Goal: Use online tool/utility: Utilize a website feature to perform a specific function

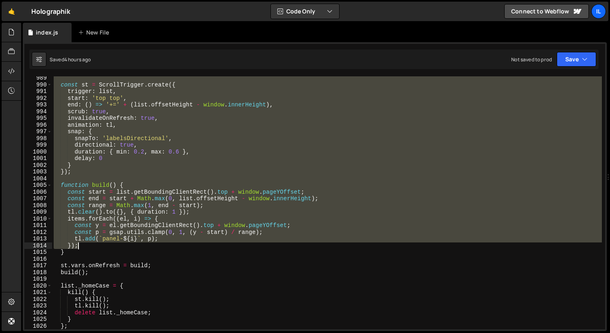
scroll to position [619, 0]
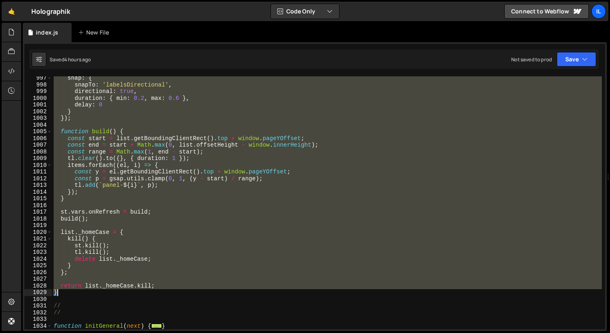
drag, startPoint x: 54, startPoint y: 103, endPoint x: 89, endPoint y: 292, distance: 192.1
click at [89, 292] on div "snap : { snapTo : 'labelsDirectional' , directional : true , duration : { min :…" at bounding box center [327, 208] width 550 height 267
click at [165, 141] on div "snap : { snapTo : 'labelsDirectional' , directional : true , duration : { min :…" at bounding box center [327, 202] width 550 height 253
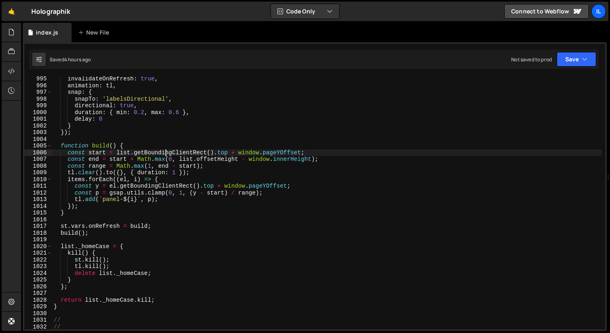
scroll to position [494, 0]
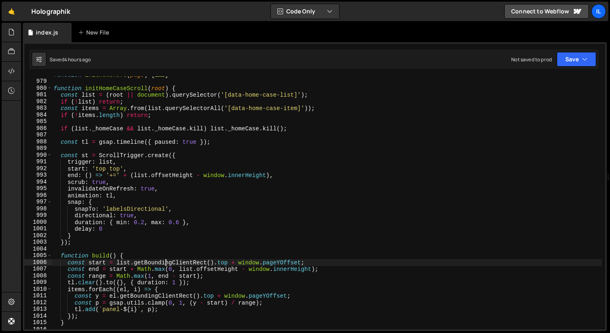
click at [117, 170] on div "function initHomeHero ( page ) { ... } function initHomeCaseScroll ( root ) { c…" at bounding box center [327, 205] width 550 height 267
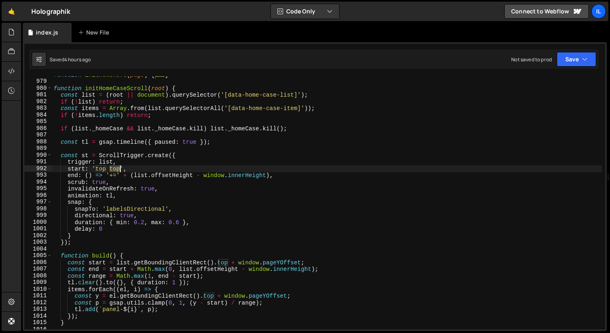
click at [117, 170] on div "function initHomeHero ( page ) { ... } function initHomeCaseScroll ( root ) { c…" at bounding box center [327, 205] width 550 height 267
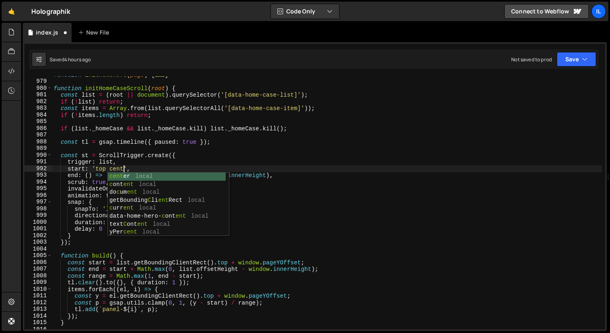
scroll to position [0, 5]
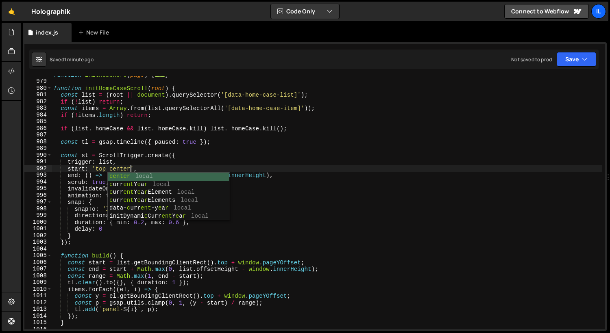
click at [62, 126] on div "function initHomeHero ( page ) { ... } function initHomeCaseScroll ( root ) { c…" at bounding box center [327, 205] width 550 height 267
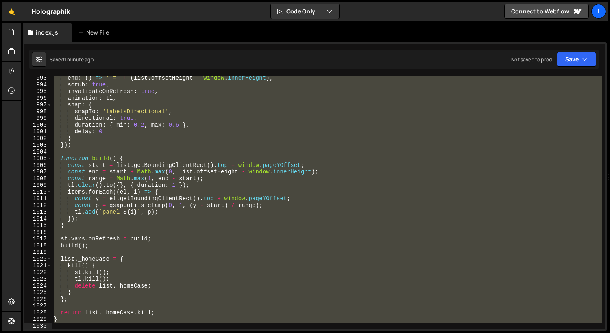
scroll to position [632, 0]
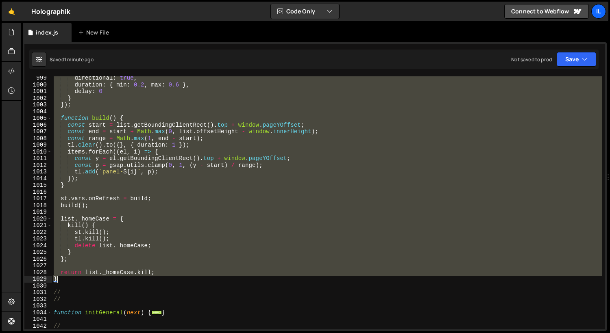
drag, startPoint x: 54, startPoint y: 89, endPoint x: 98, endPoint y: 277, distance: 193.6
click at [98, 277] on div "directional : true , duration : { min : 0.2 , max : 0.6 } , delay : 0 } }) ; fu…" at bounding box center [327, 208] width 550 height 267
paste textarea
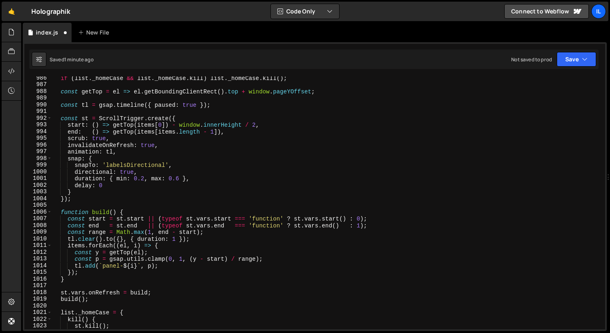
scroll to position [541, 0]
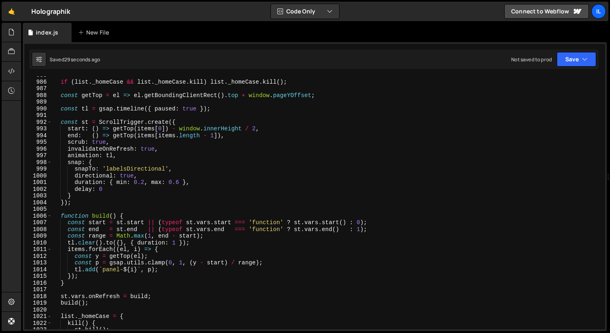
click at [171, 162] on div "if ( list . _homeCase && list . _homeCase . kill ) list . _homeCase . kill ( ) …" at bounding box center [327, 205] width 550 height 267
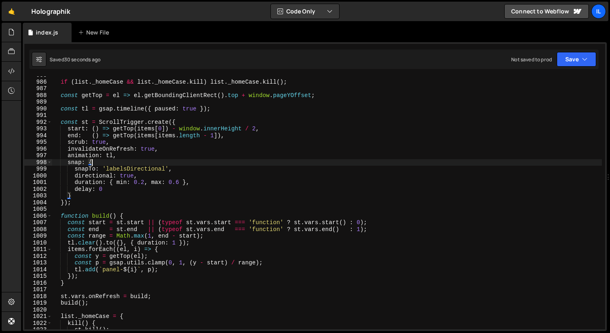
click at [138, 190] on div "if ( list . _homeCase && list . _homeCase . kill ) list . _homeCase . kill ( ) …" at bounding box center [327, 205] width 550 height 267
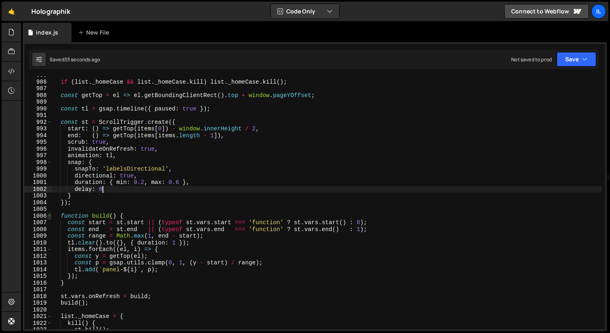
click at [51, 219] on span at bounding box center [49, 216] width 4 height 7
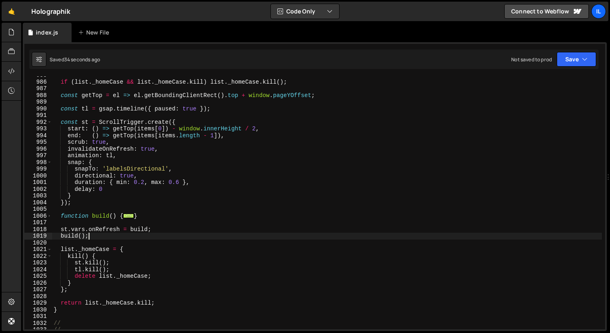
click at [187, 235] on div "if ( list . _homeCase && list . _homeCase . kill ) list . _homeCase . kill ( ) …" at bounding box center [327, 205] width 550 height 267
click at [153, 163] on div "if ( list . _homeCase && list . _homeCase . kill ) list . _homeCase . kill ( ) …" at bounding box center [327, 205] width 550 height 267
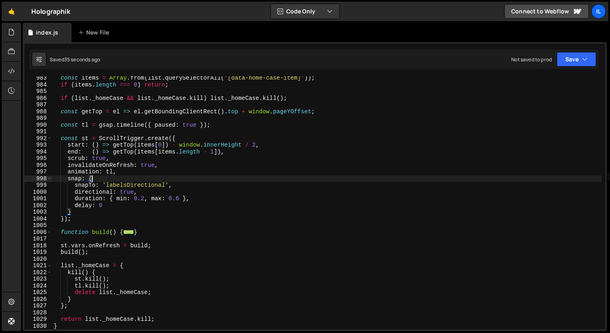
scroll to position [525, 0]
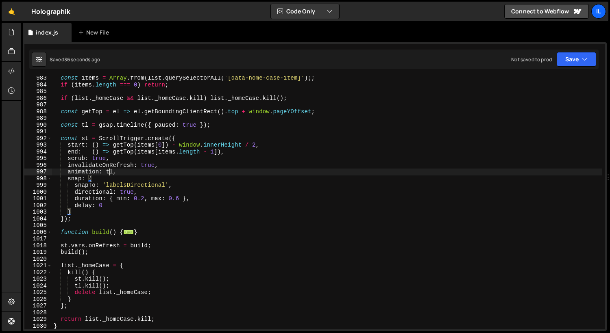
click at [109, 172] on div "const items = Array . from ( list . querySelectorAll ( '[data-home-case-item]' …" at bounding box center [327, 208] width 550 height 267
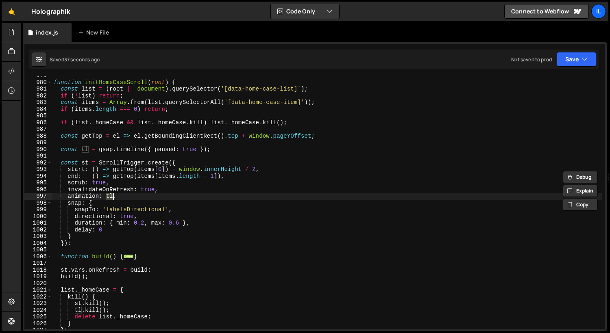
scroll to position [487, 0]
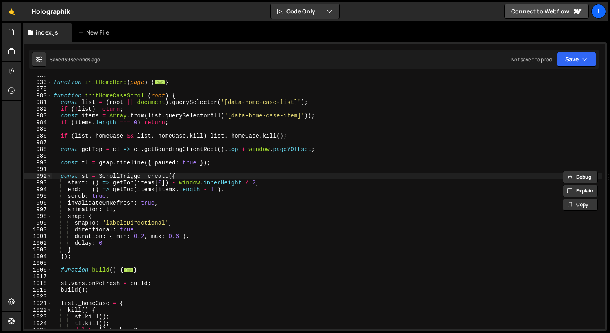
click at [131, 175] on div "function initHomeHero ( page ) { ... } function initHomeCaseScroll ( root ) { c…" at bounding box center [327, 205] width 550 height 267
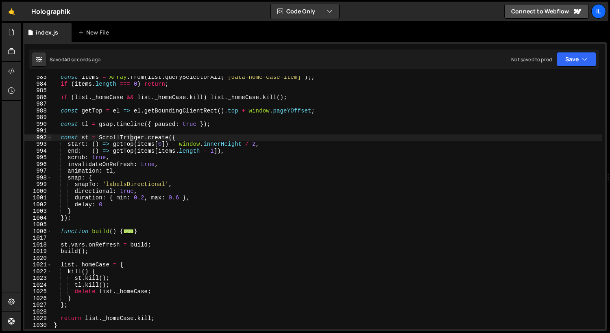
scroll to position [533, 0]
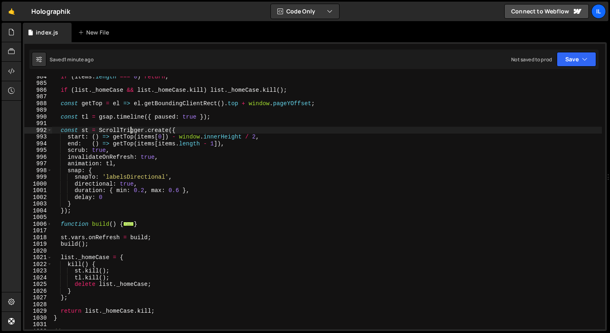
click at [156, 180] on div "if ( items . length === 0 ) return ; if ( list . _homeCase && list . _homeCase …" at bounding box center [327, 206] width 550 height 267
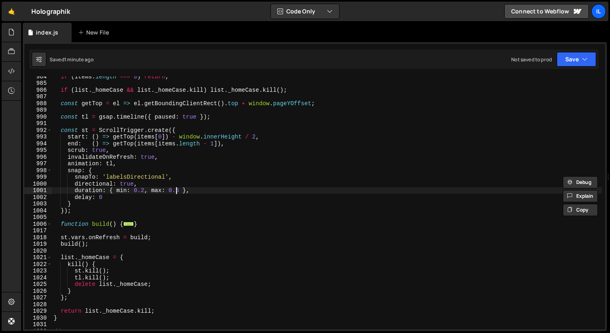
click at [177, 191] on div "if ( items . length === 0 ) return ; if ( list . _homeCase && list . _homeCase …" at bounding box center [327, 206] width 550 height 267
click at [145, 190] on div "if ( items . length === 0 ) return ; if ( list . _homeCase && list . _homeCase …" at bounding box center [327, 206] width 550 height 267
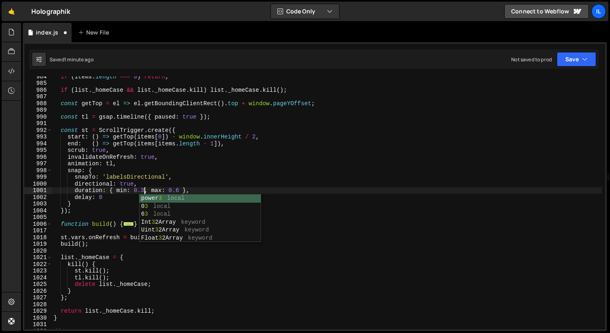
scroll to position [0, 6]
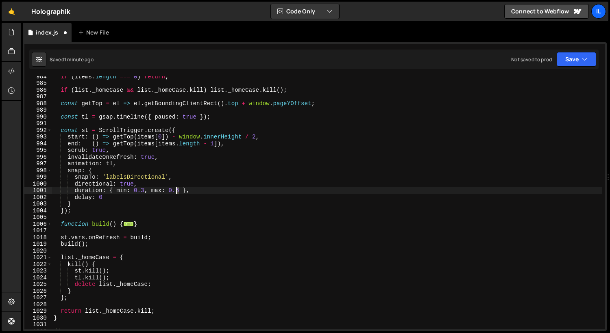
click at [176, 193] on div "if ( items . length === 0 ) return ; if ( list . _homeCase && list . _homeCase …" at bounding box center [327, 206] width 550 height 267
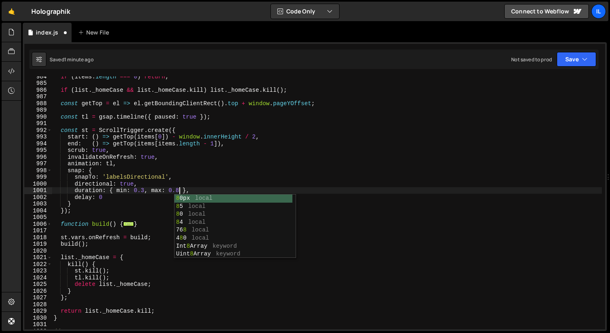
click at [127, 194] on div "if ( items . length === 0 ) return ; if ( list . _homeCase && list . _homeCase …" at bounding box center [327, 206] width 550 height 267
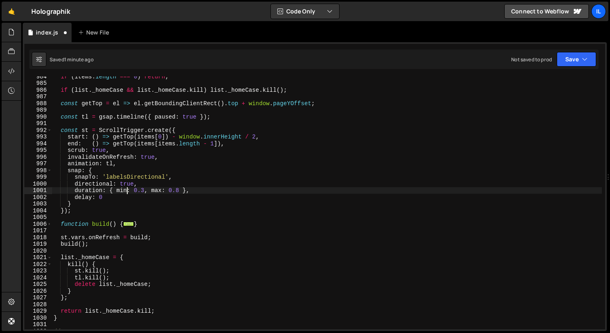
click at [120, 196] on div "if ( items . length === 0 ) return ; if ( list . _homeCase && list . _homeCase …" at bounding box center [327, 206] width 550 height 267
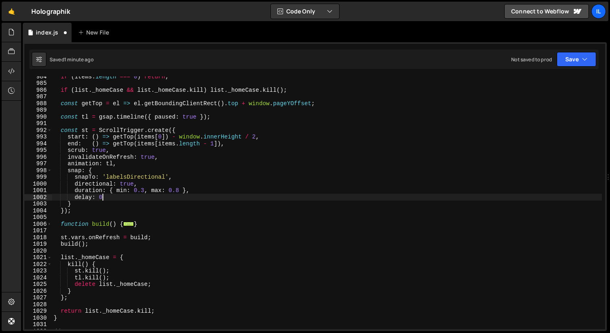
type textarea "delay: 0,"
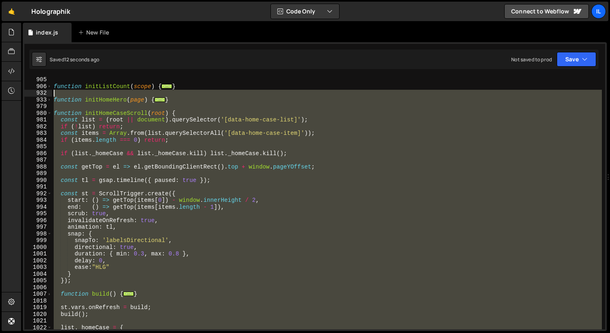
scroll to position [469, 0]
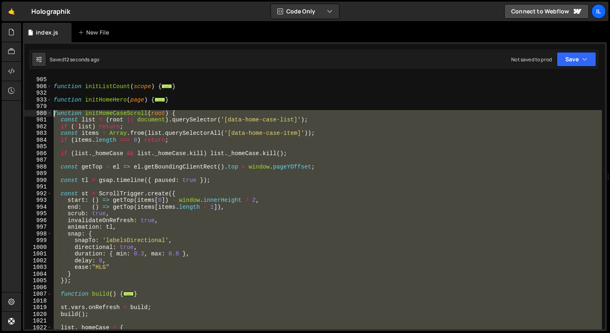
drag, startPoint x: 61, startPoint y: 292, endPoint x: 54, endPoint y: 112, distance: 179.8
click at [54, 112] on div "function initListCount ( scope ) { ... } function initHomeHero ( page ) { ... }…" at bounding box center [327, 209] width 550 height 267
click at [120, 141] on div "function initListCount ( scope ) { ... } function initHomeHero ( page ) { ... }…" at bounding box center [327, 202] width 550 height 253
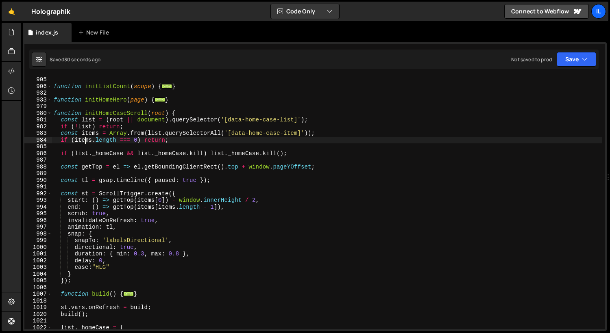
click at [87, 139] on div "function initListCount ( scope ) { ... } function initHomeHero ( page ) { ... }…" at bounding box center [327, 209] width 550 height 267
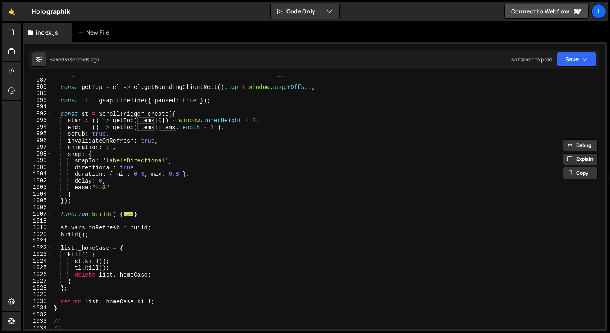
scroll to position [588, 0]
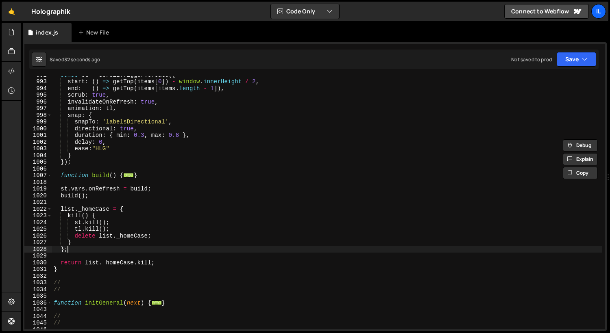
click at [135, 249] on div "const st = ScrollTrigger . create ({ start : ( ) => getTop ( items [ 0 ]) - win…" at bounding box center [327, 205] width 550 height 267
type textarea "};"
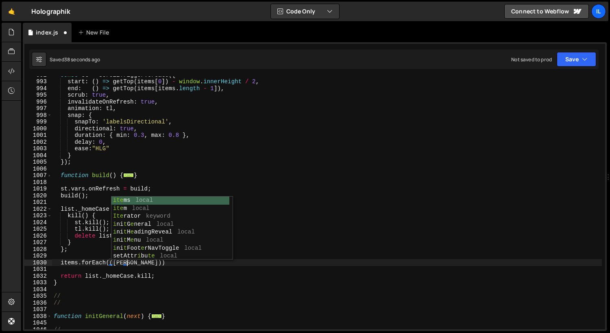
scroll to position [0, 4]
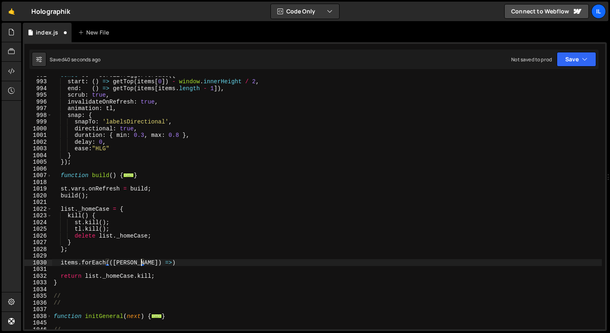
type textarea "items.forEach(([PERSON_NAME]) => {)"
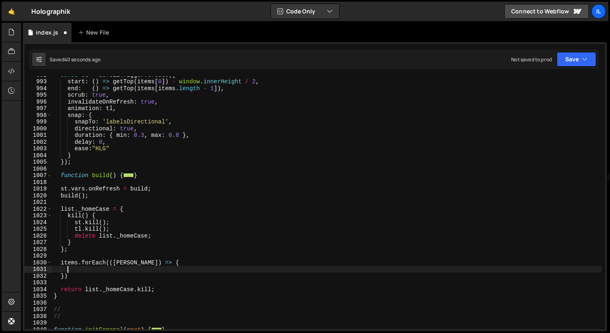
scroll to position [0, 0]
click at [126, 265] on div "const st = ScrollTrigger . create ({ start : ( ) => getTop ( items [ 0 ]) - win…" at bounding box center [327, 205] width 550 height 267
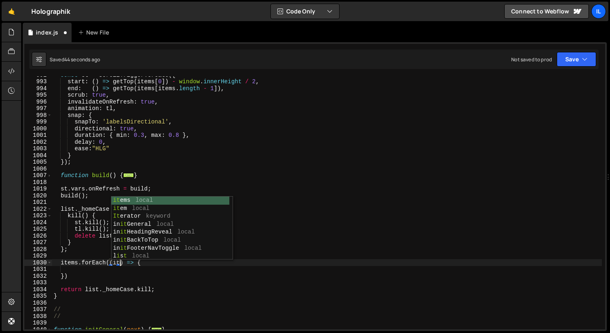
scroll to position [0, 5]
type textarea "items.forEach((item) => {"
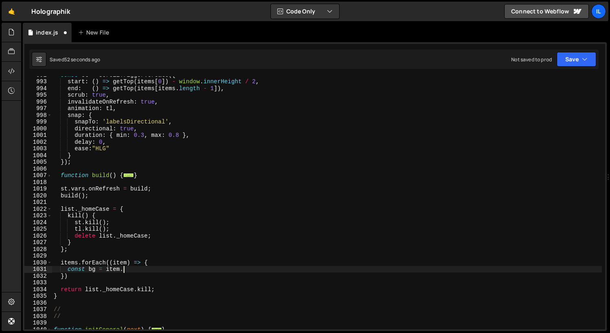
scroll to position [0, 4]
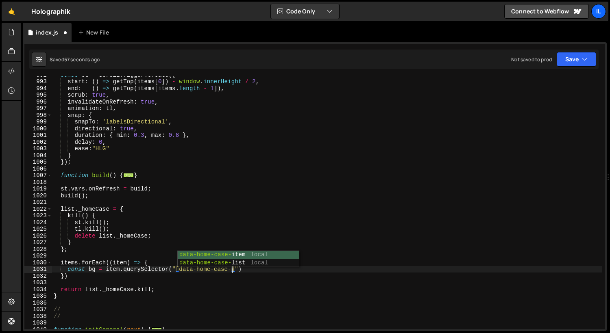
type textarea "const bg = item.querySelector("[data-home-case-bg]")"
click at [196, 267] on div "const st = ScrollTrigger . create ({ start : ( ) => getTop ( items [ 0 ]) - win…" at bounding box center [327, 205] width 550 height 267
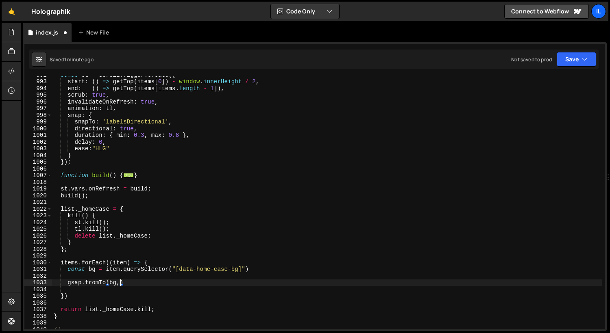
scroll to position [0, 4]
type textarea "gsap.fromTo(bg,{)"
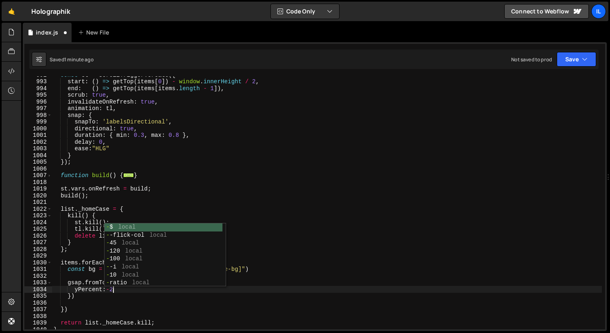
scroll to position [0, 4]
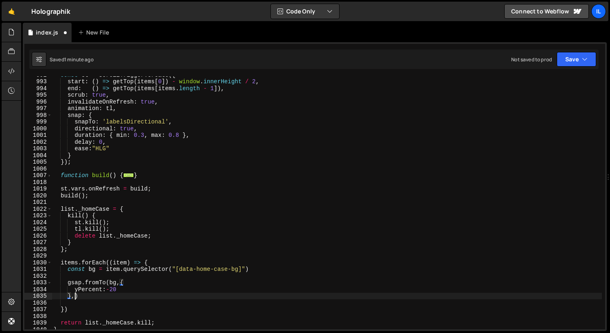
type textarea "},{)"
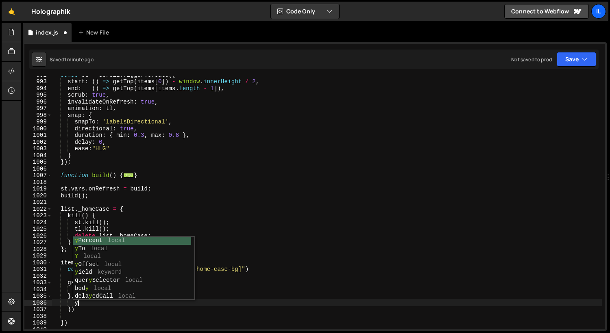
scroll to position [0, 1]
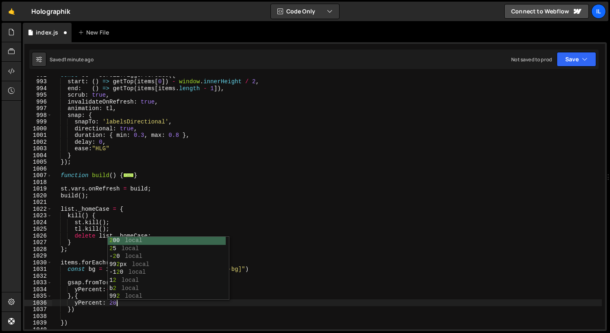
type textarea "yPercent: 20,"
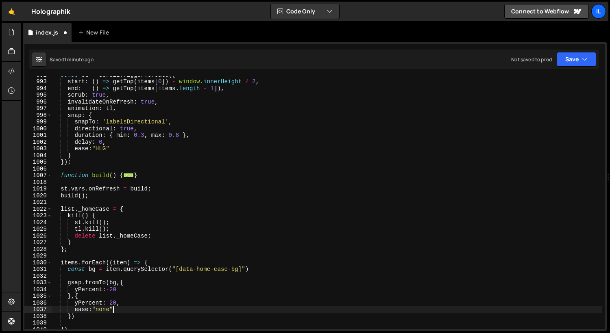
type textarea "ease:"none","
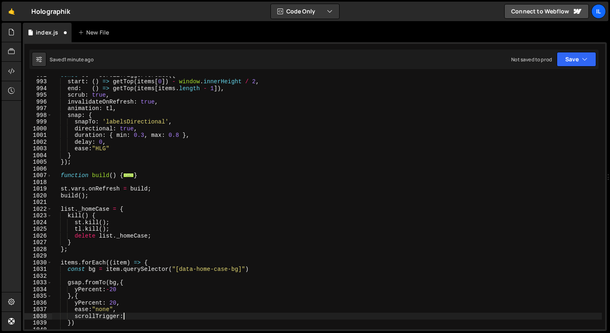
type textarea "scrollTrigger:{"
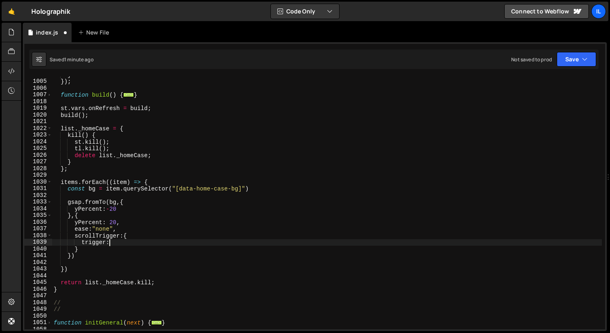
scroll to position [0, 4]
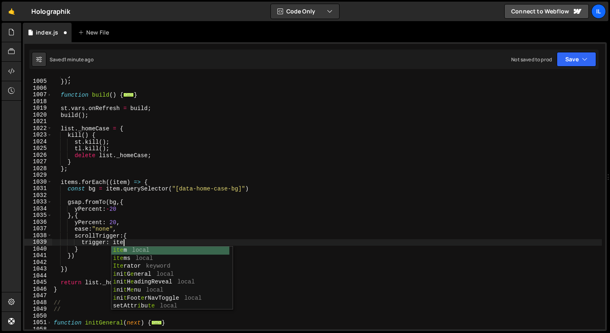
type textarea "trigger: item,"
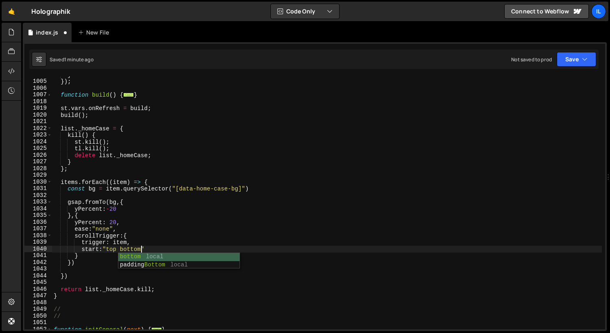
scroll to position [0, 6]
type textarea "start:"top bottom","
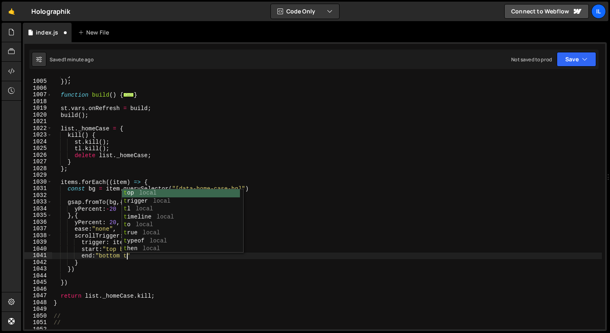
scroll to position [0, 5]
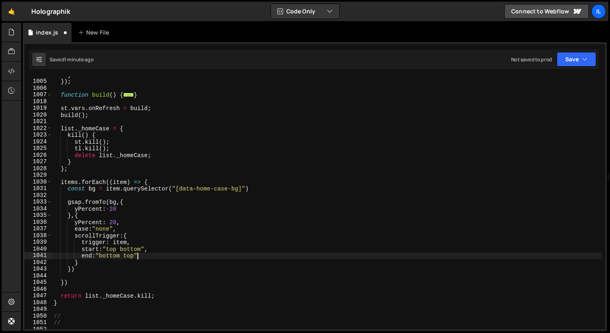
type textarea "end:"bottom top","
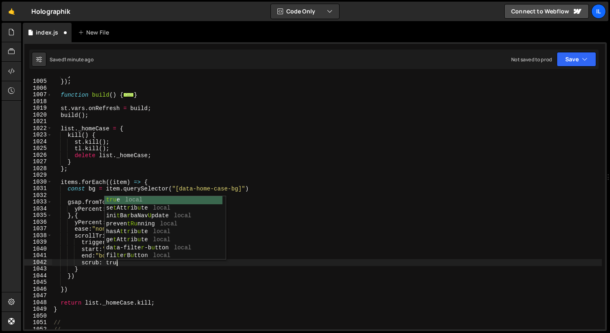
scroll to position [0, 4]
click at [161, 154] on div "} }) ; function build ( ) { ... } st . vars . onRefresh = build ; build ( ) ; l…" at bounding box center [327, 205] width 550 height 267
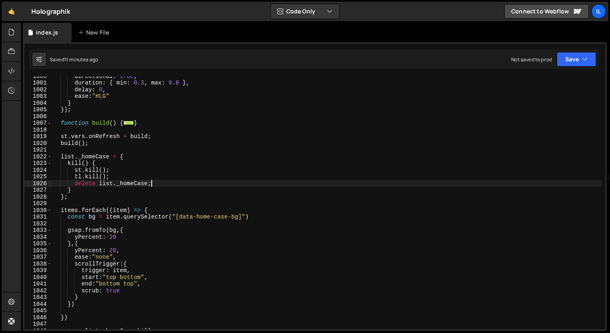
scroll to position [595, 0]
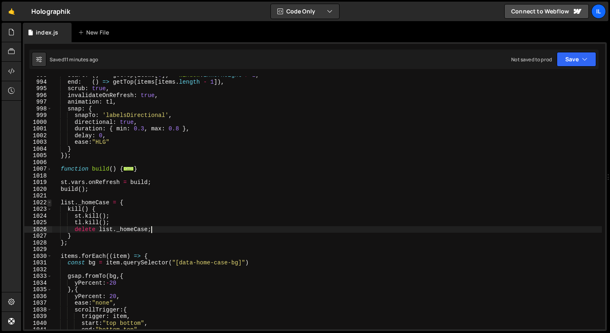
click at [49, 204] on span at bounding box center [49, 203] width 4 height 7
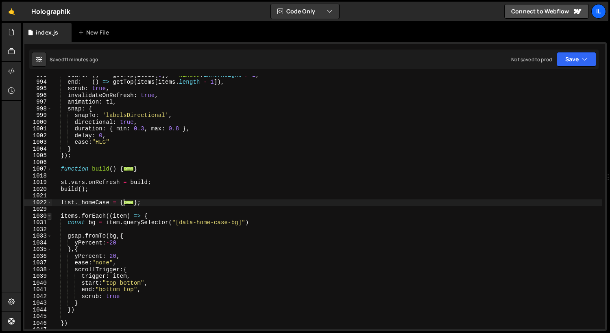
click at [49, 217] on span at bounding box center [49, 216] width 4 height 7
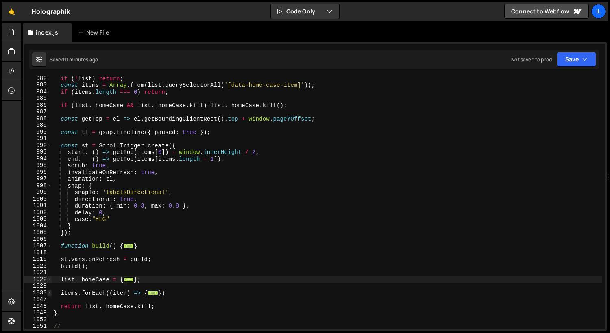
scroll to position [518, 0]
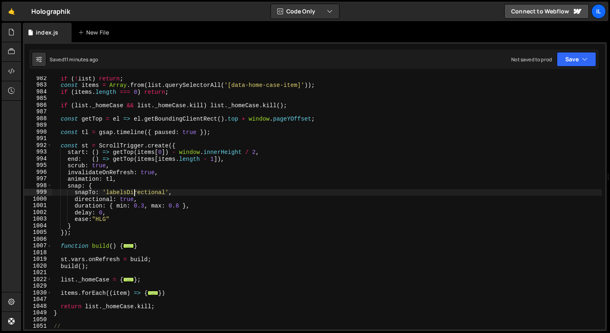
click at [135, 189] on div "if ( ! list ) return ; const items = Array . from ( list . querySelectorAll ( '…" at bounding box center [327, 208] width 550 height 267
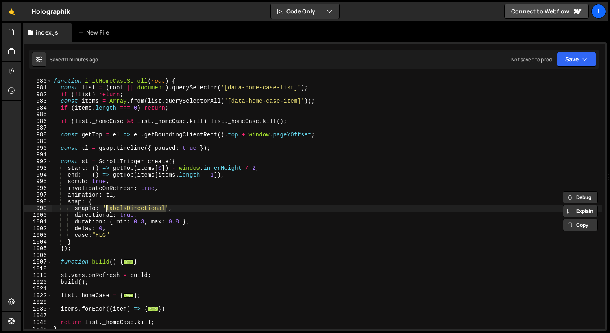
scroll to position [502, 0]
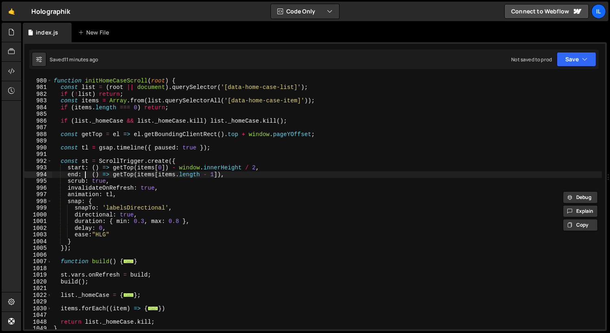
click at [86, 174] on div "function initHomeCaseScroll ( root ) { const list = ( root || document ) . quer…" at bounding box center [327, 204] width 550 height 267
click at [168, 205] on div "function initHomeCaseScroll ( root ) { const list = ( root || document ) . quer…" at bounding box center [327, 204] width 550 height 267
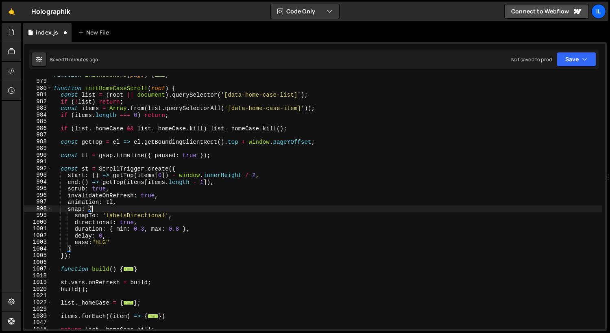
scroll to position [495, 0]
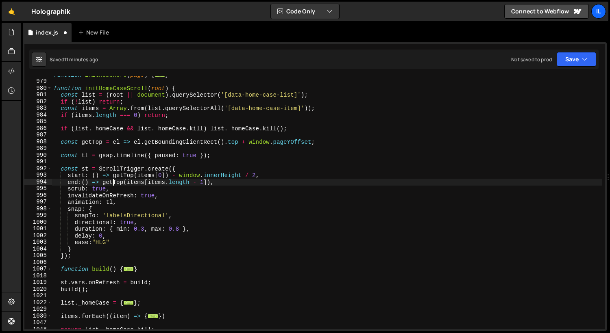
click at [114, 181] on div "function initHomeHero ( page ) { ... } function initHomeCaseScroll ( root ) { c…" at bounding box center [327, 205] width 550 height 267
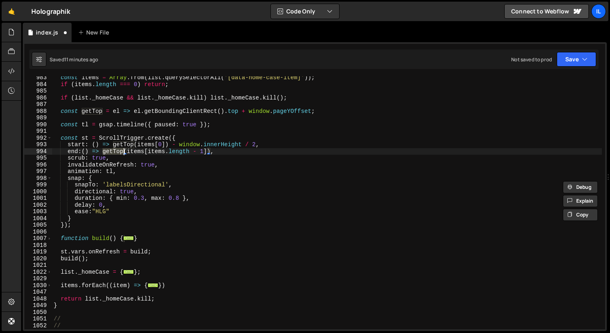
scroll to position [523, 0]
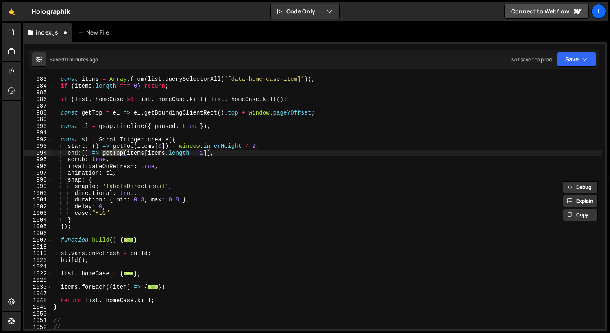
click at [196, 154] on div "const items = Array . from ( list . querySelectorAll ( '[data-home-case-item]' …" at bounding box center [327, 209] width 550 height 267
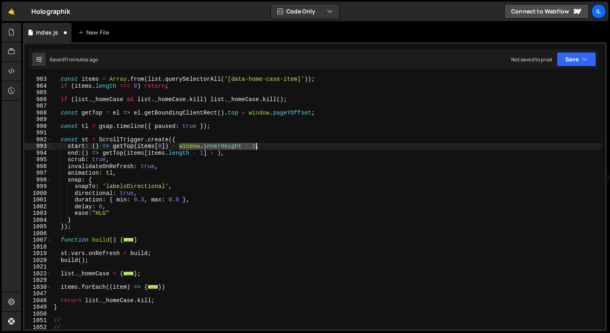
drag, startPoint x: 180, startPoint y: 147, endPoint x: 256, endPoint y: 147, distance: 76.0
click at [196, 147] on div "const items = Array . from ( list . querySelectorAll ( '[data-home-case-item]' …" at bounding box center [327, 209] width 550 height 267
click at [196, 154] on div "const items = Array . from ( list . querySelectorAll ( '[data-home-case-item]' …" at bounding box center [327, 209] width 550 height 267
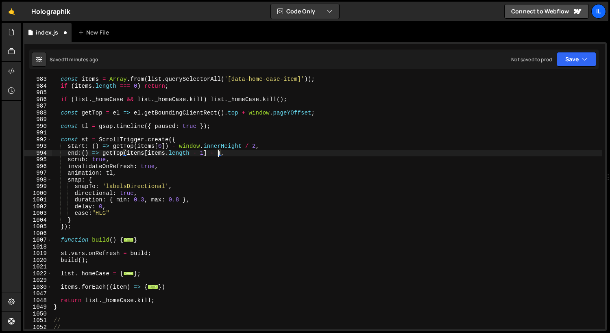
paste textarea "window.innerHeight / 2"
type textarea "end:() => getTop(items[items.length - 1]),"
click at [78, 236] on div "const items = Array . from ( list . querySelectorAll ( '[data-home-case-item]' …" at bounding box center [327, 209] width 550 height 267
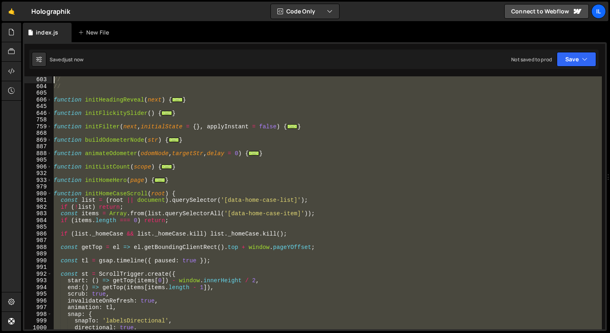
scroll to position [355, 0]
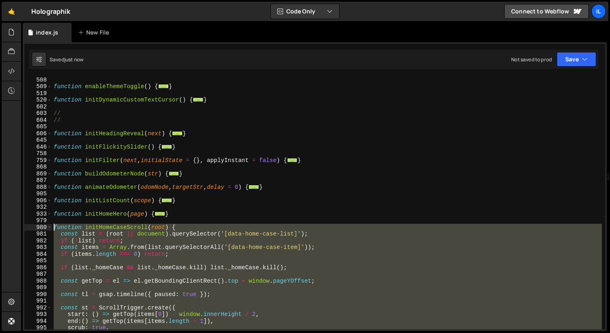
drag, startPoint x: 60, startPoint y: 310, endPoint x: 45, endPoint y: 229, distance: 82.7
click at [45, 229] on div "508 509 519 520 602 603 604 605 606 645 646 758 759 868 869 887 888 905 906 932…" at bounding box center [314, 202] width 580 height 253
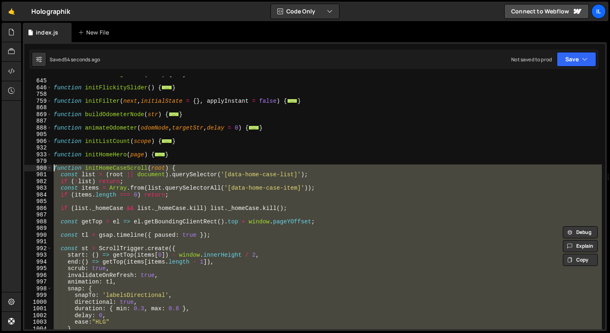
scroll to position [415, 0]
click at [196, 255] on div "function initHeadingReveal ( next ) { ... } function initFlickitySlider ( ) { .…" at bounding box center [327, 202] width 550 height 253
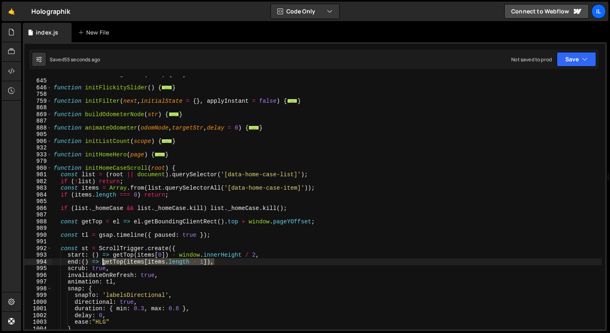
drag, startPoint x: 223, startPoint y: 264, endPoint x: 103, endPoint y: 264, distance: 119.5
click at [103, 264] on div "function initHeadingReveal ( next ) { ... } function initFlickitySlider ( ) { .…" at bounding box center [327, 204] width 550 height 267
paste textarea "+ window.innerHeight / 2"
click at [46, 168] on div "980" at bounding box center [38, 168] width 28 height 7
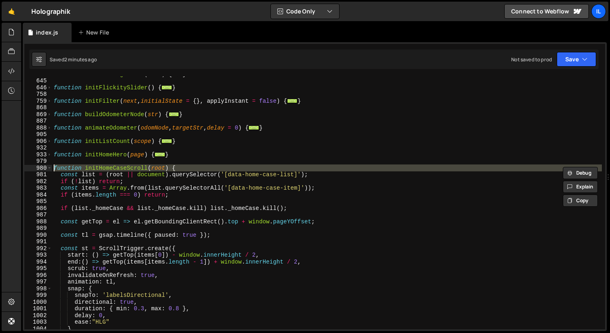
type textarea "});"
click at [46, 168] on div "980" at bounding box center [38, 168] width 28 height 7
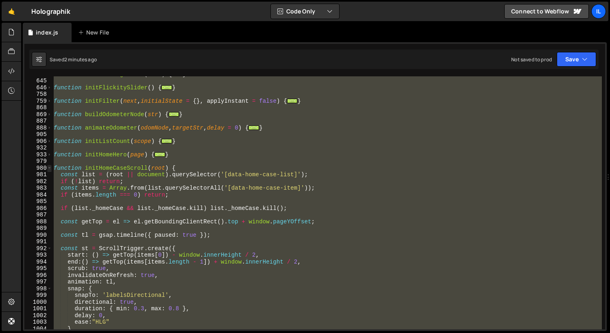
click at [49, 167] on span at bounding box center [49, 168] width 4 height 7
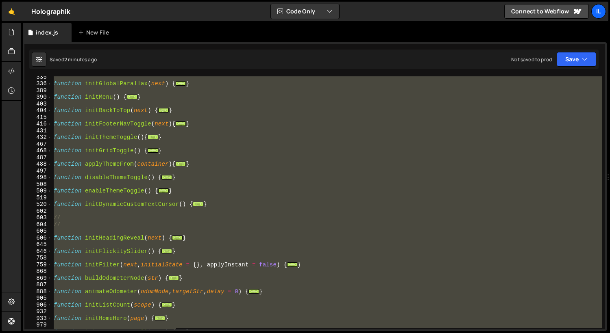
click at [61, 159] on div "function initGlobalParallax ( next ) { ... } function initMenu ( ) { ... } func…" at bounding box center [327, 202] width 550 height 253
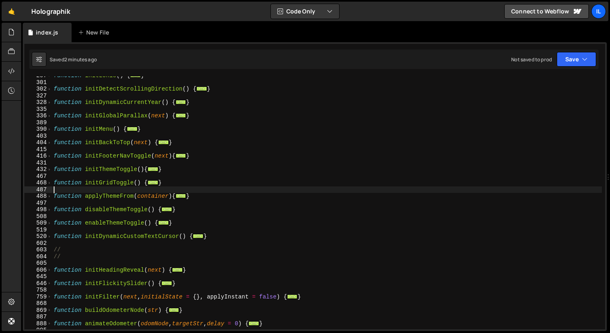
scroll to position [215, 0]
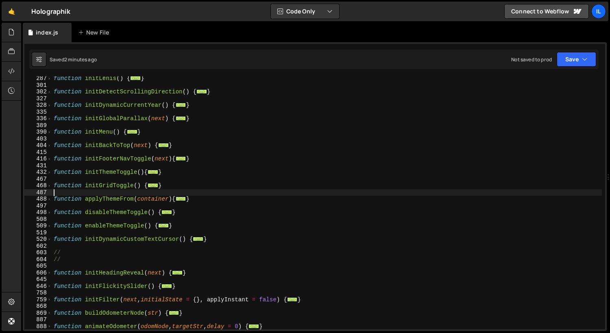
click at [55, 120] on div "function initLenis ( ) { ... } function initDetectScrollingDirection ( ) { ... …" at bounding box center [327, 208] width 550 height 267
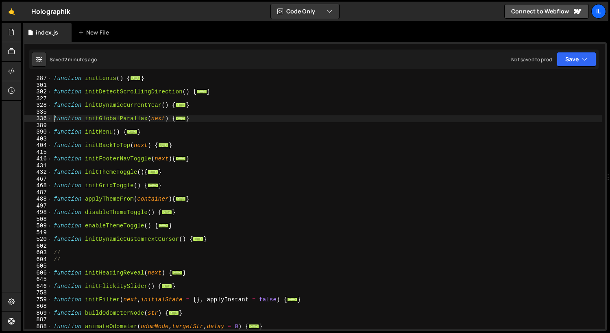
click at [45, 120] on div "336" at bounding box center [38, 118] width 28 height 7
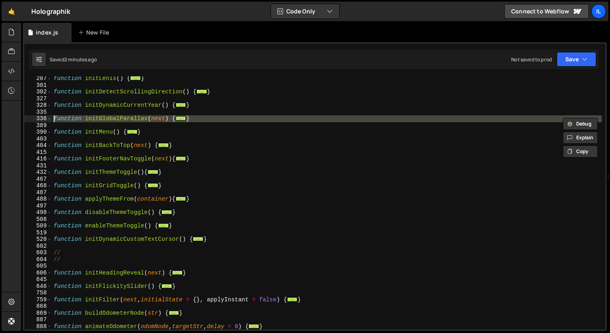
click at [46, 120] on div "336" at bounding box center [38, 118] width 28 height 7
click at [50, 119] on span at bounding box center [49, 118] width 4 height 7
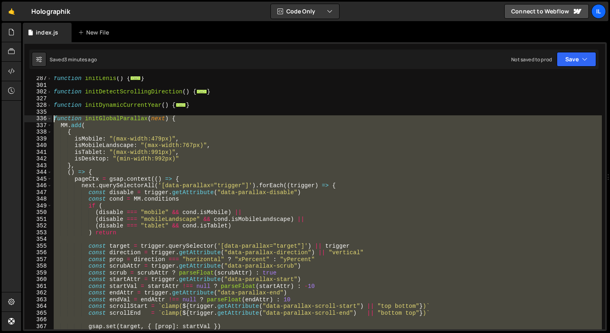
click at [169, 118] on div "function initLenis ( ) { ... } function initDetectScrollingDirection ( ) { ... …" at bounding box center [327, 202] width 550 height 253
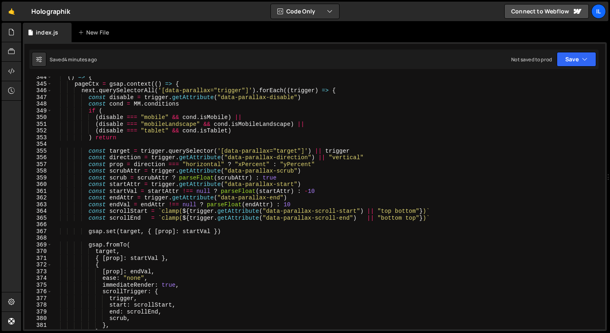
scroll to position [309, 0]
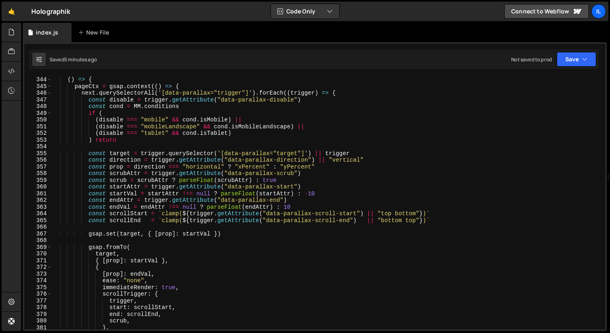
click at [196, 196] on div "( ) => { pageCtx = gsap . context (( ) => { next . querySelectorAll ( '[data-pa…" at bounding box center [327, 209] width 550 height 267
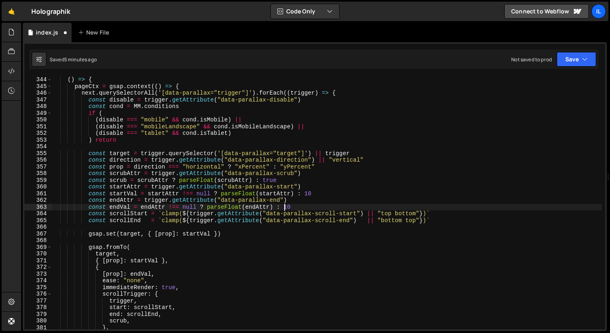
scroll to position [0, 16]
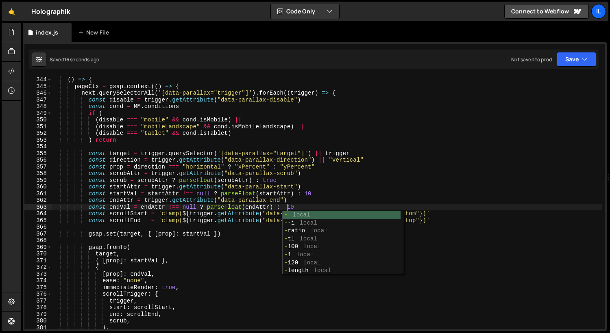
click at [196, 188] on div "( ) => { pageCtx = gsap . context (( ) => { next . querySelectorAll ( '[data-pa…" at bounding box center [327, 209] width 550 height 267
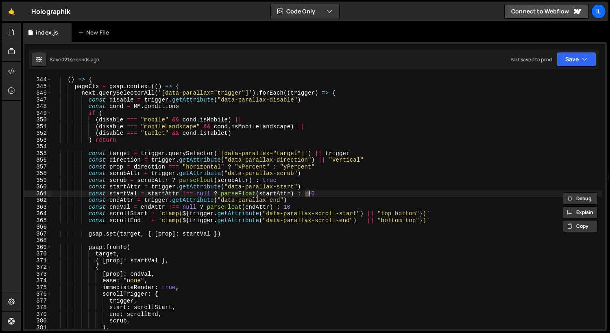
click at [196, 221] on div "( ) => { pageCtx = gsap . context (( ) => { next . querySelectorAll ( '[data-pa…" at bounding box center [327, 209] width 550 height 267
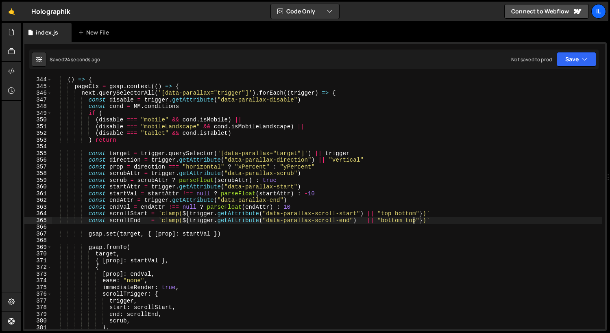
click at [196, 210] on div "( ) => { pageCtx = gsap . context (( ) => { next . querySelectorAll ( '[data-pa…" at bounding box center [327, 209] width 550 height 267
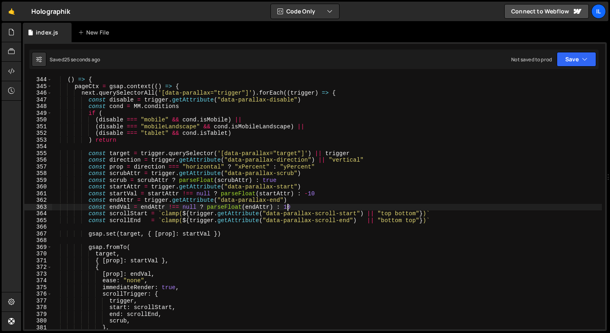
click at [196, 210] on div "( ) => { pageCtx = gsap . context (( ) => { next . querySelectorAll ( '[data-pa…" at bounding box center [327, 209] width 550 height 267
click at [196, 196] on div "( ) => { pageCtx = gsap . context (( ) => { next . querySelectorAll ( '[data-pa…" at bounding box center [327, 209] width 550 height 267
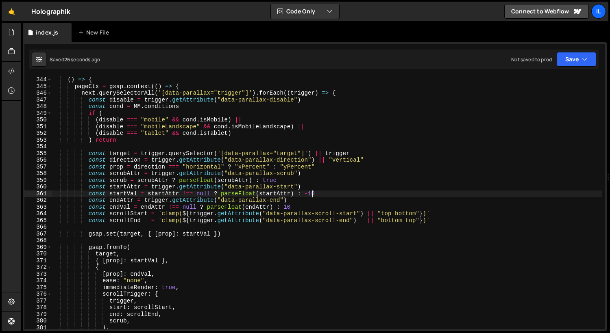
click at [196, 196] on div "( ) => { pageCtx = gsap . context (( ) => { next . querySelectorAll ( '[data-pa…" at bounding box center [327, 209] width 550 height 267
click at [196, 170] on div "( ) => { pageCtx = gsap . context (( ) => { next . querySelectorAll ( '[data-pa…" at bounding box center [327, 209] width 550 height 267
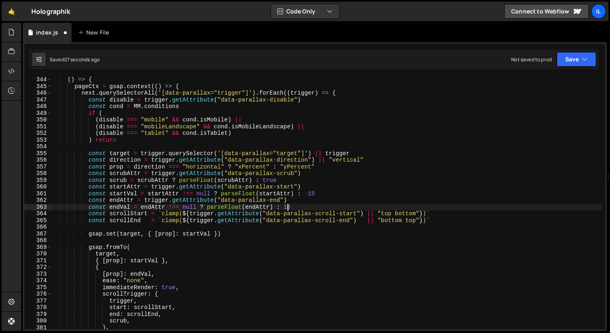
click at [196, 205] on div "( ) => { pageCtx = gsap . context (( ) => { next . querySelectorAll ( '[data-pa…" at bounding box center [327, 209] width 550 height 267
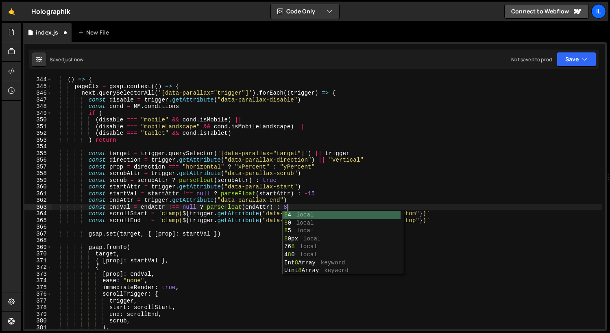
scroll to position [0, 16]
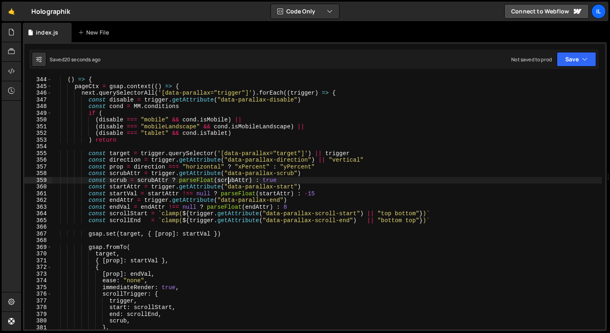
click at [196, 181] on div "( ) => { pageCtx = gsap . context (( ) => { next . querySelectorAll ( '[data-pa…" at bounding box center [327, 209] width 550 height 267
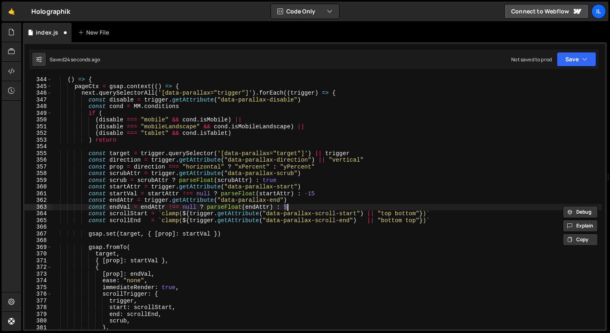
click at [196, 194] on div "( ) => { pageCtx = gsap . context (( ) => { next . querySelectorAll ( '[data-pa…" at bounding box center [327, 209] width 550 height 267
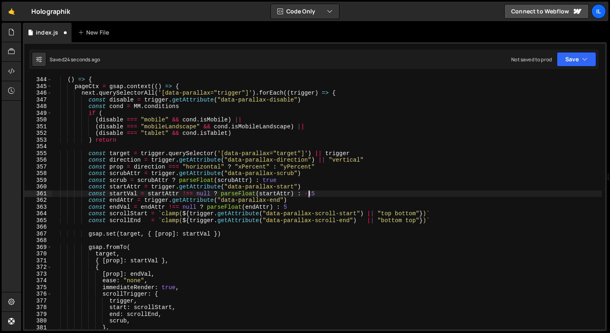
click at [196, 194] on div "( ) => { pageCtx = gsap . context (( ) => { next . querySelectorAll ( '[data-pa…" at bounding box center [327, 209] width 550 height 267
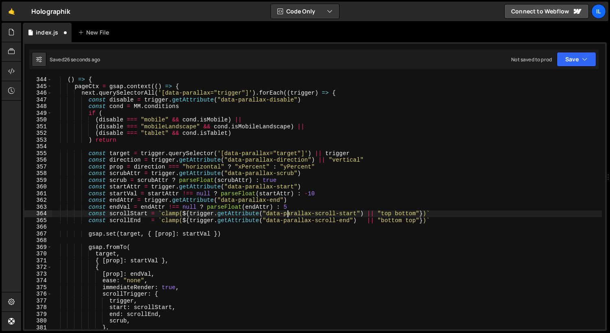
click at [196, 211] on div "( ) => { pageCtx = gsap . context (( ) => { next . querySelectorAll ( '[data-pa…" at bounding box center [327, 209] width 550 height 267
click at [196, 208] on div "( ) => { pageCtx = gsap . context (( ) => { next . querySelectorAll ( '[data-pa…" at bounding box center [327, 209] width 550 height 267
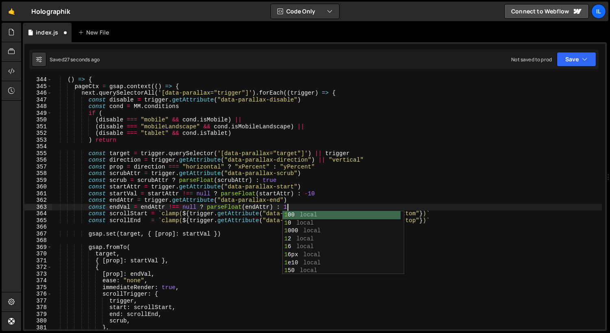
scroll to position [0, 16]
click at [196, 189] on div "( ) => { pageCtx = gsap . context (( ) => { next . querySelectorAll ( '[data-pa…" at bounding box center [327, 209] width 550 height 267
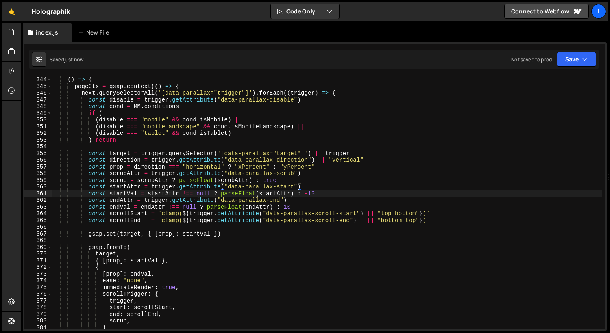
click at [160, 192] on div "( ) => { pageCtx = gsap . context (( ) => { next . querySelectorAll ( '[data-pa…" at bounding box center [327, 209] width 550 height 267
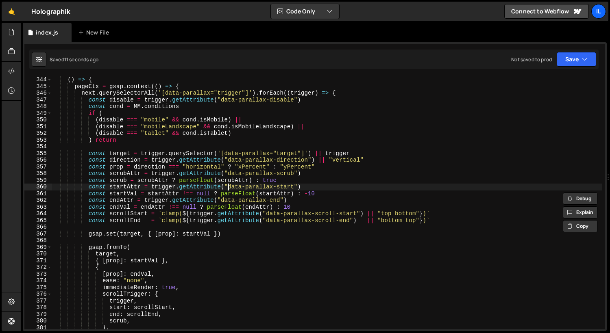
click at [196, 188] on div "( ) => { pageCtx = gsap . context (( ) => { next . querySelectorAll ( '[data-pa…" at bounding box center [327, 209] width 550 height 267
drag, startPoint x: 228, startPoint y: 187, endPoint x: 279, endPoint y: 187, distance: 51.2
click at [196, 187] on div "( ) => { pageCtx = gsap . context (( ) => { next . querySelectorAll ( '[data-pa…" at bounding box center [327, 209] width 550 height 267
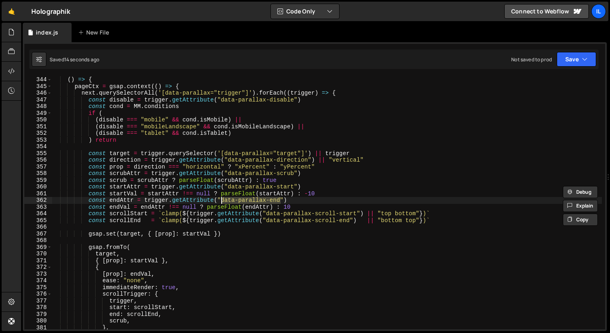
drag, startPoint x: 281, startPoint y: 202, endPoint x: 222, endPoint y: 202, distance: 59.3
click at [196, 202] on div "( ) => { pageCtx = gsap . context (( ) => { next . querySelectorAll ( '[data-pa…" at bounding box center [327, 209] width 550 height 267
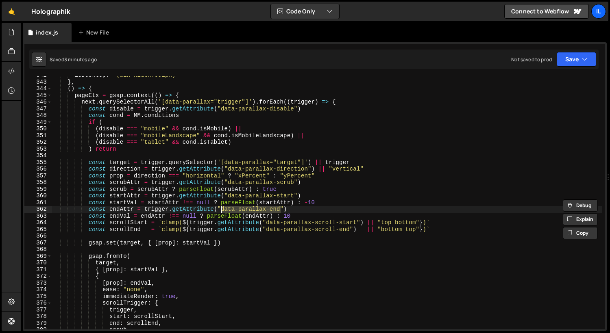
scroll to position [105, 0]
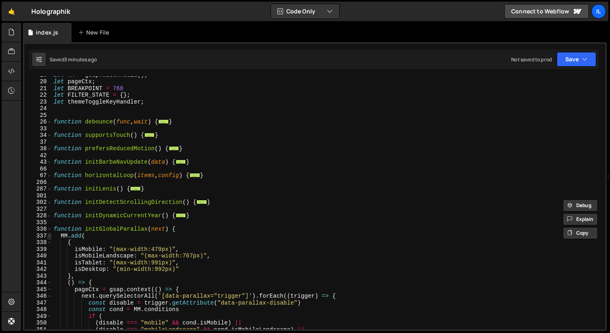
click at [50, 233] on span at bounding box center [49, 236] width 4 height 7
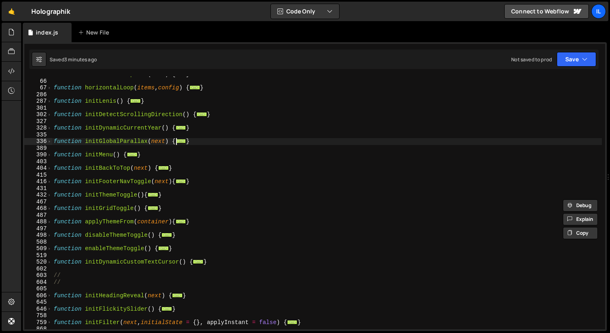
scroll to position [271, 0]
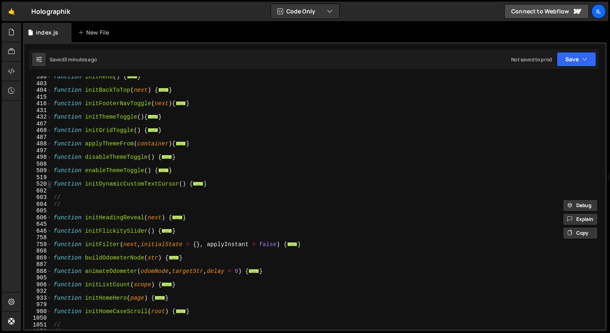
click at [49, 185] on span at bounding box center [49, 184] width 4 height 7
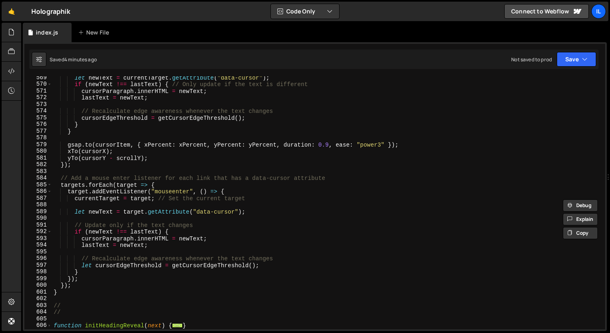
scroll to position [706, 0]
click at [74, 185] on div "let newText = currentTarget . getAttribute ( "data-cursor" ) ; if ( newText !==…" at bounding box center [327, 207] width 550 height 267
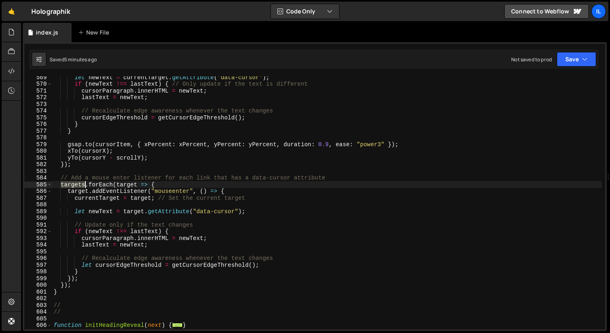
scroll to position [0, 7]
click at [74, 185] on div "let newText = currentTarget . getAttribute ( "data-cursor" ) ; if ( newText !==…" at bounding box center [327, 207] width 550 height 267
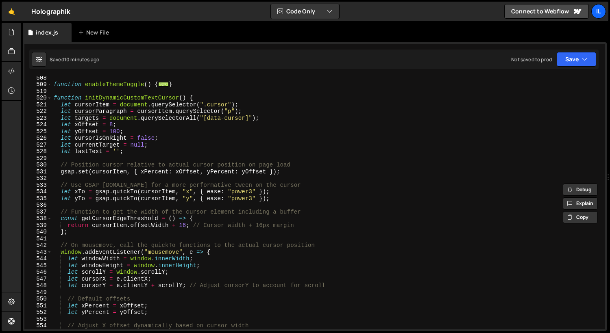
scroll to position [199, 0]
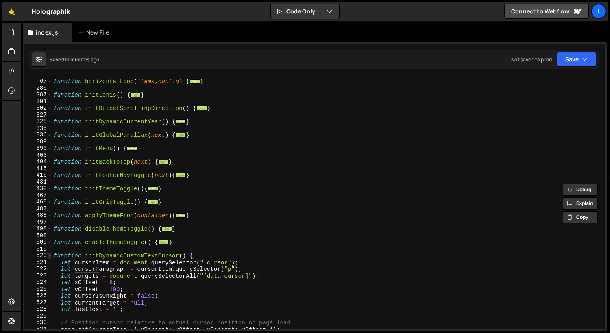
click at [50, 255] on span at bounding box center [49, 255] width 4 height 7
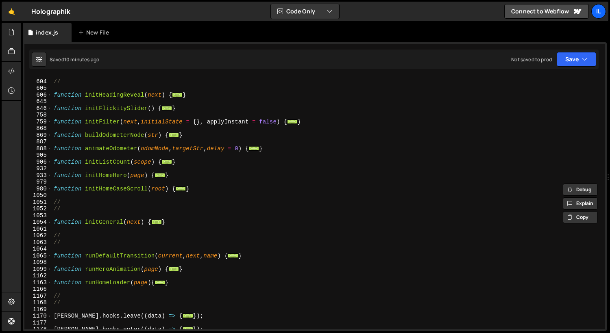
scroll to position [437, 0]
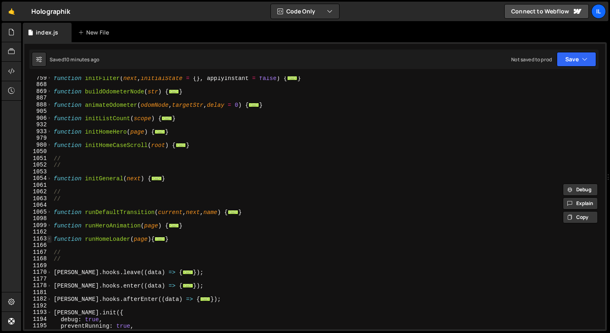
click at [50, 240] on span at bounding box center [49, 239] width 4 height 7
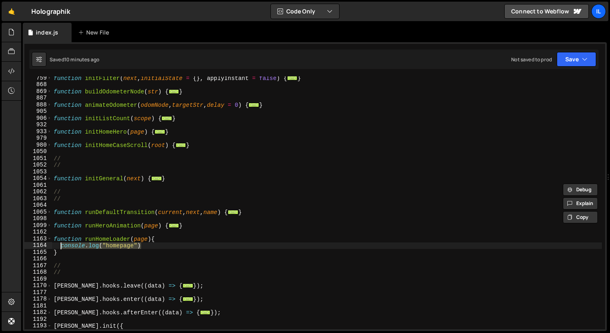
drag, startPoint x: 152, startPoint y: 249, endPoint x: 59, endPoint y: 245, distance: 92.7
click at [59, 245] on div "function initFilter ( next , initialState = { } , applyInstant = false ) { ... …" at bounding box center [327, 208] width 550 height 267
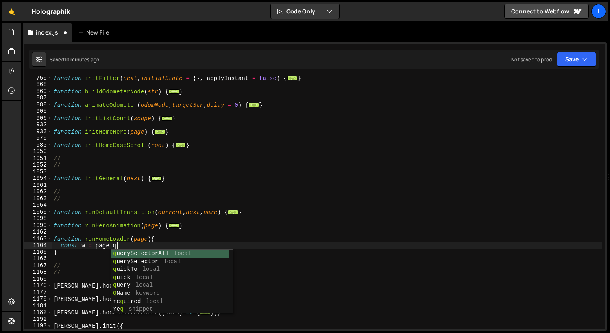
scroll to position [0, 0]
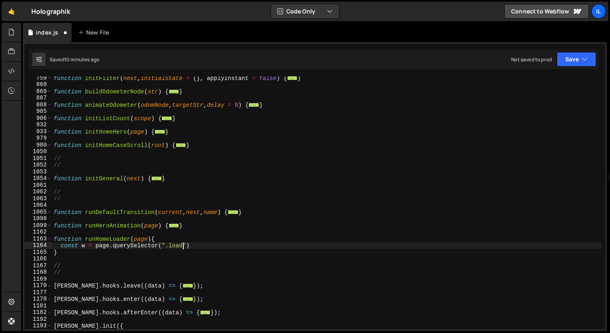
type textarea "const w = page.querySelector(".load-w")"
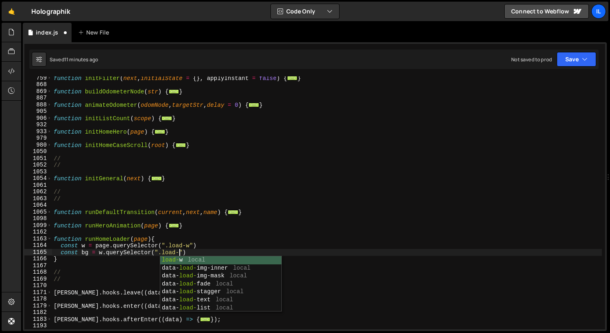
scroll to position [0, 9]
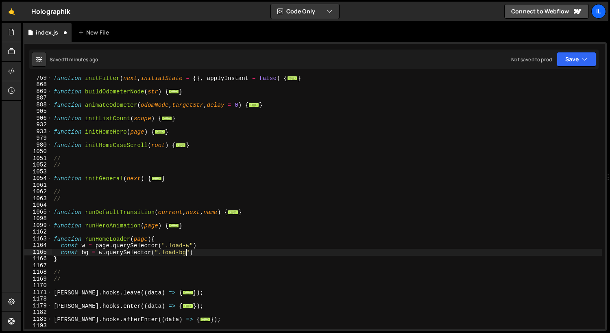
type textarea "const bg = w.querySelector(".load-bg")"
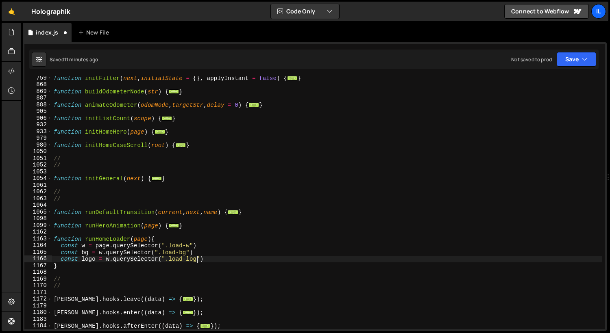
scroll to position [0, 10]
type textarea "const logo = w.querySelector(".load-logo")"
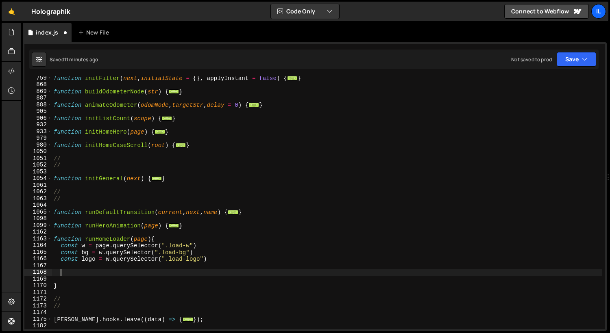
click at [79, 274] on div "function initFilter ( next , initialState = { } , applyInstant = false ) { ... …" at bounding box center [327, 208] width 550 height 267
type textarea "const tl = gsap.timeline({"
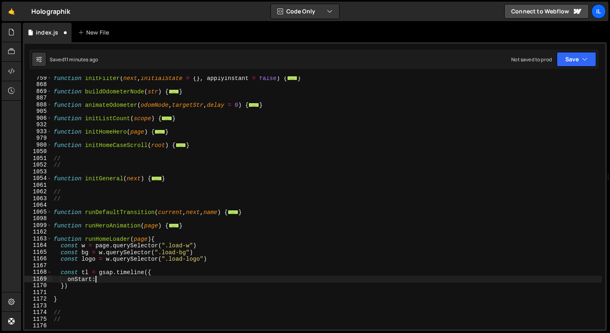
type textarea "onStart:{"
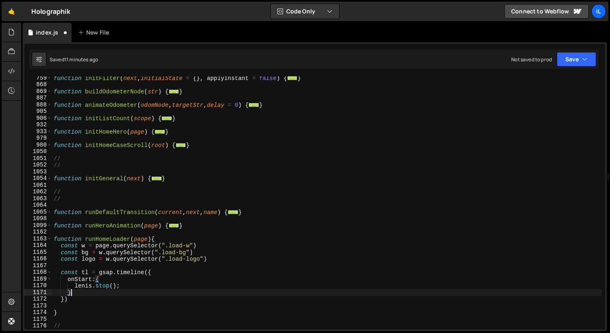
type textarea "},"
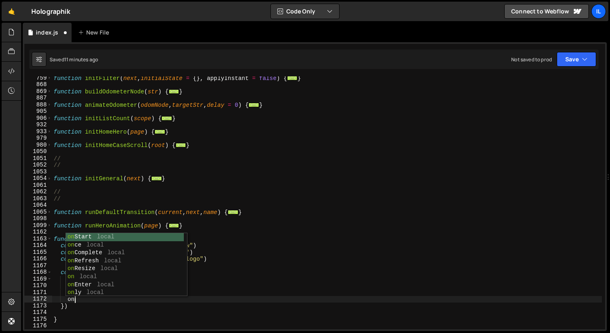
scroll to position [0, 1]
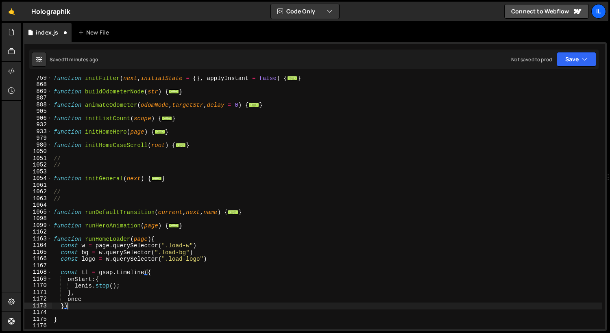
type textarea "}"
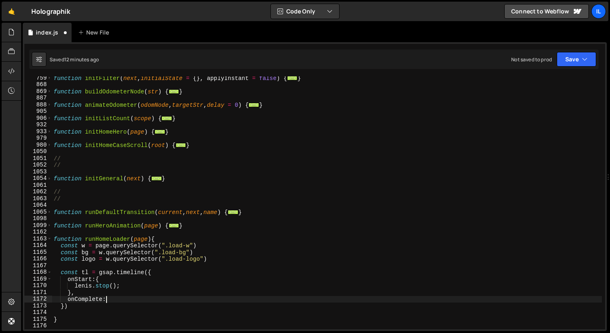
scroll to position [0, 3]
type textarea "onComplete:{"
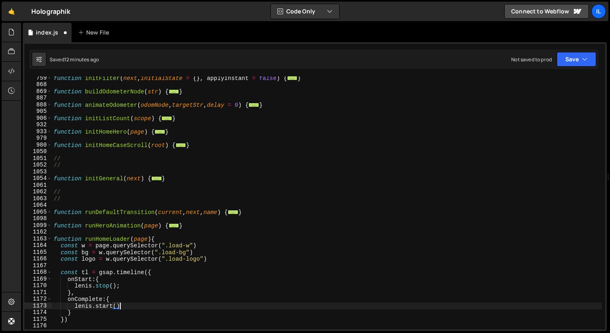
scroll to position [0, 4]
click at [113, 271] on div "function initFilter ( next , initialState = { } , applyInstant = false ) { ... …" at bounding box center [327, 208] width 550 height 267
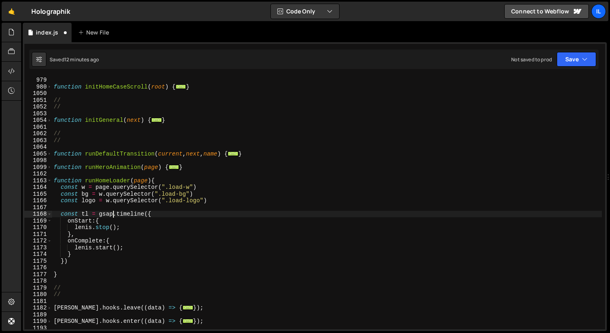
scroll to position [552, 0]
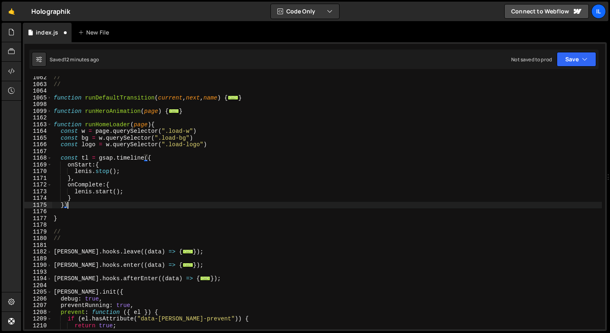
click at [113, 204] on div "// // function runDefaultTransition ( current , next , name ) { ... } function …" at bounding box center [327, 207] width 550 height 267
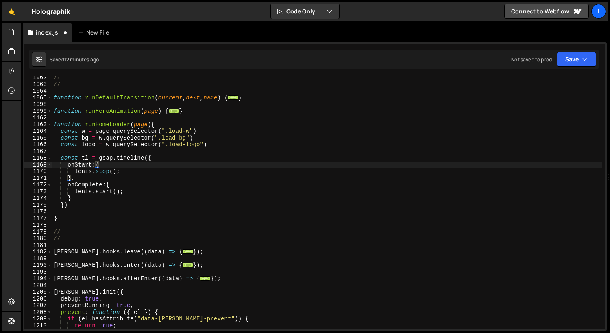
click at [96, 166] on div "// // function runDefaultTransition ( current , next , name ) { ... } function …" at bounding box center [327, 207] width 550 height 267
click at [104, 185] on div "// // function runDefaultTransition ( current , next , name ) { ... } function …" at bounding box center [327, 207] width 550 height 267
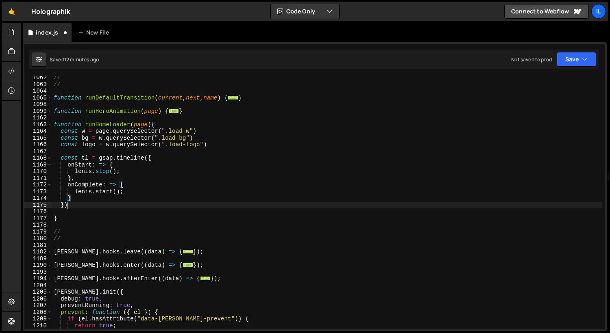
click at [105, 202] on div "// // function runDefaultTransition ( current , next , name ) { ... } function …" at bounding box center [327, 207] width 550 height 267
click at [159, 188] on div "// // function runDefaultTransition ( current , next , name ) { ... } function …" at bounding box center [327, 207] width 550 height 267
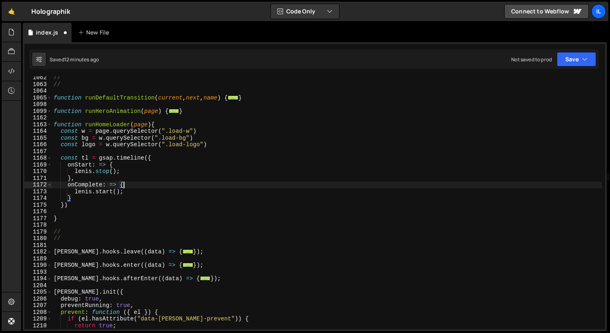
click at [158, 191] on div "// // function runDefaultTransition ( current , next , name ) { ... } function …" at bounding box center [327, 207] width 550 height 267
type textarea "[PERSON_NAME].start();"
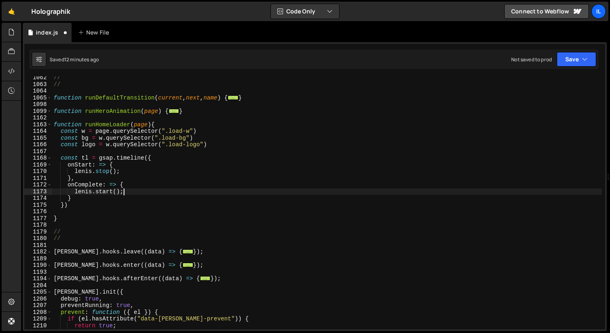
scroll to position [0, 1]
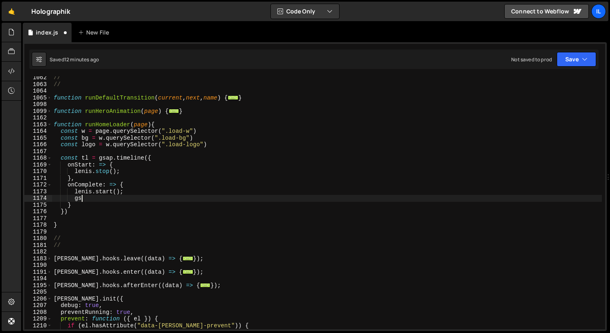
type textarea "g"
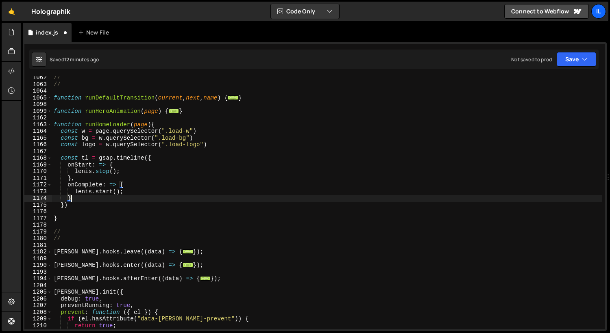
type textarea "})"
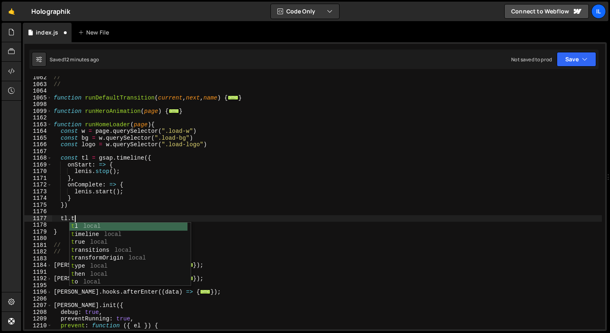
scroll to position [0, 1]
click at [196, 142] on div "// // function runDefaultTransition ( current , next , name ) { ... } function …" at bounding box center [327, 207] width 550 height 267
type textarea "const logo = w.querySelector(".load-logo")"
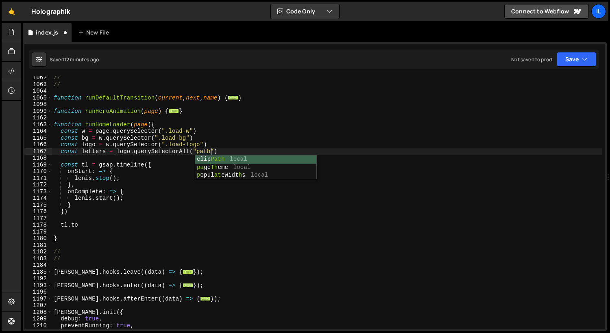
scroll to position [0, 11]
type textarea "const letters = logo.querySelectorAll("path")"
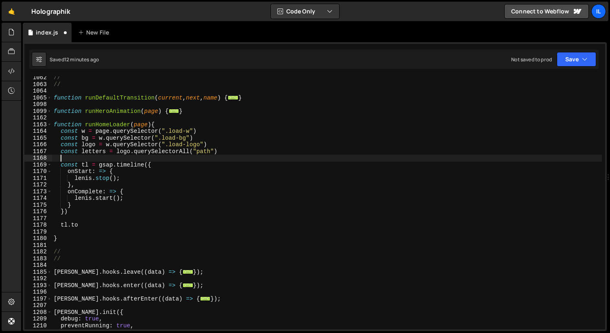
scroll to position [0, 0]
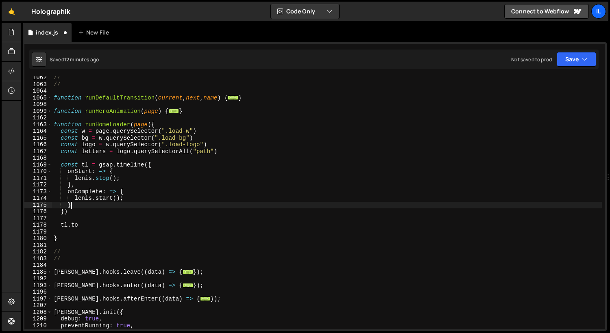
type textarea "})"
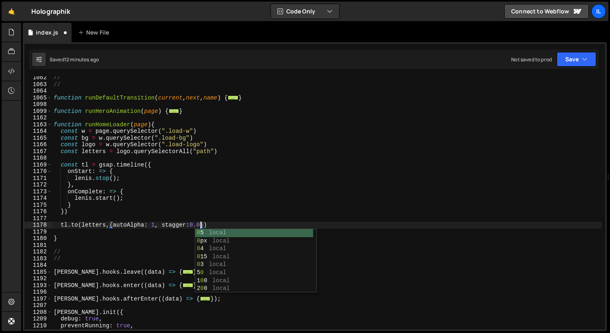
type textarea "[DOMAIN_NAME](letters,{autoAlpha: 1, stagger:0.05})"
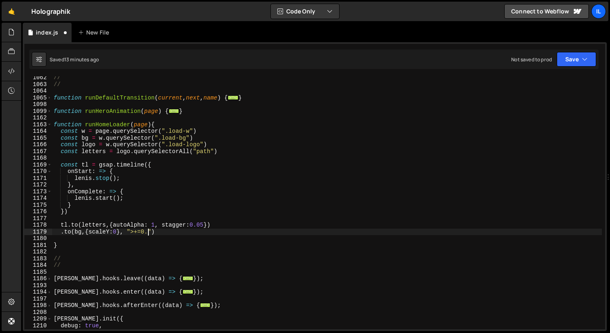
scroll to position [0, 7]
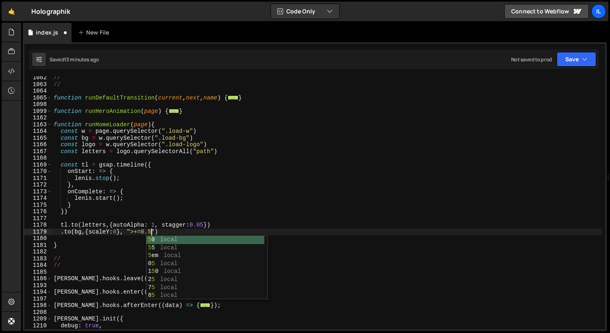
type textarea ".to(bg,{scaleY:0}, ">+=0.5")"
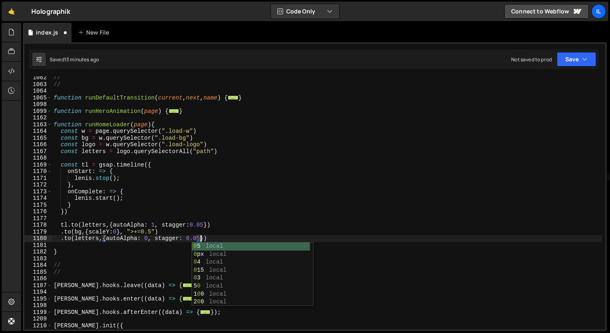
scroll to position [0, 10]
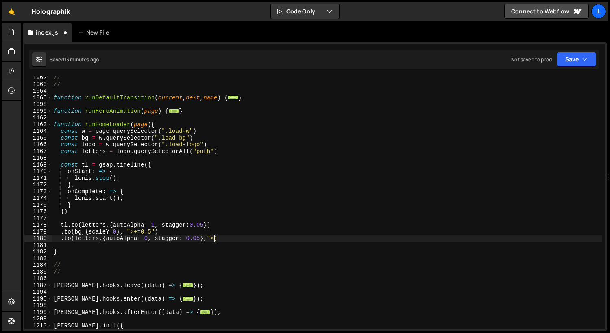
type textarea ".to(letters,{autoAlpha: 0, stagger: 0.05},"<")"
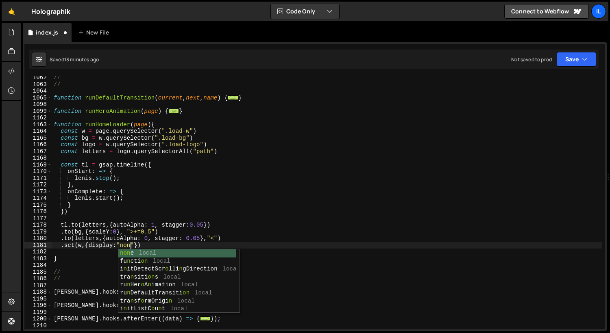
scroll to position [0, 5]
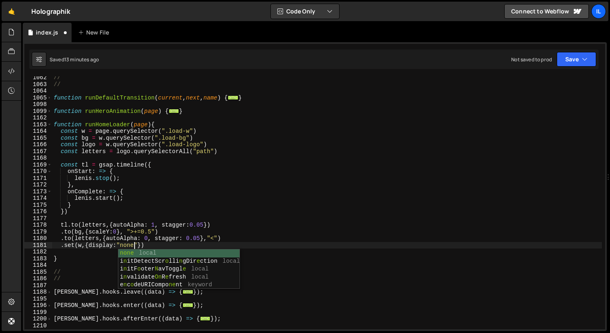
click at [105, 124] on div "// // function runDefaultTransition ( current , next , name ) { ... } function …" at bounding box center [327, 207] width 550 height 267
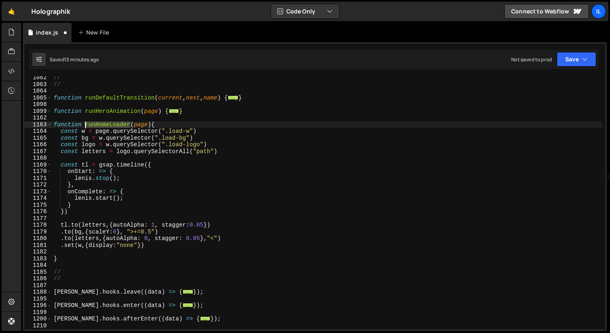
click at [105, 124] on div "// // function runDefaultTransition ( current , next , name ) { ... } function …" at bounding box center [327, 207] width 550 height 267
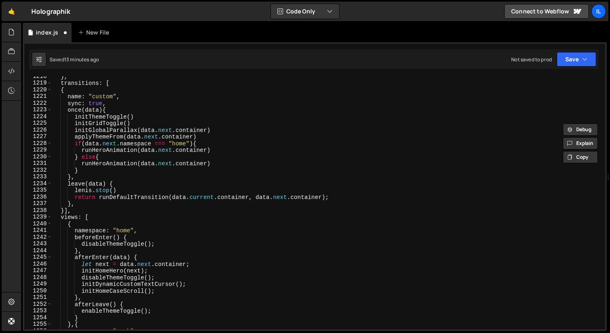
scroll to position [855, 0]
click at [115, 151] on div "} , transitions : [ { name : "custom" , sync : true , once ( data ) { initTheme…" at bounding box center [327, 206] width 550 height 267
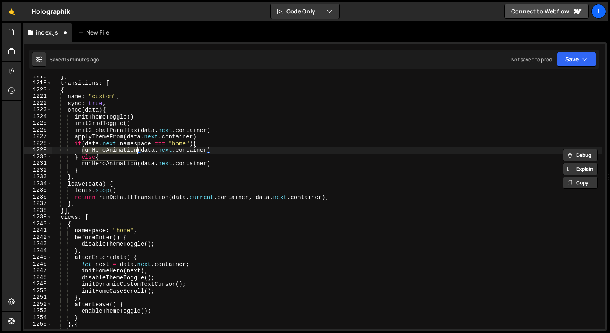
paste textarea "omeLoader"
click at [146, 133] on div "} , transitions : [ { name : "custom" , sync : true , once ( data ) { initTheme…" at bounding box center [327, 206] width 550 height 267
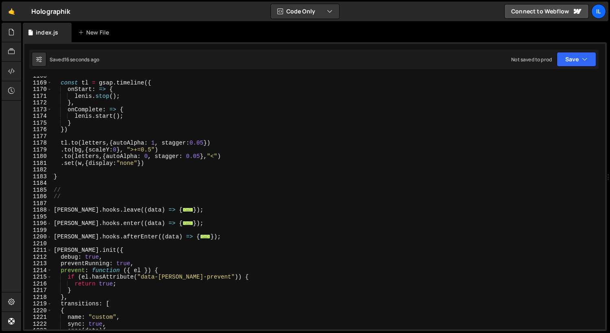
scroll to position [605, 0]
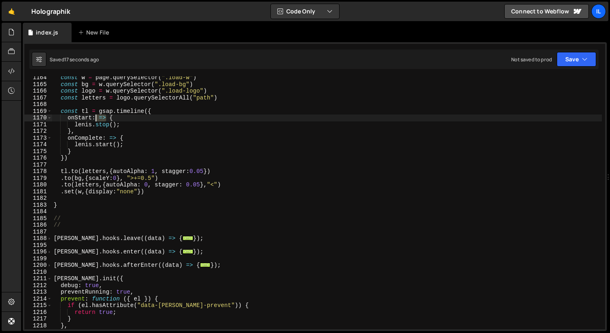
drag, startPoint x: 107, startPoint y: 120, endPoint x: 97, endPoint y: 120, distance: 10.2
click at [97, 120] on div "const w = page . querySelector ( ".load-w" ) const bg = w . querySelector ( ".l…" at bounding box center [327, 207] width 550 height 267
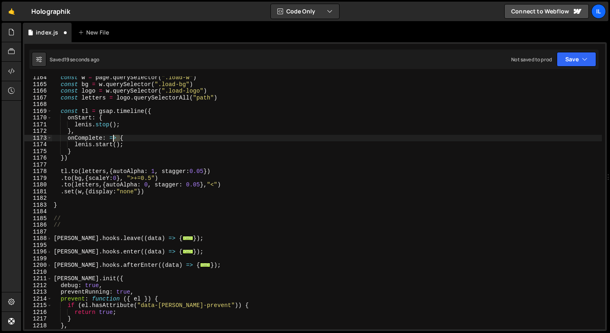
drag, startPoint x: 119, startPoint y: 137, endPoint x: 109, endPoint y: 137, distance: 9.8
click at [109, 137] on div "const w = page . querySelector ( ".load-w" ) const bg = w . querySelector ( ".l…" at bounding box center [327, 207] width 550 height 267
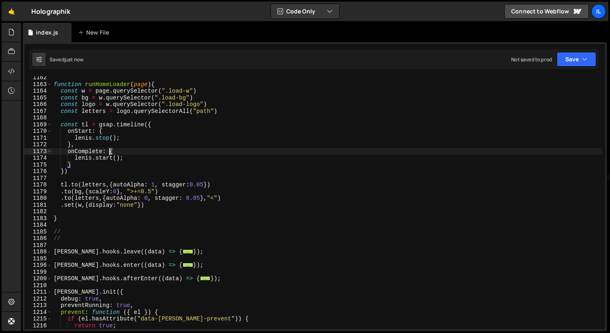
scroll to position [592, 0]
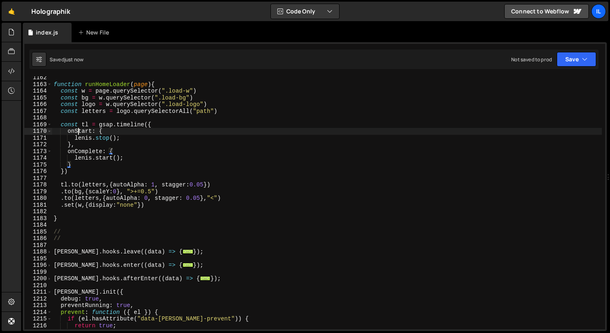
click at [79, 133] on div "function runHomeLoader ( page ) { const w = page . querySelector ( ".load-w" ) …" at bounding box center [327, 207] width 550 height 267
type textarea "onStart: {"
click at [79, 133] on div "function runHomeLoader ( page ) { const w = page . querySelector ( ".load-w" ) …" at bounding box center [327, 207] width 550 height 267
type input "onStart"
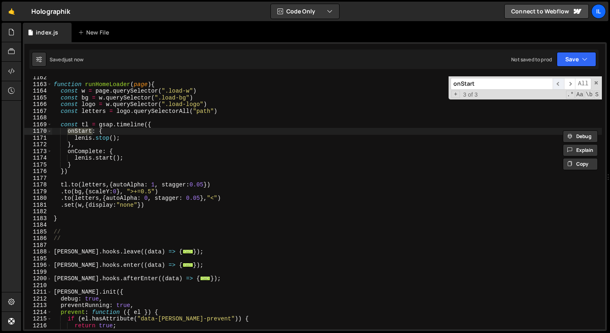
click at [196, 84] on span "​" at bounding box center [557, 84] width 11 height 12
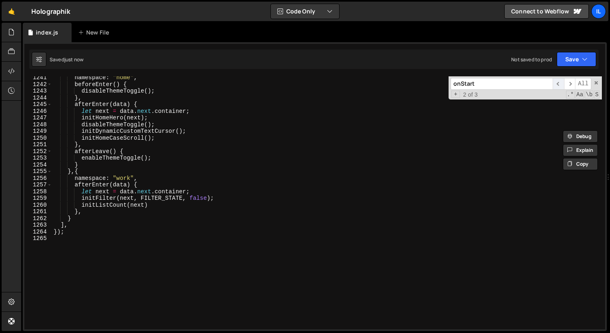
click at [196, 84] on span "​" at bounding box center [557, 84] width 11 height 12
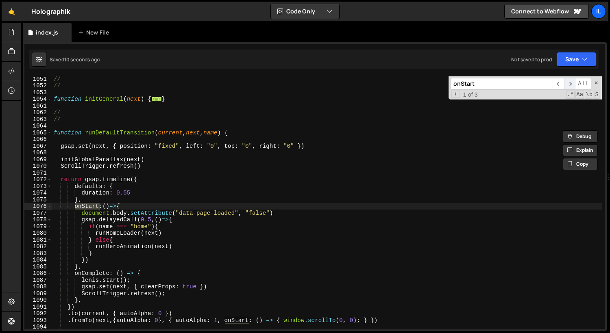
click at [196, 83] on span "​" at bounding box center [569, 84] width 11 height 12
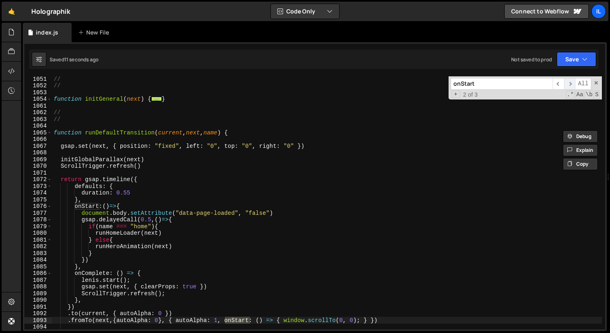
click at [196, 83] on span "​" at bounding box center [569, 84] width 11 height 12
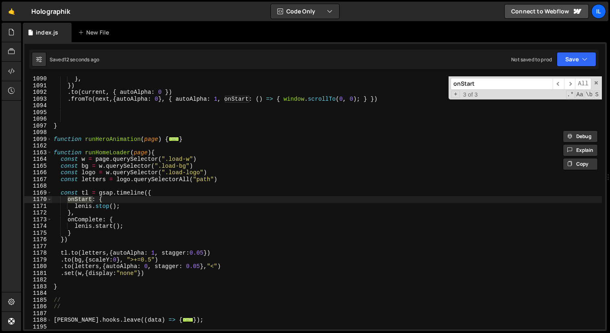
click at [96, 197] on div "} , }) . to ( current , { autoAlpha : 0 }) . fromTo ( next , { autoAlpha : 0 } …" at bounding box center [327, 209] width 550 height 267
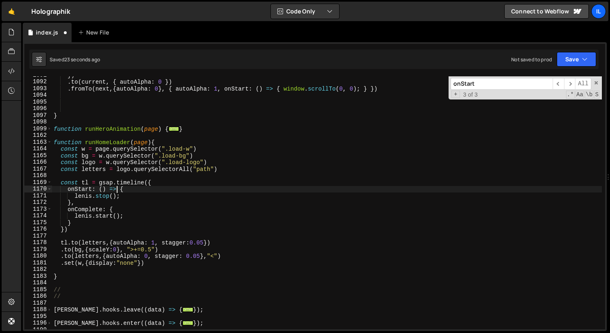
scroll to position [0, 4]
drag, startPoint x: 130, startPoint y: 191, endPoint x: 99, endPoint y: 191, distance: 31.7
click at [99, 191] on div "}) . to ( current , { autoAlpha : 0 }) . fromTo ( next , { autoAlpha : 0 } , { …" at bounding box center [327, 205] width 550 height 267
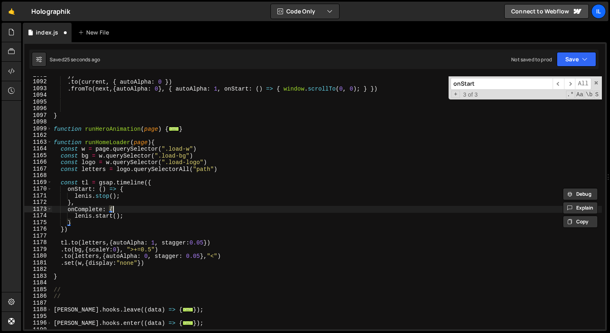
drag, startPoint x: 116, startPoint y: 211, endPoint x: 122, endPoint y: 211, distance: 5.3
click at [122, 211] on div "}) . to ( current , { autoAlpha : 0 }) . fromTo ( next , { autoAlpha : 0 } , { …" at bounding box center [327, 205] width 550 height 267
paste textarea "() =>"
type textarea "onComplete: () => {"
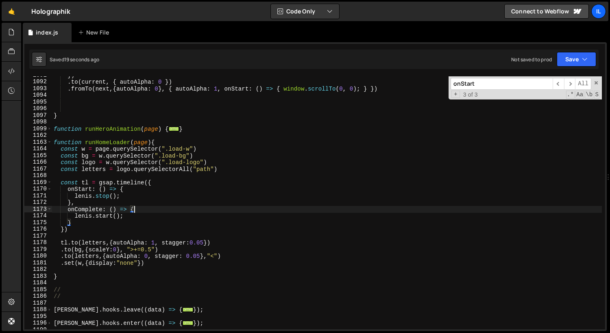
click at [196, 111] on div "}) . to ( current , { autoAlpha : 0 }) . fromTo ( next , { autoAlpha : 0 } , { …" at bounding box center [327, 205] width 550 height 267
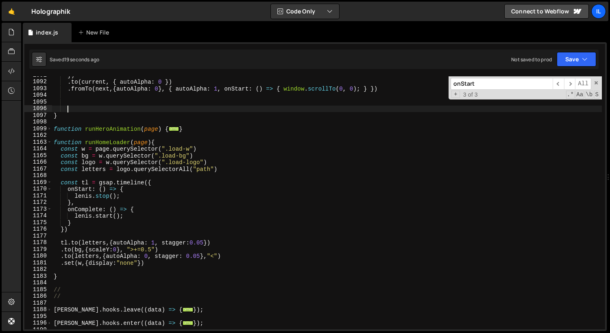
scroll to position [0, 0]
click at [196, 146] on div "}) . to ( current , { autoAlpha : 0 }) . fromTo ( next , { autoAlpha : 0 } , { …" at bounding box center [327, 205] width 550 height 267
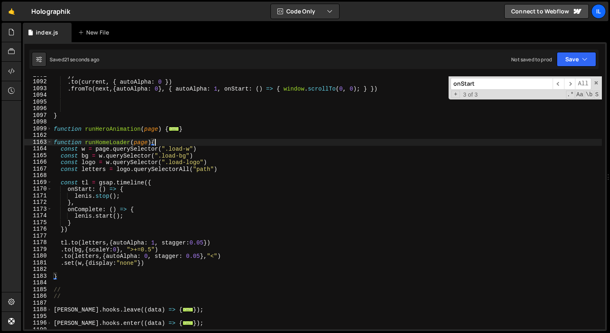
click at [196, 182] on div "}) . to ( current , { autoAlpha : 0 }) . fromTo ( next , { autoAlpha : 0 } , { …" at bounding box center [327, 205] width 550 height 267
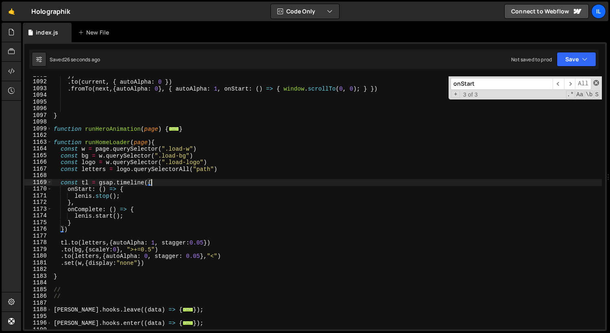
click at [196, 83] on span at bounding box center [596, 83] width 6 height 6
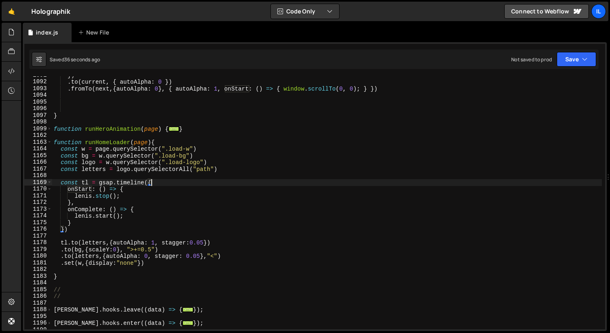
click at [103, 148] on div "}) . to ( current , { autoAlpha : 0 }) . fromTo ( next , { autoAlpha : 0 } , { …" at bounding box center [327, 205] width 550 height 267
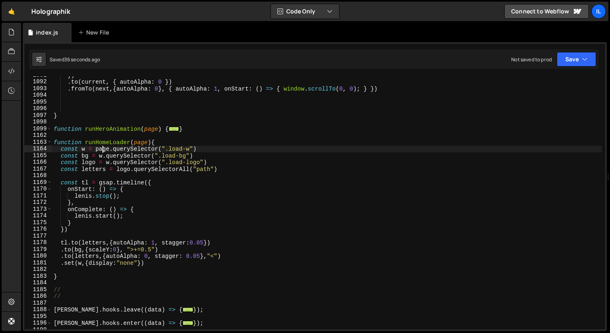
click at [103, 148] on div "}) . to ( current , { autoAlpha : 0 }) . fromTo ( next , { autoAlpha : 0 } , { …" at bounding box center [327, 205] width 550 height 267
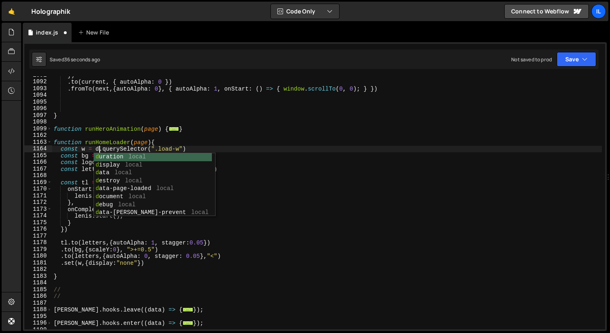
scroll to position [0, 3]
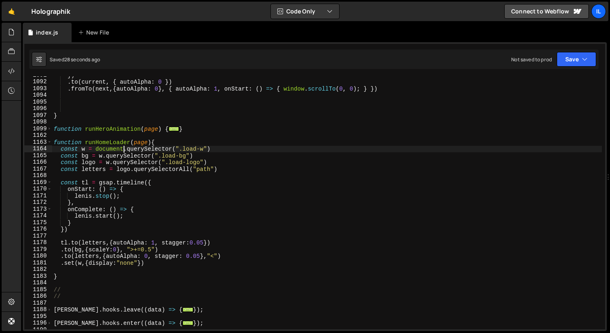
click at [52, 128] on div "}) . to ( current , { autoAlpha : 0 }) . fromTo ( next , { autoAlpha : 0 } , { …" at bounding box center [327, 205] width 550 height 267
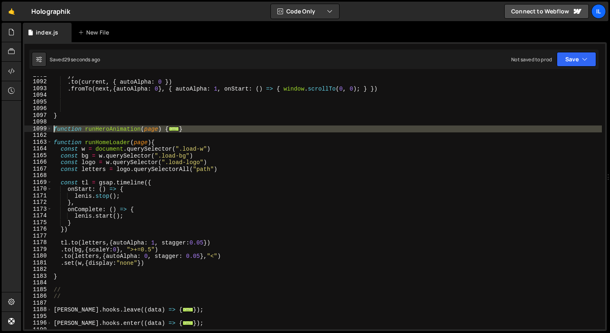
click at [46, 128] on div "1099" at bounding box center [38, 129] width 28 height 7
click at [51, 128] on span at bounding box center [49, 129] width 4 height 7
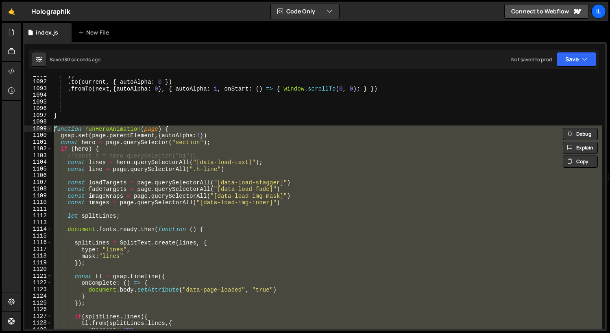
click at [106, 153] on div "}) . to ( current , { autoAlpha : 0 }) . fromTo ( next , { autoAlpha : 0 } , { …" at bounding box center [327, 202] width 550 height 253
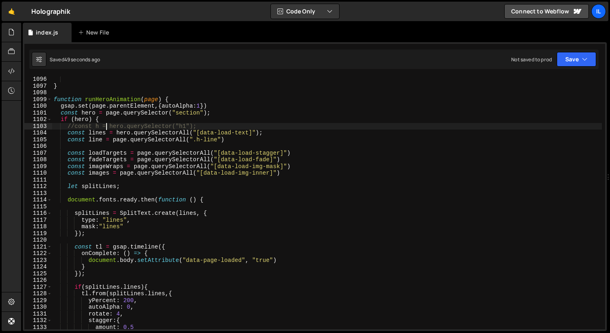
scroll to position [774, 0]
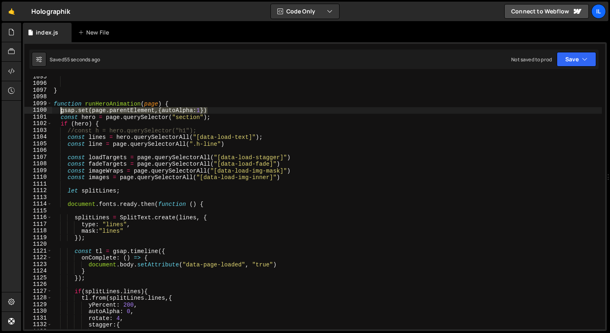
drag, startPoint x: 217, startPoint y: 111, endPoint x: 62, endPoint y: 111, distance: 154.9
click at [62, 111] on div "} function runHeroAnimation ( page ) { gsap . set ( page . parentElement , { au…" at bounding box center [327, 207] width 550 height 267
click at [49, 103] on span at bounding box center [49, 103] width 4 height 7
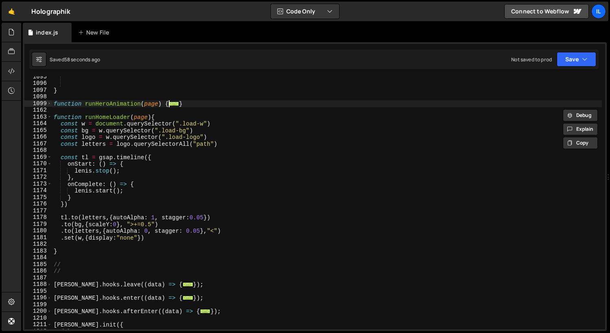
click at [196, 143] on div "} function runHeroAnimation ( page ) { ... } function runHomeLoader ( page ) { …" at bounding box center [327, 207] width 550 height 267
type textarea "const letters = logo.querySelectorAll("path")"
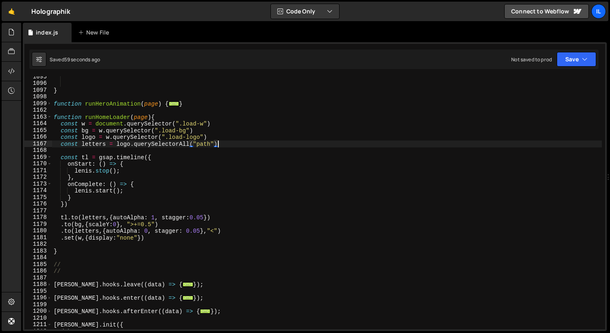
scroll to position [0, 0]
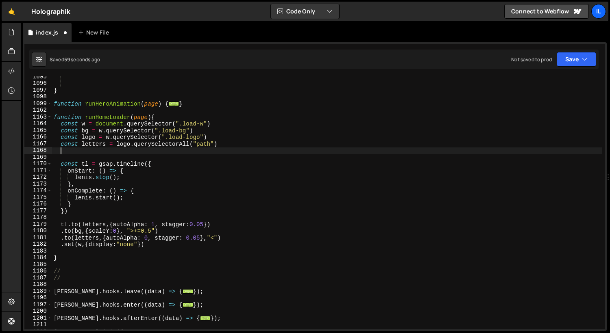
paste textarea "gsap.set(page.parentElement,{autoAlpha:1})"
type textarea "gsap.set(page.parentElement,{autoAlpha:1})"
click at [56, 152] on div "} function runHeroAnimation ( page ) { ... } function runHomeLoader ( page ) { …" at bounding box center [327, 207] width 550 height 267
click at [61, 152] on div "} function runHeroAnimation ( page ) { ... } function runHomeLoader ( page ) { …" at bounding box center [327, 207] width 550 height 267
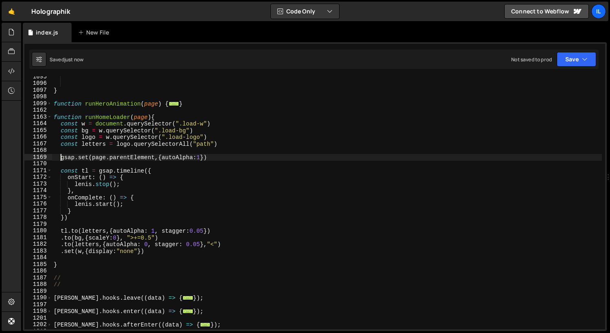
click at [196, 232] on div "} function runHeroAnimation ( page ) { ... } function runHomeLoader ( page ) { …" at bounding box center [327, 207] width 550 height 267
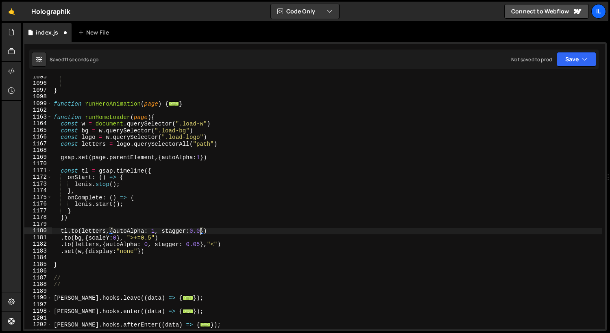
scroll to position [0, 11]
click at [196, 161] on div "} function runHeroAnimation ( page ) { ... } function runHomeLoader ( page ) { …" at bounding box center [327, 207] width 550 height 267
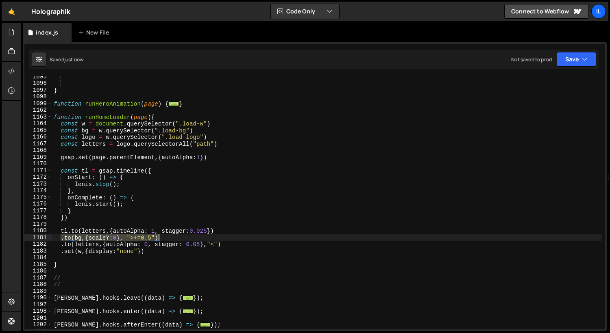
drag, startPoint x: 61, startPoint y: 238, endPoint x: 181, endPoint y: 239, distance: 119.9
click at [181, 239] on div "} function runHeroAnimation ( page ) { ... } function runHomeLoader ( page ) { …" at bounding box center [327, 207] width 550 height 267
type textarea ".to(bg,{scaleY:0}, ">+=0.5")"
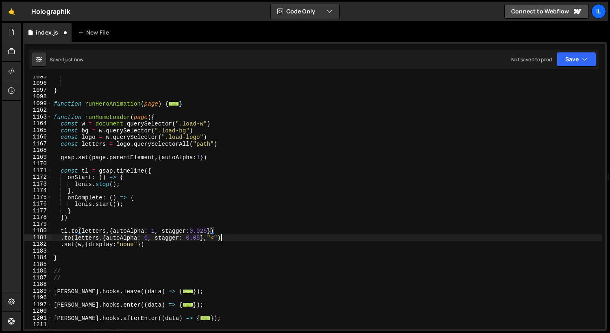
click at [196, 239] on div "} function runHeroAnimation ( page ) { ... } function runHomeLoader ( page ) { …" at bounding box center [327, 207] width 550 height 267
type textarea ".to(letters,{autoAlpha: 0, stagger: 0.05},"<")"
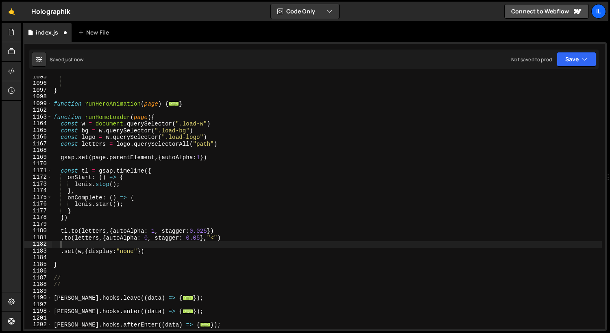
paste textarea ".to(bg,{scaleY:0}, ">+=0.5")"
click at [196, 239] on div "} function runHeroAnimation ( page ) { ... } function runHomeLoader ( page ) { …" at bounding box center [327, 207] width 550 height 267
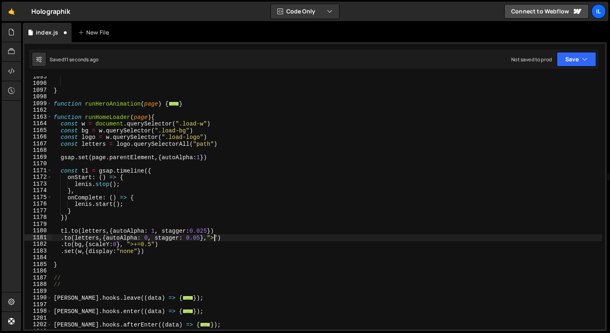
click at [182, 249] on div "} function runHeroAnimation ( page ) { ... } function runHomeLoader ( page ) { …" at bounding box center [327, 207] width 550 height 267
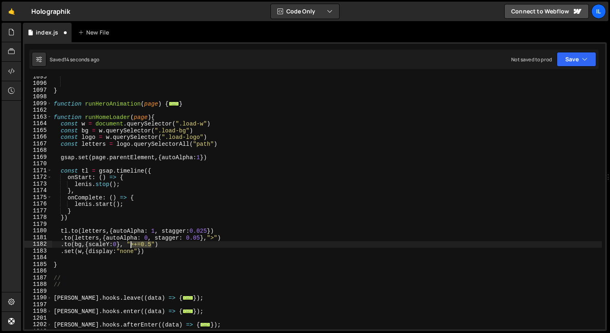
drag, startPoint x: 145, startPoint y: 247, endPoint x: 130, endPoint y: 247, distance: 15.4
click at [130, 247] on div "} function runHeroAnimation ( page ) { ... } function runHomeLoader ( page ) { …" at bounding box center [327, 207] width 550 height 267
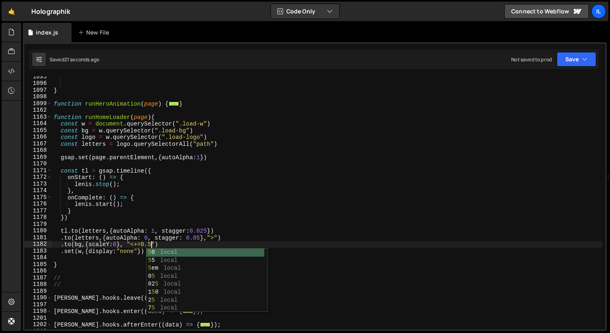
click at [196, 212] on div "} function runHeroAnimation ( page ) { ... } function runHomeLoader ( page ) { …" at bounding box center [327, 207] width 550 height 267
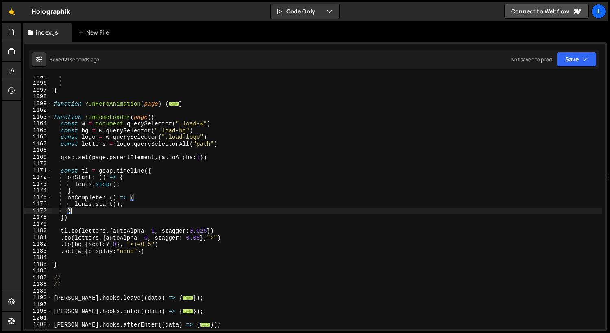
scroll to position [0, 1]
click at [177, 243] on div "} function runHeroAnimation ( page ) { ... } function runHomeLoader ( page ) { …" at bounding box center [327, 207] width 550 height 267
type textarea ".to(bg,{scaleY:0}, "<+=0.5")"
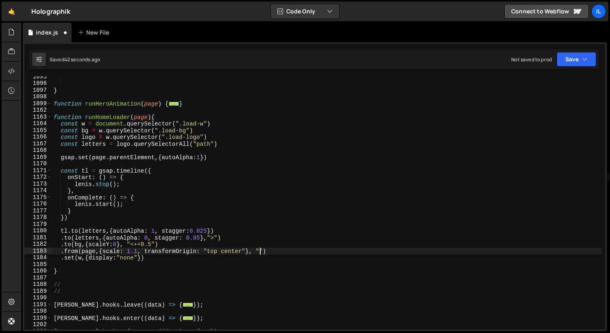
scroll to position [0, 14]
click at [196, 255] on div "} function runHeroAnimation ( page ) { ... } function runHomeLoader ( page ) { …" at bounding box center [327, 207] width 550 height 267
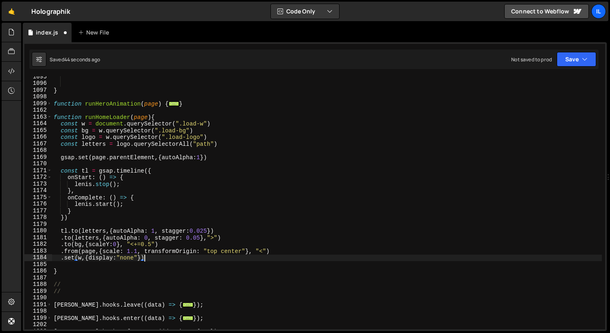
scroll to position [0, 6]
click at [196, 249] on div "} function runHeroAnimation ( page ) { ... } function runHomeLoader ( page ) { …" at bounding box center [327, 207] width 550 height 267
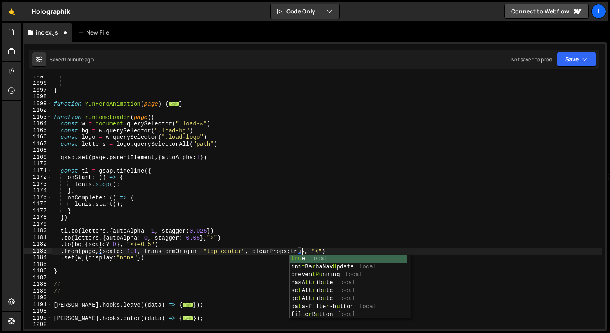
scroll to position [0, 17]
type textarea ".from(page,{scale: 1.1, transformOrigin: "top center", clearProps:true}, "<")"
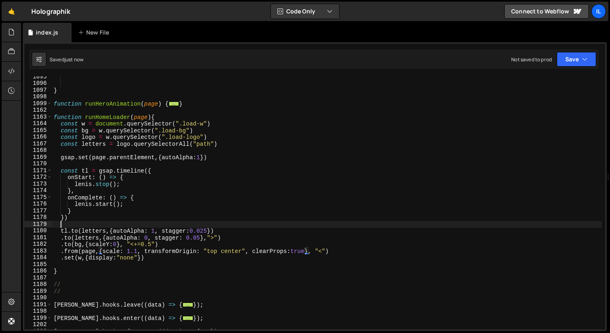
click at [98, 225] on div "} function runHeroAnimation ( page ) { ... } function runHomeLoader ( page ) { …" at bounding box center [327, 207] width 550 height 267
click at [116, 245] on div "} function runHeroAnimation ( page ) { ... } function runHomeLoader ( page ) { …" at bounding box center [327, 207] width 550 height 267
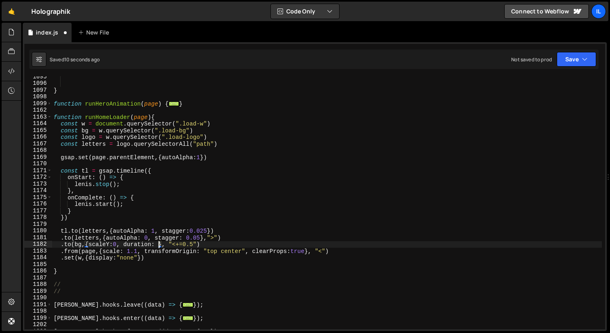
scroll to position [0, 7]
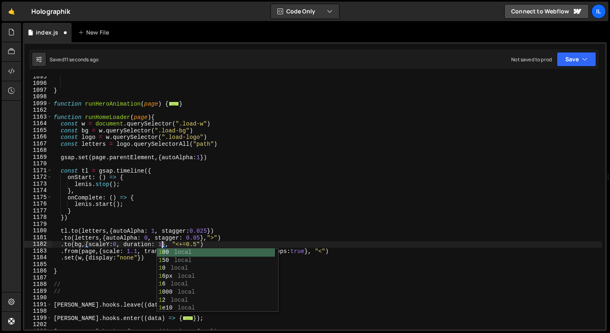
click at [196, 250] on div "} function runHeroAnimation ( page ) { ... } function runHomeLoader ( page ) { …" at bounding box center [327, 207] width 550 height 267
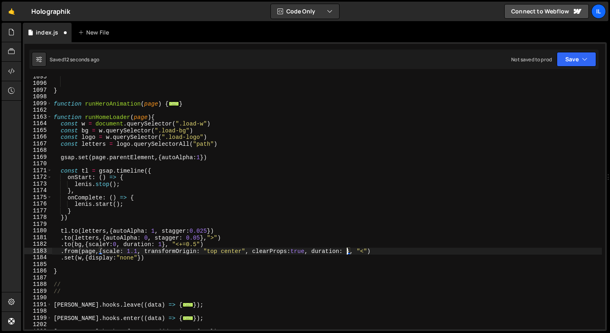
scroll to position [0, 20]
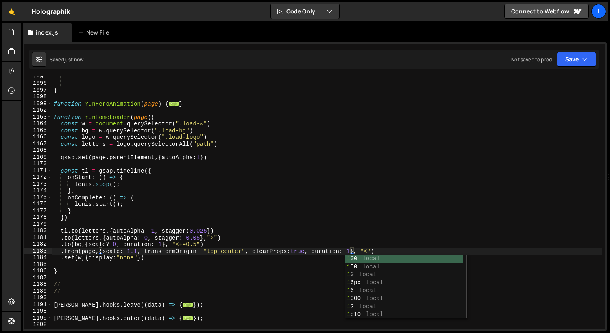
click at [193, 245] on div "} function runHeroAnimation ( page ) { ... } function runHomeLoader ( page ) { …" at bounding box center [327, 207] width 550 height 267
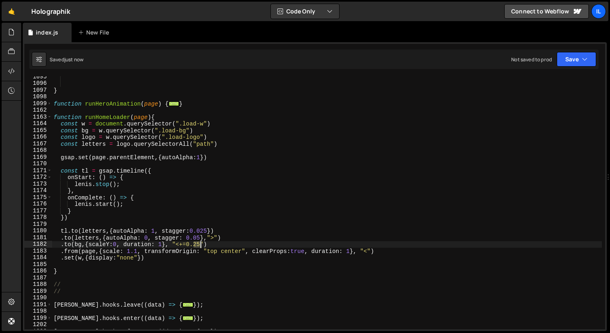
drag, startPoint x: 193, startPoint y: 245, endPoint x: 201, endPoint y: 245, distance: 8.1
click at [196, 245] on div "} function runHeroAnimation ( page ) { ... } function runHomeLoader ( page ) { …" at bounding box center [327, 207] width 550 height 267
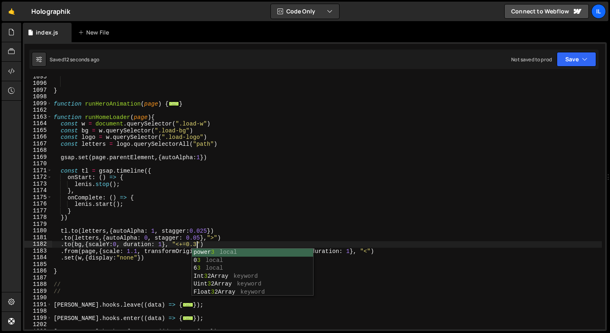
click at [196, 177] on div "} function runHeroAnimation ( page ) { ... } function runHomeLoader ( page ) { …" at bounding box center [327, 207] width 550 height 267
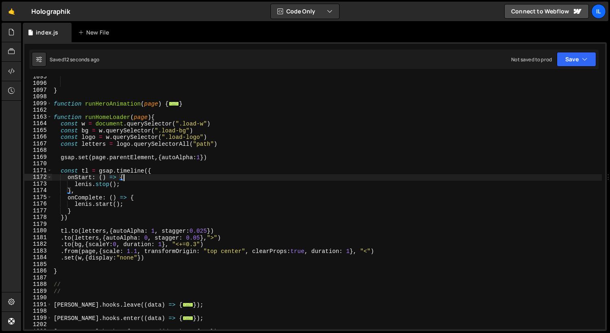
click at [196, 144] on div "} function runHeroAnimation ( page ) { ... } function runHomeLoader ( page ) { …" at bounding box center [327, 207] width 550 height 267
type textarea "const letters = logo.querySelectorAll("path")"
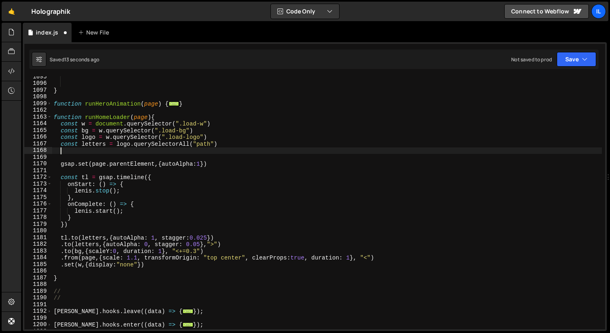
type textarea "o"
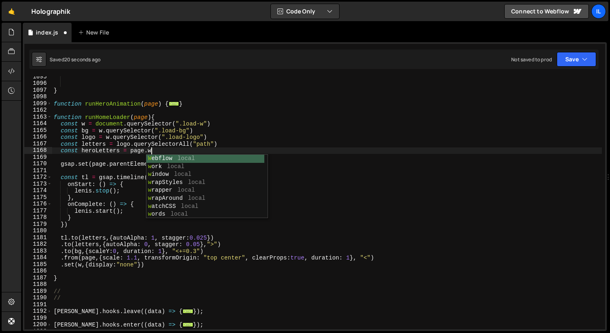
scroll to position [0, 6]
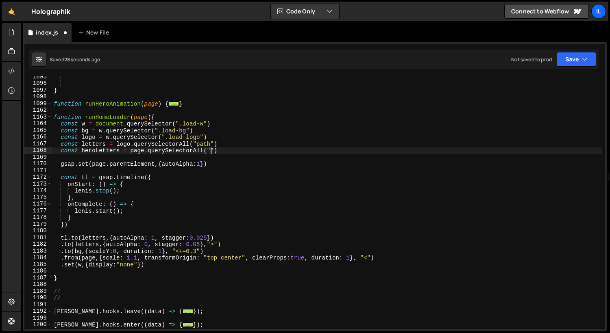
paste textarea "home-hero__h")"
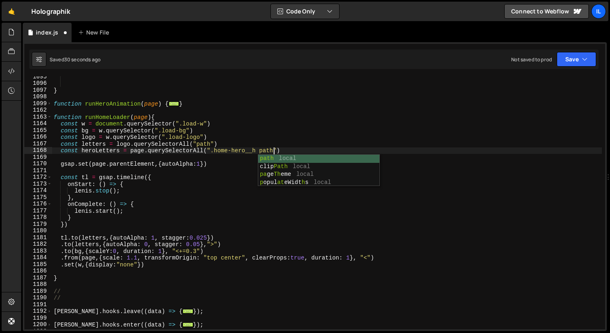
click at [196, 128] on div "} function runHeroAnimation ( page ) { ... } function runHomeLoader ( page ) { …" at bounding box center [327, 207] width 550 height 267
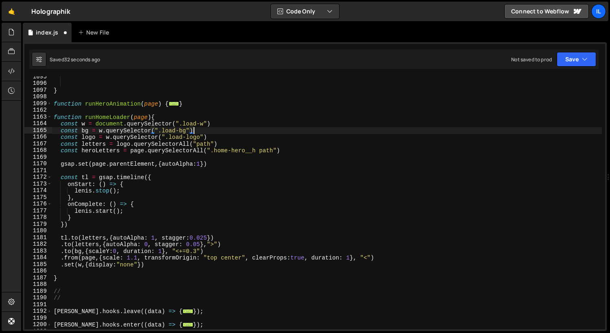
click at [196, 144] on div "} function runHeroAnimation ( page ) { ... } function runHomeLoader ( page ) { …" at bounding box center [327, 207] width 550 height 267
type textarea "const letters = logo.querySelectorAll("path")"
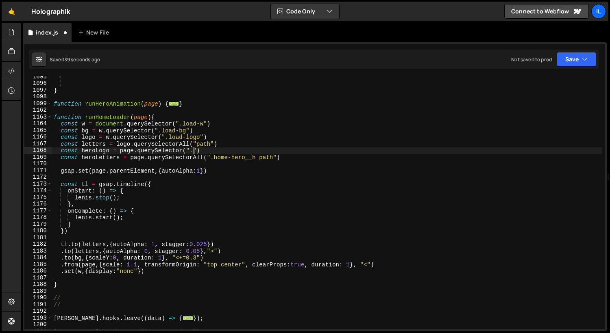
paste textarea "home-hero__h")"
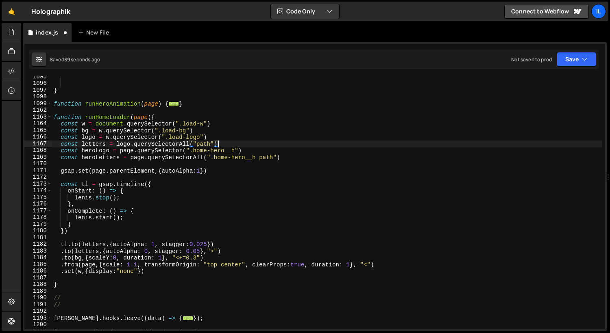
click at [196, 147] on div "} function runHeroAnimation ( page ) { ... } function runHomeLoader ( page ) { …" at bounding box center [327, 207] width 550 height 267
click at [102, 161] on div "} function runHeroAnimation ( page ) { ... } function runHomeLoader ( page ) { …" at bounding box center [327, 207] width 550 height 267
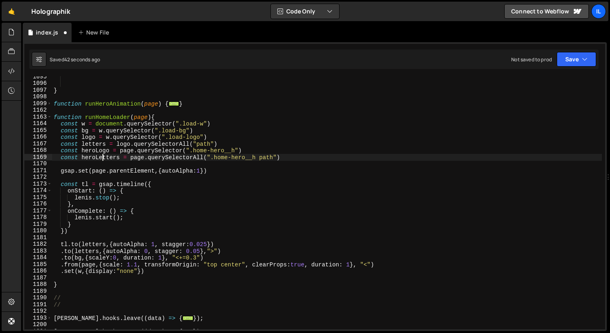
click at [97, 150] on div "} function runHeroAnimation ( page ) { ... } function runHomeLoader ( page ) { …" at bounding box center [327, 207] width 550 height 267
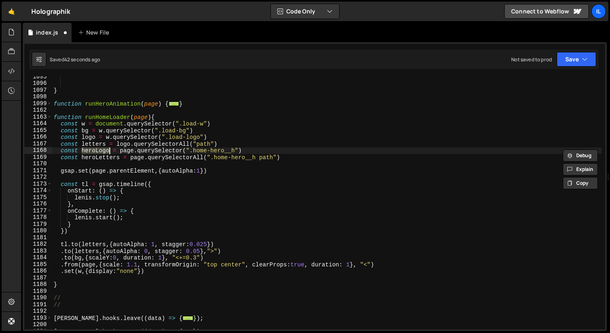
click at [135, 156] on div "} function runHeroAnimation ( page ) { ... } function runHomeLoader ( page ) { …" at bounding box center [327, 207] width 550 height 267
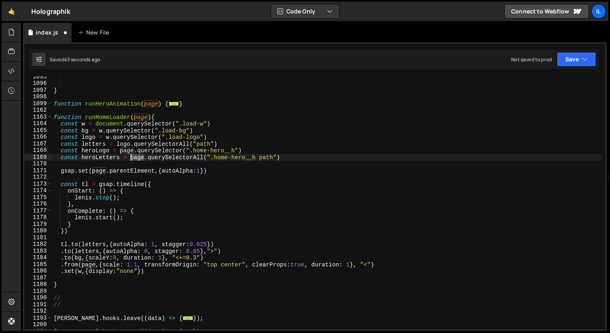
click at [135, 156] on div "} function runHeroAnimation ( page ) { ... } function runHomeLoader ( page ) { …" at bounding box center [327, 207] width 550 height 267
paste textarea "heroLogo"
drag, startPoint x: 272, startPoint y: 159, endPoint x: 226, endPoint y: 158, distance: 46.3
click at [196, 158] on div "} function runHeroAnimation ( page ) { ... } function runHomeLoader ( page ) { …" at bounding box center [327, 207] width 550 height 267
click at [196, 265] on div "} function runHeroAnimation ( page ) { ... } function runHomeLoader ( page ) { …" at bounding box center [327, 207] width 550 height 267
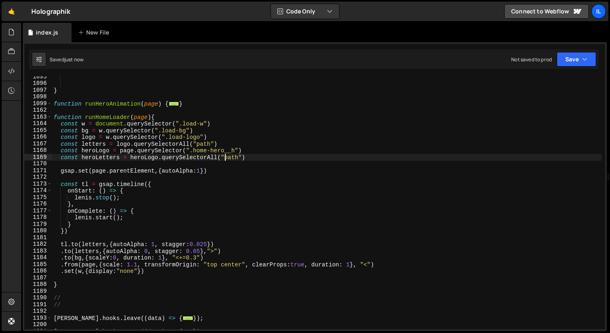
type textarea ".from(page,{scale: 1.1, transformOrigin: "top center", clearProps:true, duratio…"
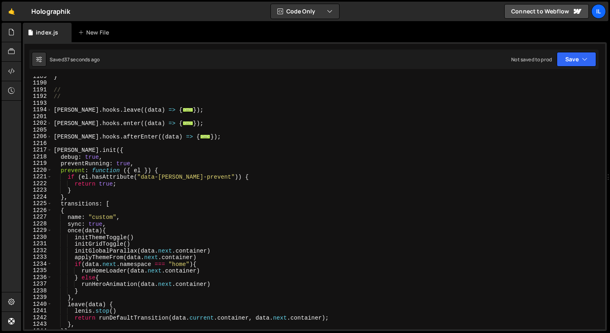
scroll to position [989, 0]
click at [50, 136] on span at bounding box center [49, 136] width 4 height 7
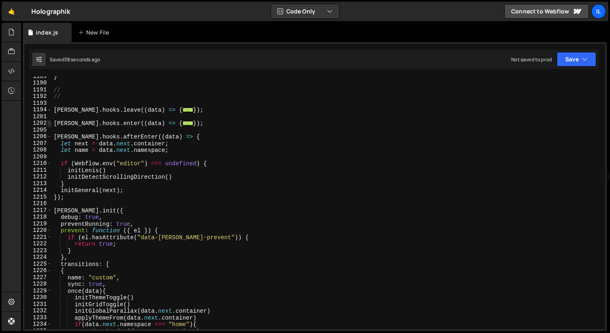
click at [50, 124] on span at bounding box center [49, 123] width 4 height 7
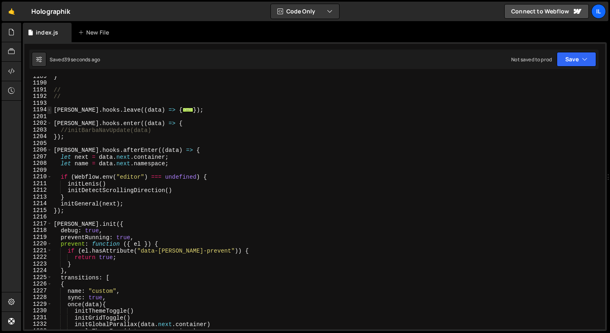
click at [50, 112] on span at bounding box center [49, 109] width 4 height 7
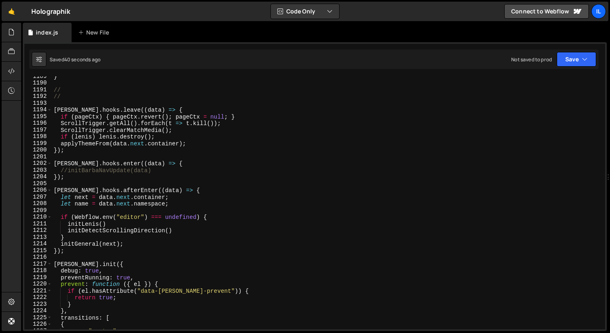
scroll to position [993, 0]
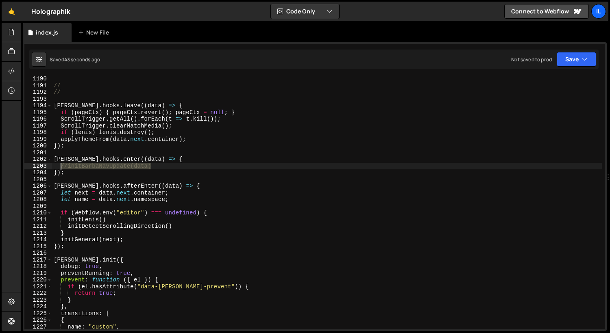
drag, startPoint x: 163, startPoint y: 167, endPoint x: 59, endPoint y: 165, distance: 103.3
click at [59, 165] on div "// // [PERSON_NAME] . hooks . leave (( data ) => { if ( pageCtx ) { pageCtx . r…" at bounding box center [327, 209] width 550 height 267
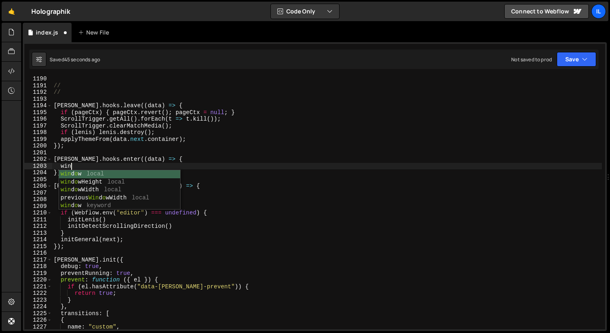
scroll to position [0, 1]
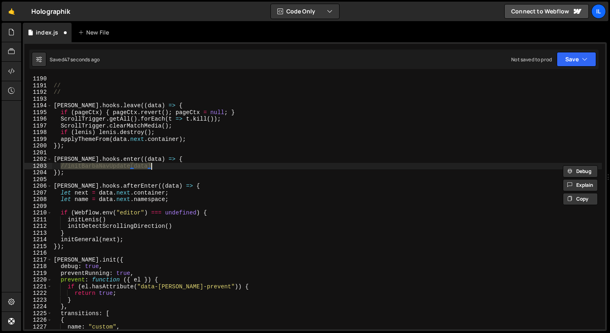
click at [165, 160] on div "// // [PERSON_NAME] . hooks . leave (( data ) => { if ( pageCtx ) { pageCtx . r…" at bounding box center [327, 209] width 550 height 267
type textarea "[PERSON_NAME].hooks.enter((data) => {"
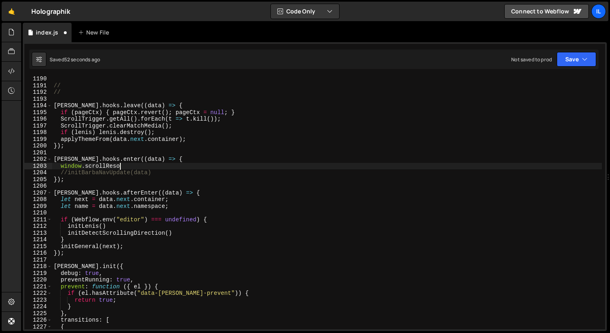
scroll to position [0, 4]
click at [115, 165] on div "// // [PERSON_NAME] . hooks . leave (( data ) => { if ( pageCtx ) { pageCtx . r…" at bounding box center [327, 209] width 550 height 267
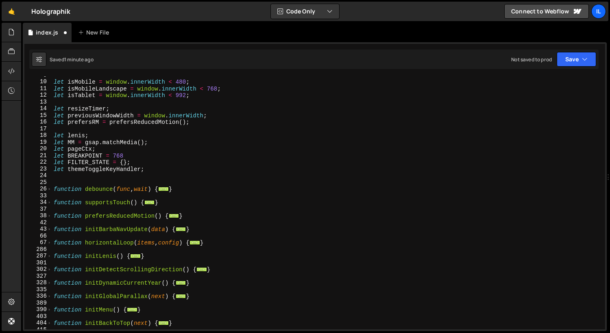
scroll to position [0, 0]
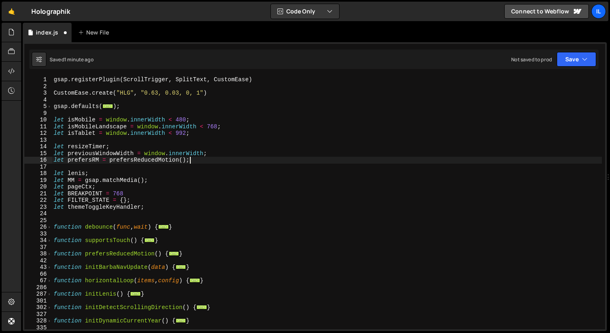
click at [196, 159] on div "gsap . registerPlugin ( ScrollTrigger , SplitText , CustomEase ) CustomEase . c…" at bounding box center [327, 209] width 550 height 267
type textarea "let prefersRM = prefersReducedMotion();"
paste textarea "history.scrollRestoration = "manual";"
click at [196, 163] on div "gsap . registerPlugin ( ScrollTrigger , SplitText , CustomEase ) CustomEase . c…" at bounding box center [327, 209] width 550 height 267
type textarea "let prefersRM = prefersReducedMotion();"
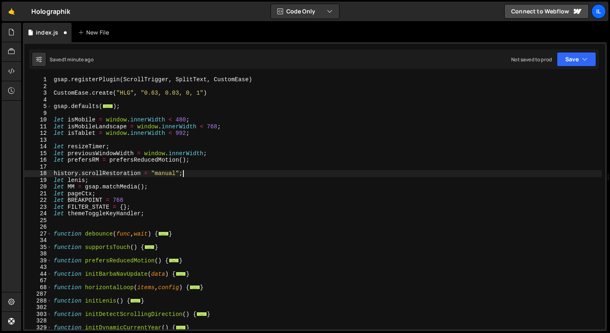
click at [196, 171] on div "gsap . registerPlugin ( ScrollTrigger , SplitText , CustomEase ) CustomEase . c…" at bounding box center [327, 209] width 550 height 267
type textarea "history.scrollRestoration = "manual";"
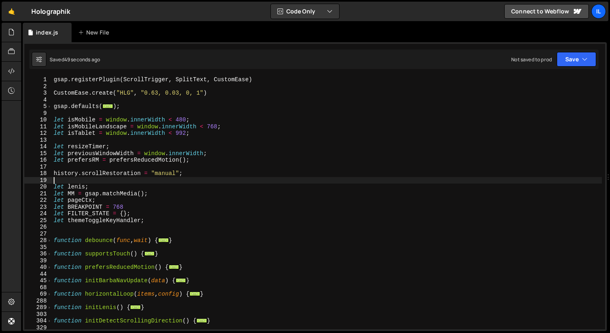
click at [196, 189] on div "gsap . registerPlugin ( ScrollTrigger , SplitText , CustomEase ) CustomEase . c…" at bounding box center [327, 209] width 550 height 267
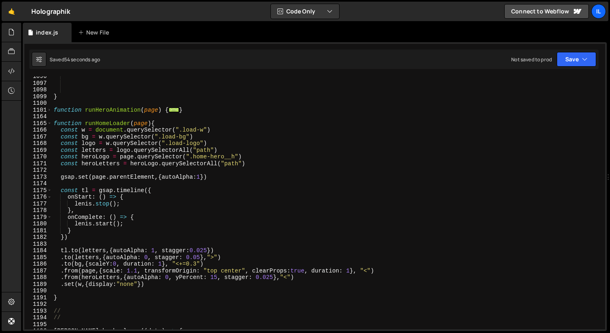
scroll to position [759, 0]
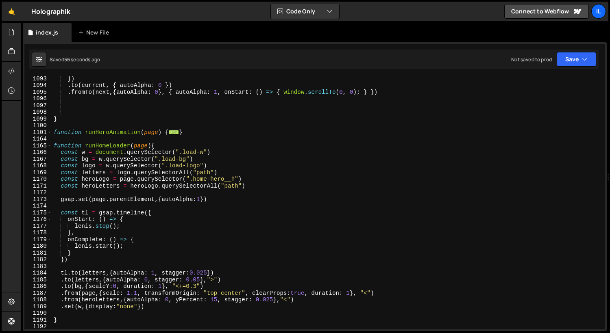
click at [151, 245] on div "}) . to ( current , { autoAlpha : 0 }) . fromTo ( next , { autoAlpha : 0 } , { …" at bounding box center [327, 208] width 550 height 267
type textarea "[PERSON_NAME].start();"
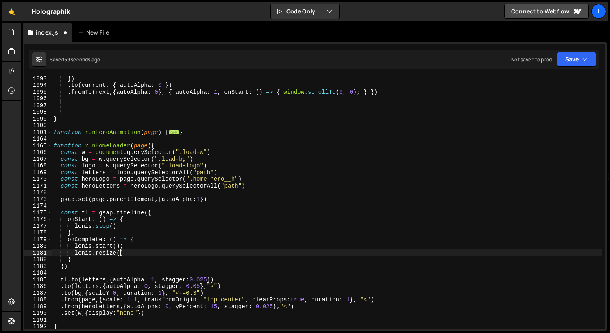
scroll to position [0, 4]
type textarea "[PERSON_NAME].resize();"
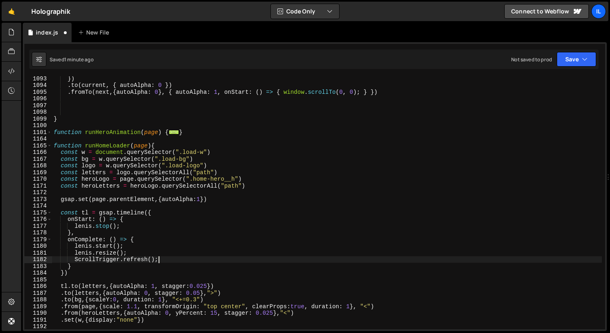
scroll to position [0, 7]
click at [49, 146] on span at bounding box center [49, 146] width 4 height 7
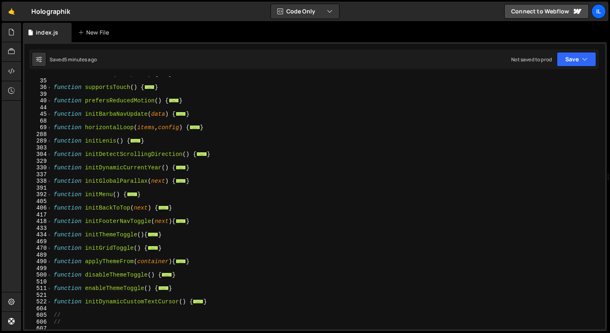
scroll to position [165, 0]
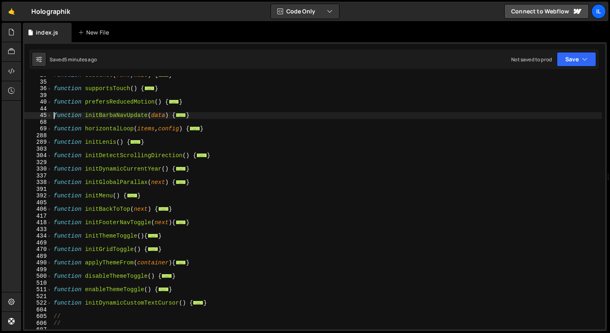
click at [53, 115] on div "function debounce ( func , wait ) { ... } function supportsTouch ( ) { ... } fu…" at bounding box center [327, 205] width 550 height 267
click at [52, 115] on div "function debounce ( func , wait ) { ... } function supportsTouch ( ) { ... } fu…" at bounding box center [327, 205] width 550 height 267
click at [50, 115] on span at bounding box center [49, 115] width 4 height 7
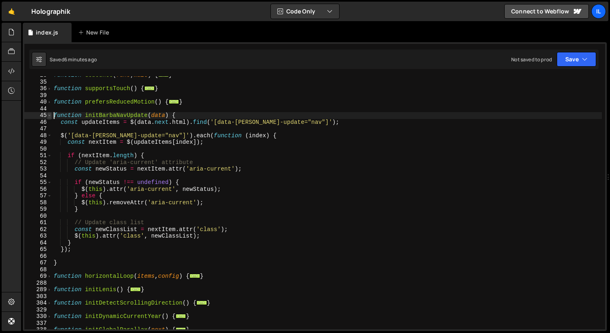
click at [50, 115] on span at bounding box center [49, 115] width 4 height 7
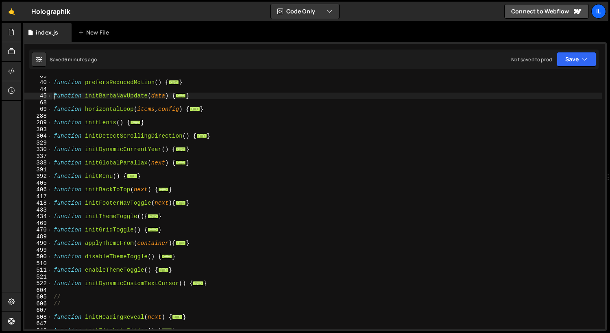
scroll to position [270, 0]
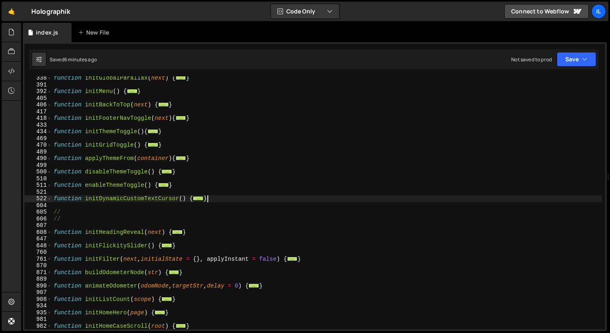
click at [196, 201] on div "function initGlobalParallax ( next ) { ... } function initMenu ( ) { ... } func…" at bounding box center [327, 208] width 550 height 267
type textarea "}"
click at [196, 204] on div "function initGlobalParallax ( next ) { ... } function initMenu ( ) { ... } func…" at bounding box center [327, 208] width 550 height 267
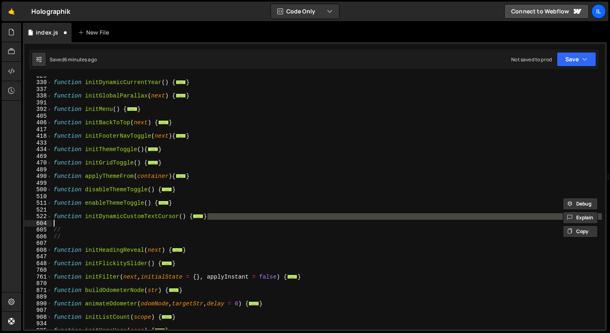
scroll to position [175, 0]
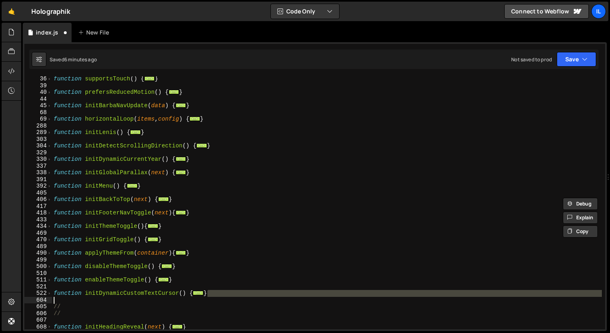
click at [196, 202] on div "function supportsTouch ( ) { ... } function prefersReducedMotion ( ) { ... } fu…" at bounding box center [327, 209] width 550 height 267
type textarea "}"
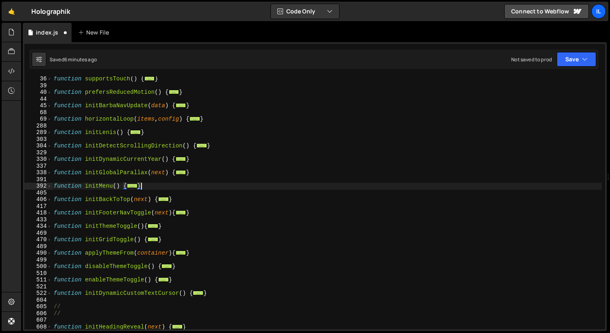
click at [196, 187] on div "function supportsTouch ( ) { ... } function prefersReducedMotion ( ) { ... } fu…" at bounding box center [327, 209] width 550 height 267
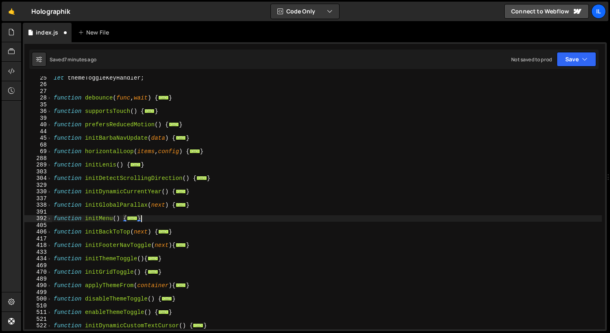
scroll to position [137, 0]
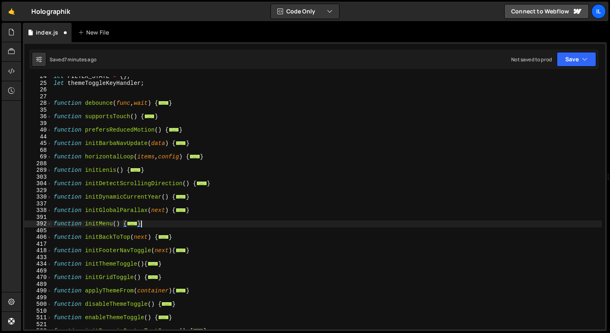
click at [196, 145] on div "let FILTER_STATE = { } ; let themeToggleKeyHandler ; function debounce ( func ,…" at bounding box center [327, 206] width 550 height 267
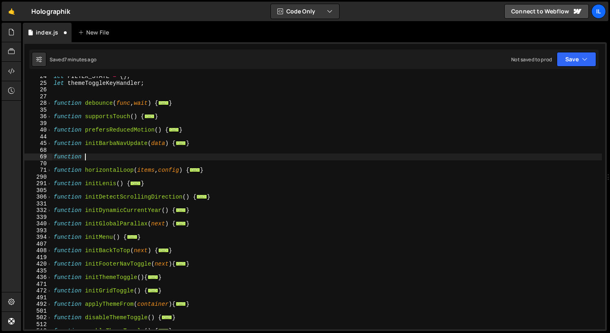
scroll to position [0, 2]
click at [196, 105] on div "let FILTER_STATE = { } ; let themeToggleKeyHandler ; function debounce ( func ,…" at bounding box center [327, 206] width 550 height 267
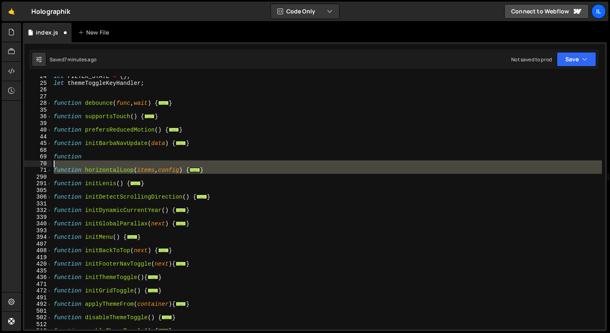
drag, startPoint x: 58, startPoint y: 174, endPoint x: 50, endPoint y: 164, distance: 12.5
click at [50, 164] on div "} 24 25 26 27 28 35 36 39 40 44 45 68 69 70 71 290 291 305 306 331 332 339 340 …" at bounding box center [314, 202] width 580 height 253
type textarea "function horizontalLoop(items, config) {"
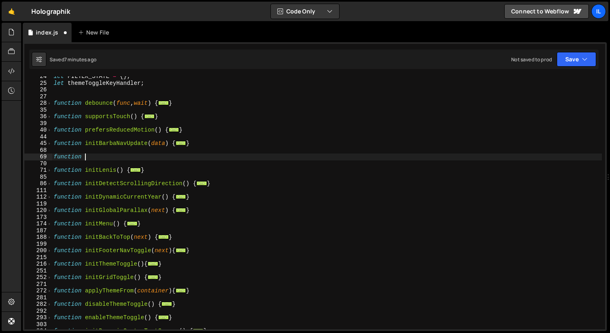
click at [92, 157] on div "let FILTER_STATE = { } ; let themeToggleKeyHandler ; function debounce ( func ,…" at bounding box center [327, 206] width 550 height 267
type textarea "function initNavHover(){"
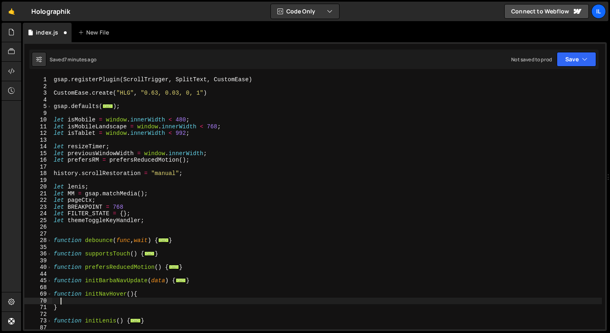
scroll to position [0, 0]
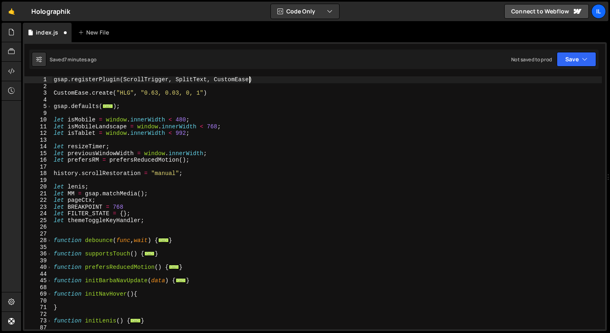
click at [196, 82] on div "gsap . registerPlugin ( ScrollTrigger , SplitText , CustomEase ) CustomEase . c…" at bounding box center [327, 209] width 550 height 267
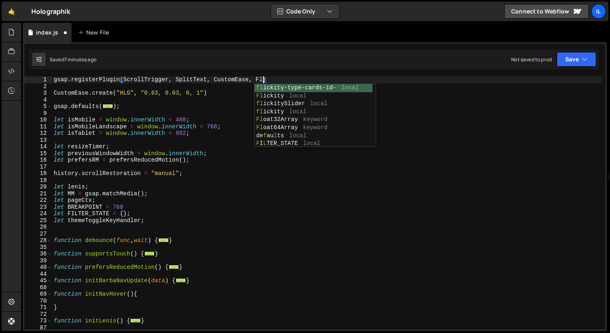
scroll to position [0, 15]
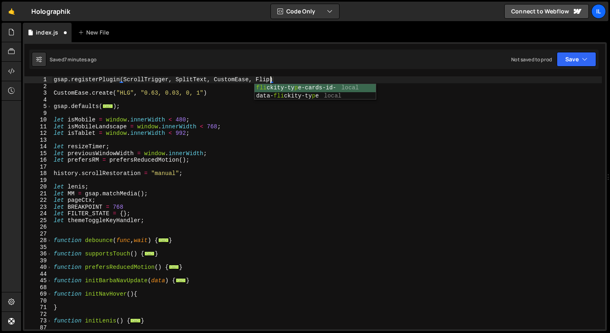
click at [135, 120] on div "gsap . registerPlugin ( ScrollTrigger , SplitText , CustomEase , Flip ) CustomE…" at bounding box center [327, 209] width 550 height 267
type textarea "let isMobile = window.innerWidth < 480;"
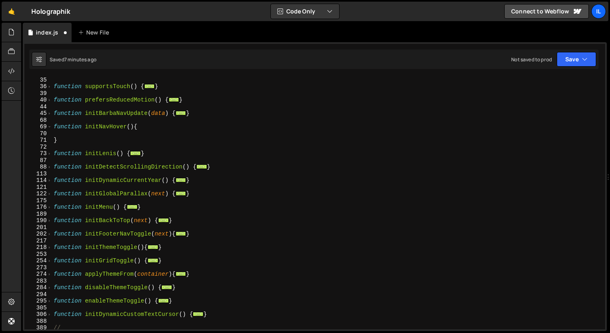
scroll to position [167, 0]
click at [97, 131] on div "function debounce ( func , wait ) { ... } function supportsTouch ( ) { ... } fu…" at bounding box center [327, 203] width 550 height 267
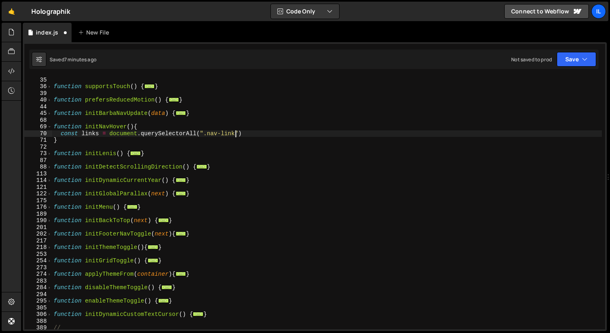
scroll to position [0, 0]
type textarea "const links = document.querySelectorAll(".nav-link")"
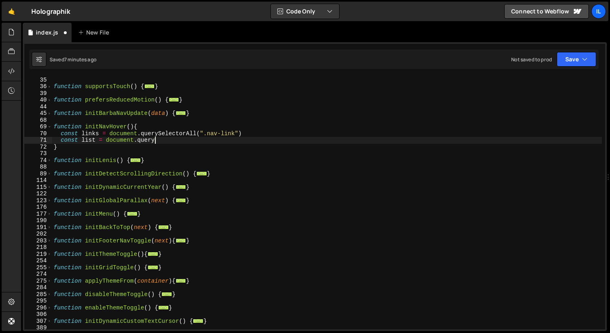
scroll to position [0, 7]
type textarea "const list = document.querySelector(".nav-list")"
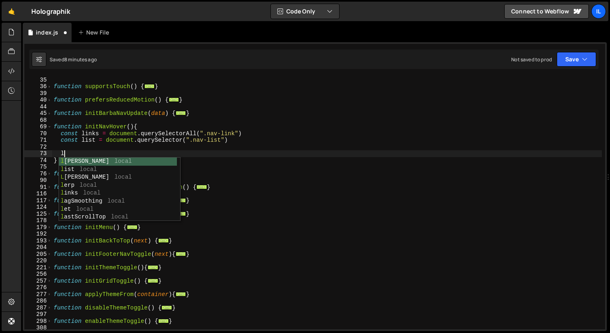
scroll to position [0, 0]
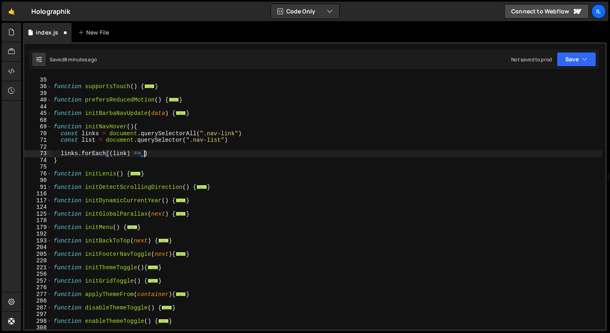
type textarea "links.forEach((link) => {)"
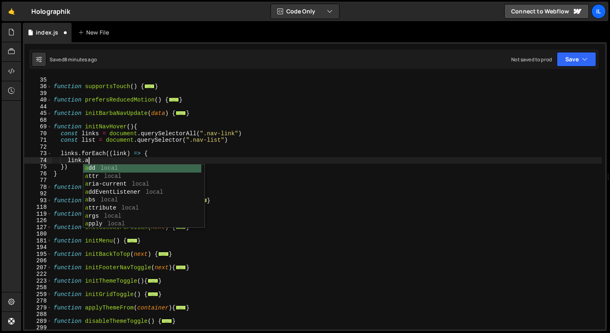
scroll to position [0, 2]
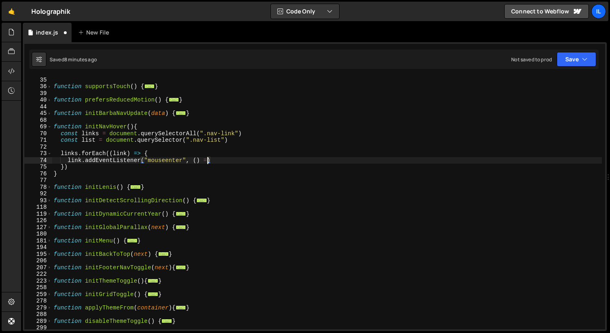
type textarea "link.addEventListener("mouseenter", () =>{)"
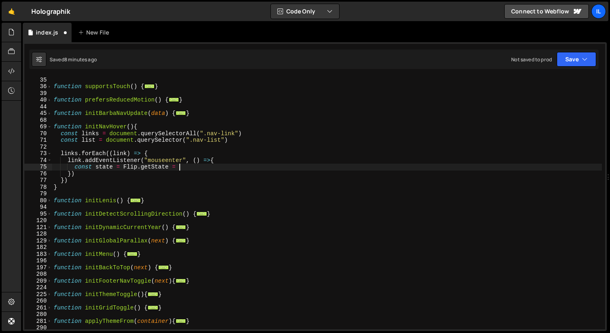
scroll to position [0, 8]
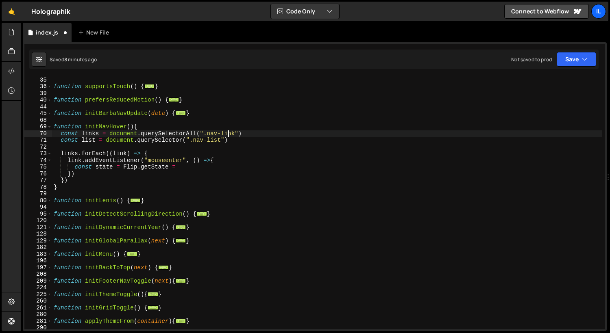
click at [196, 137] on div "function debounce ( func , wait ) { ... } function supportsTouch ( ) { ... } fu…" at bounding box center [327, 203] width 550 height 267
click at [196, 142] on div "function debounce ( func , wait ) { ... } function supportsTouch ( ) { ... } fu…" at bounding box center [327, 203] width 550 height 267
type textarea "const list = document.querySelector(".nav-list")"
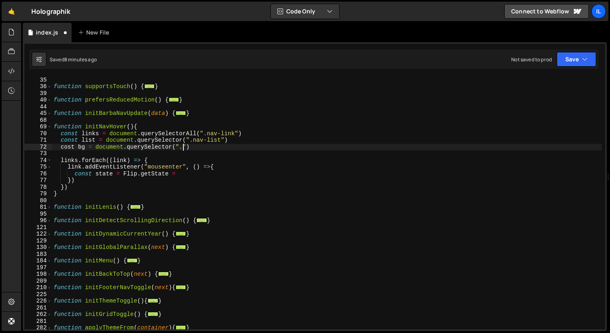
scroll to position [0, 9]
type textarea "cost bg = document.querySelector(".nav-link__bg")"
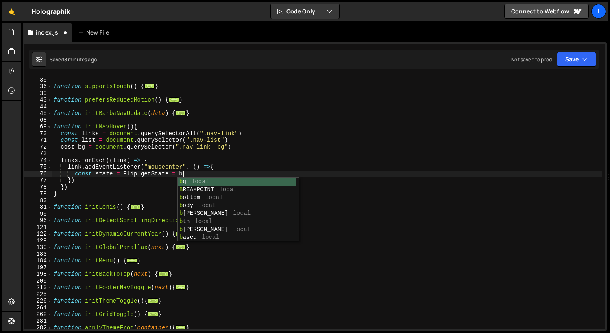
scroll to position [0, 9]
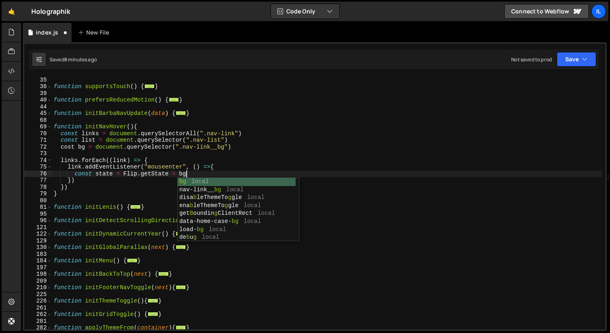
click at [69, 147] on div "function debounce ( func , wait ) { ... } function supportsTouch ( ) { ... } fu…" at bounding box center [327, 203] width 550 height 267
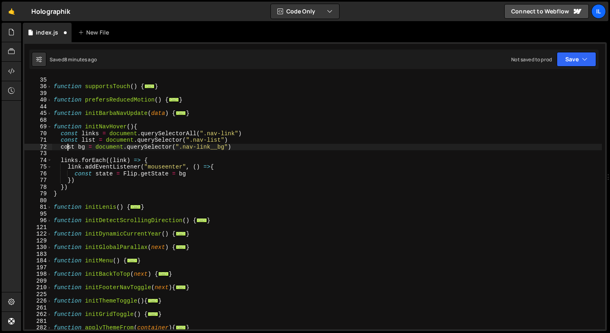
type textarea "const bg = document.querySelector(".nav-link__bg")"
click at [193, 155] on div "function debounce ( func , wait ) { ... } function supportsTouch ( ) { ... } fu…" at bounding box center [327, 203] width 550 height 267
click at [196, 178] on div "function debounce ( func , wait ) { ... } function supportsTouch ( ) { ... } fu…" at bounding box center [327, 203] width 550 height 267
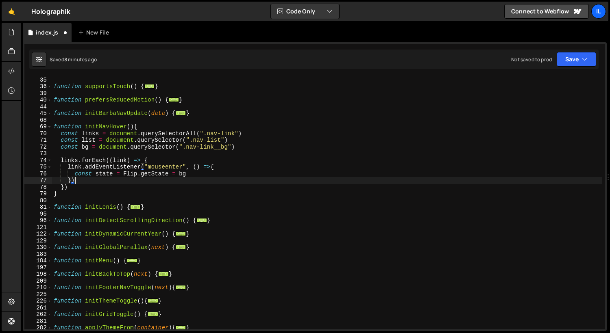
click at [196, 173] on div "function debounce ( func , wait ) { ... } function supportsTouch ( ) { ... } fu…" at bounding box center [327, 203] width 550 height 267
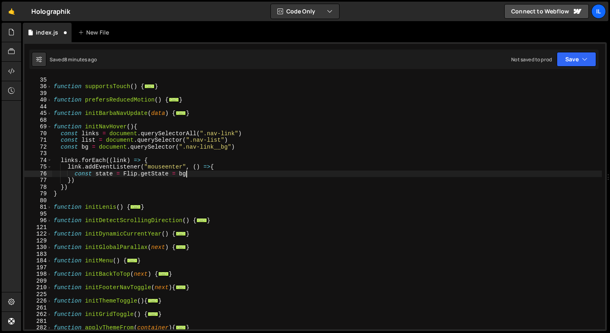
type textarea "const state = Flip.getState = bg;"
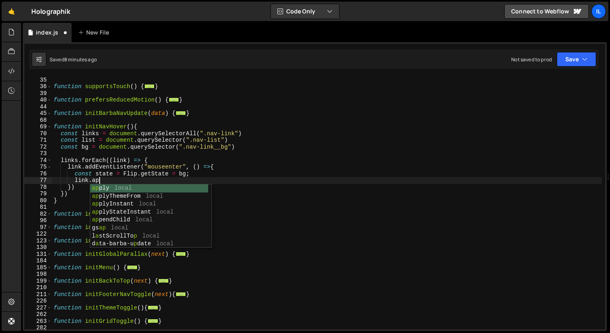
scroll to position [0, 3]
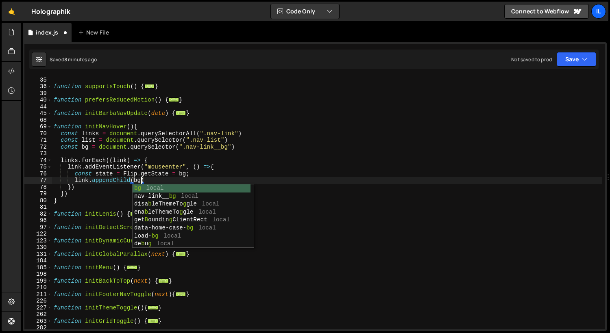
type textarea "link.appendChild(bg)"
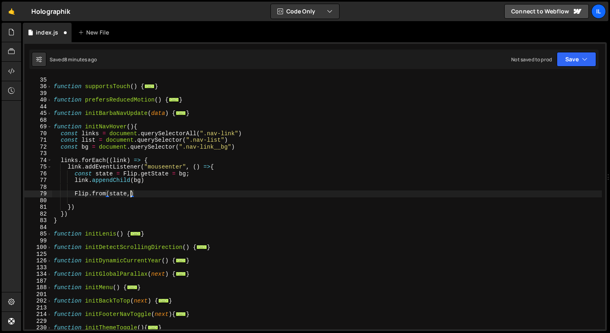
type textarea "Flip.from(state,{"
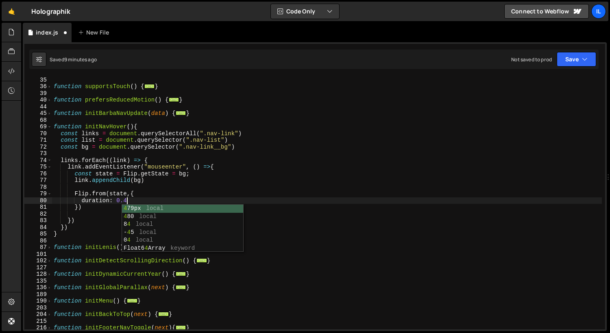
type textarea "duration: 0.45,"
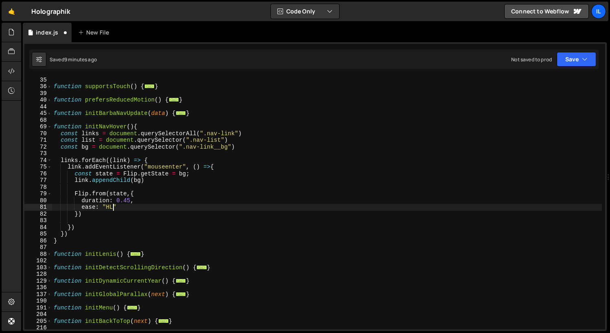
scroll to position [0, 4]
type textarea "})"
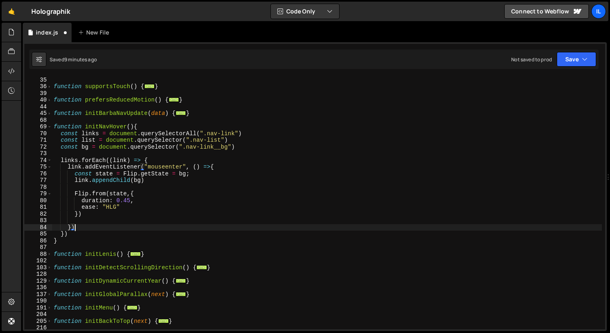
type textarea "})"
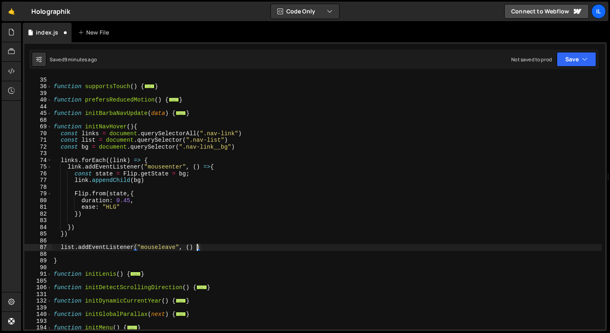
scroll to position [0, 10]
type textarea "list.addEventListener("mouseleave", () =>{)"
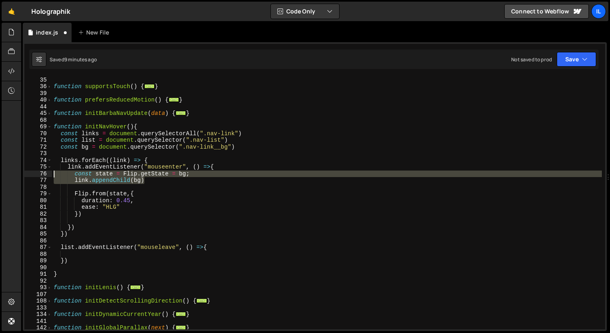
drag, startPoint x: 169, startPoint y: 181, endPoint x: 2, endPoint y: 175, distance: 168.0
click at [2, 175] on div "Hold on a sec... Are you certain you wish to leave this page? Any changes you'v…" at bounding box center [305, 166] width 610 height 333
type textarea "const state = Flip.getState = bg; link.appendChild(bg)"
click at [50, 256] on div "88" at bounding box center [38, 254] width 28 height 7
click at [54, 255] on div "function debounce ( func , wait ) { ... } function supportsTouch ( ) { ... } fu…" at bounding box center [327, 203] width 550 height 267
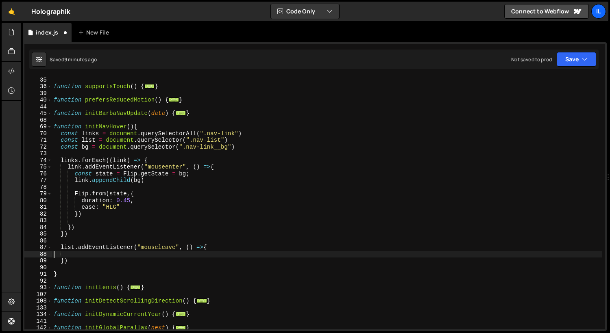
paste textarea "link.appendChild(bg)"
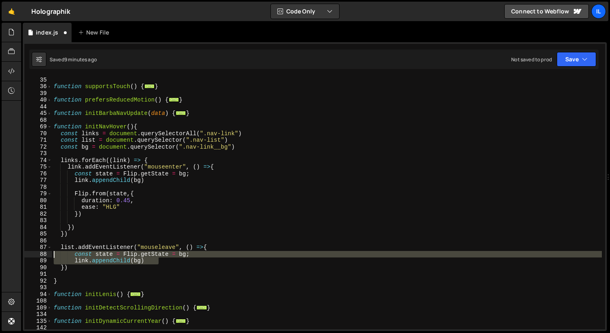
drag, startPoint x: 165, startPoint y: 262, endPoint x: 32, endPoint y: 256, distance: 133.4
click at [32, 256] on div "link.appendChild(bg) 28 35 36 39 40 44 45 68 69 70 71 72 73 74 75 76 77 78 79 8…" at bounding box center [314, 202] width 580 height 253
click at [161, 259] on div "function debounce ( func , wait ) { ... } function supportsTouch ( ) { ... } fu…" at bounding box center [327, 202] width 550 height 253
type textarea "link.appendChild(bg)"
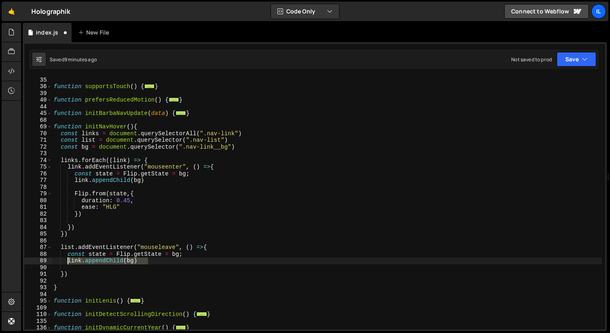
drag, startPoint x: 147, startPoint y: 261, endPoint x: 67, endPoint y: 261, distance: 80.1
click at [67, 261] on div "function debounce ( func , wait ) { ... } function supportsTouch ( ) { ... } fu…" at bounding box center [327, 203] width 550 height 267
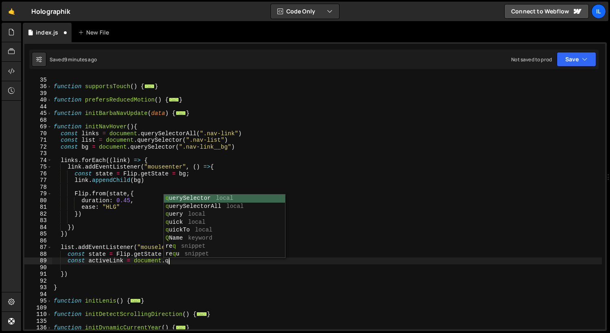
scroll to position [0, 8]
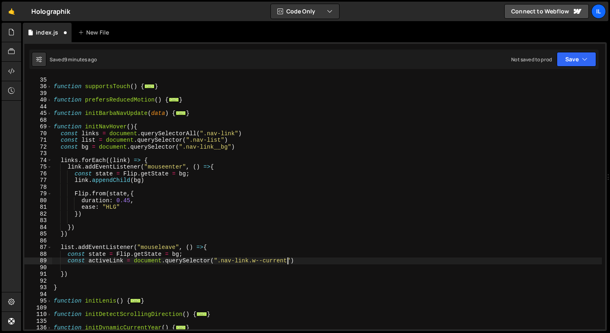
type textarea "const activeLink = document.querySelector(".nav-link.w--current")"
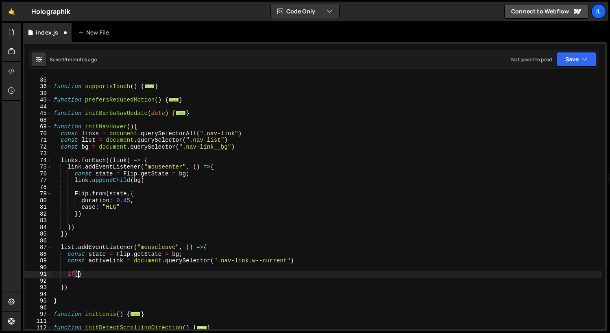
scroll to position [0, 2]
type textarea "if(activeLink){"
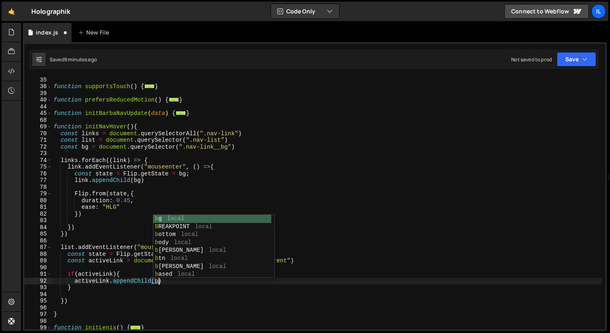
scroll to position [0, 7]
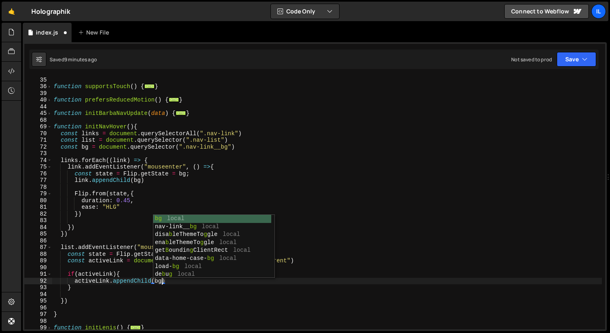
type textarea "activeLink.appendChild(bg)"
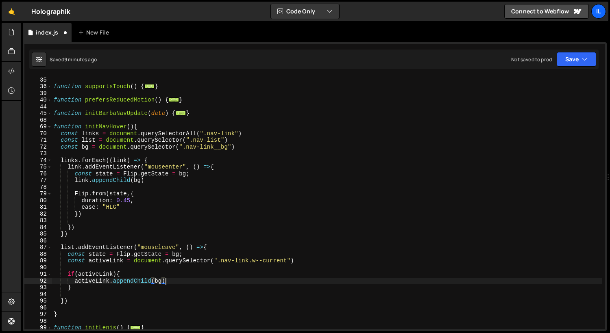
scroll to position [0, 1]
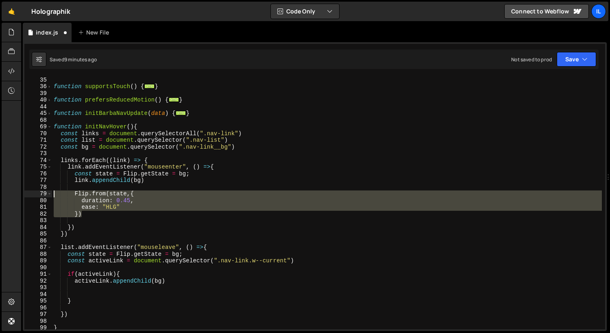
drag, startPoint x: 88, startPoint y: 215, endPoint x: 34, endPoint y: 195, distance: 57.1
click at [34, 195] on div "28 35 36 39 40 44 45 68 69 70 71 72 73 74 75 76 77 78 79 80 81 82 83 84 85 86 8…" at bounding box center [314, 202] width 580 height 253
type textarea "Flip.from(state,{ duration: 0.45,"
click at [55, 294] on div "function debounce ( func , wait ) { ... } function supportsTouch ( ) { ... } fu…" at bounding box center [327, 203] width 550 height 267
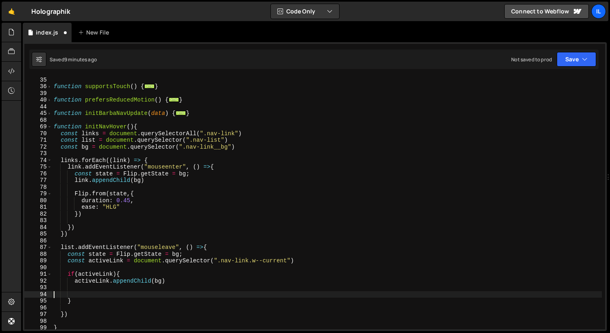
paste textarea "})"
type textarea "})"
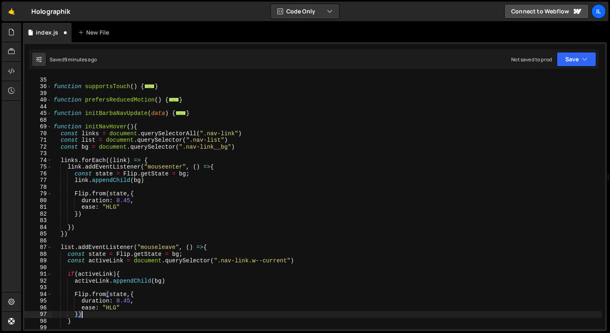
click at [98, 288] on div "function debounce ( func , wait ) { ... } function supportsTouch ( ) { ... } fu…" at bounding box center [327, 203] width 550 height 267
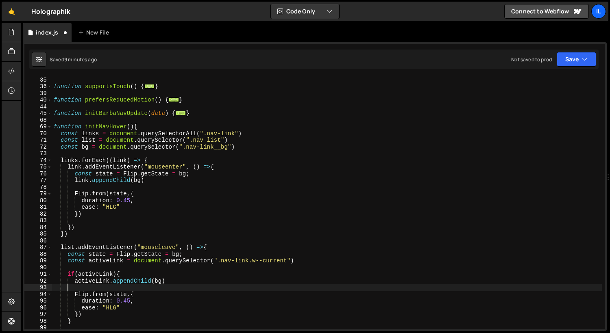
scroll to position [0, 0]
type textarea "activeLink.appendChild(bg)"
click at [89, 187] on div "function debounce ( func , wait ) { ... } function supportsTouch ( ) { ... } fu…" at bounding box center [327, 203] width 550 height 267
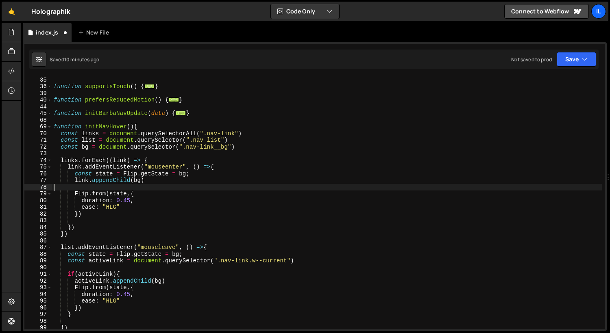
type textarea "link.appendChild(bg)"
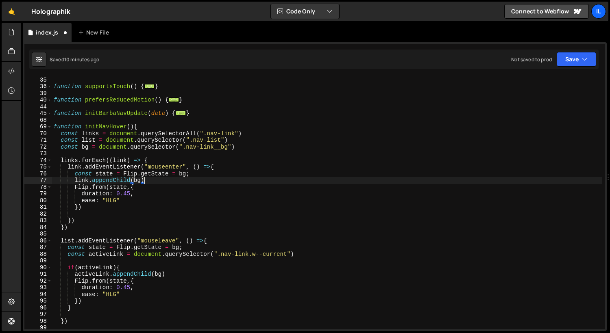
click at [79, 216] on div "function debounce ( func , wait ) { ... } function supportsTouch ( ) { ... } fu…" at bounding box center [327, 203] width 550 height 267
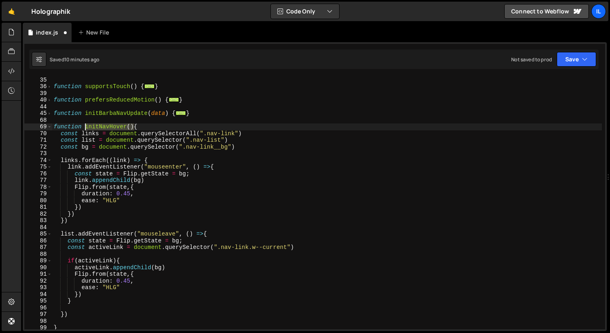
drag, startPoint x: 134, startPoint y: 126, endPoint x: 86, endPoint y: 127, distance: 48.4
click at [86, 127] on div "function debounce ( func , wait ) { ... } function supportsTouch ( ) { ... } fu…" at bounding box center [327, 203] width 550 height 267
click at [50, 128] on span at bounding box center [49, 127] width 4 height 7
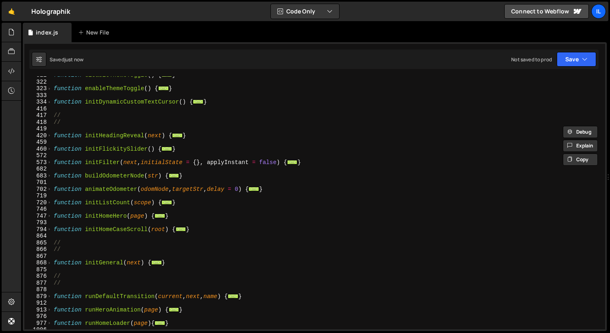
scroll to position [542, 0]
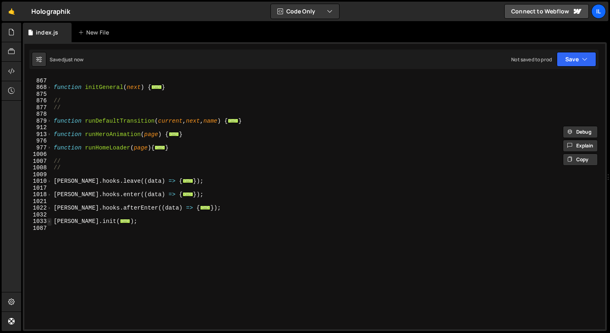
click at [50, 222] on span at bounding box center [49, 221] width 4 height 7
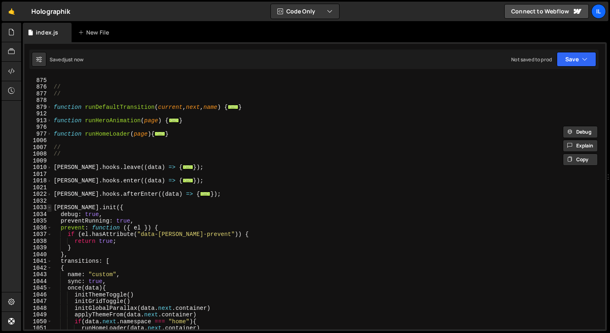
scroll to position [570, 0]
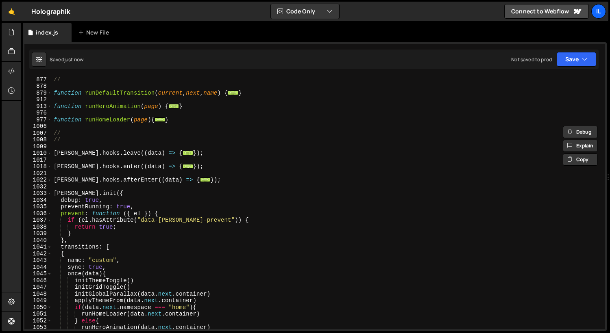
click at [146, 287] on div "// function runDefaultTransition ( current , next , name ) { ... } function run…" at bounding box center [327, 209] width 550 height 267
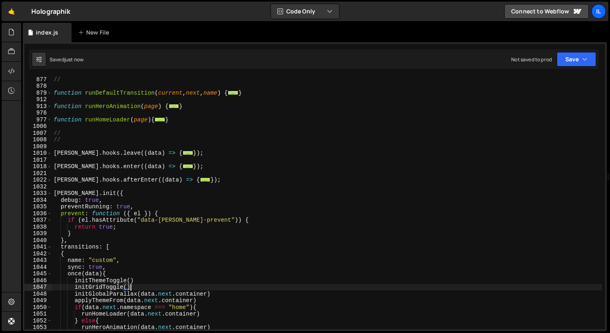
click at [196, 296] on div "// function runDefaultTransition ( current , next , name ) { ... } function run…" at bounding box center [327, 209] width 550 height 267
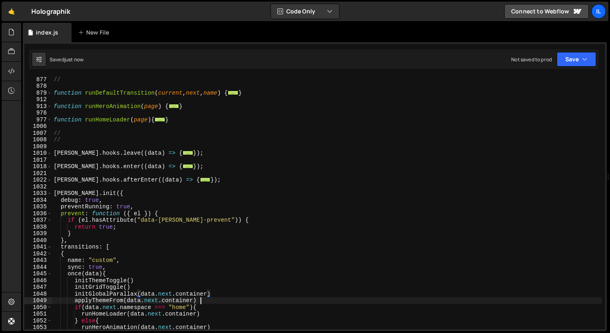
click at [196, 298] on div "// function runDefaultTransition ( current , next , name ) { ... } function run…" at bounding box center [327, 209] width 550 height 267
type textarea "applyThemeFrom(data.next.container)"
paste textarea "initNavHover()"
type textarea "initNavHover()"
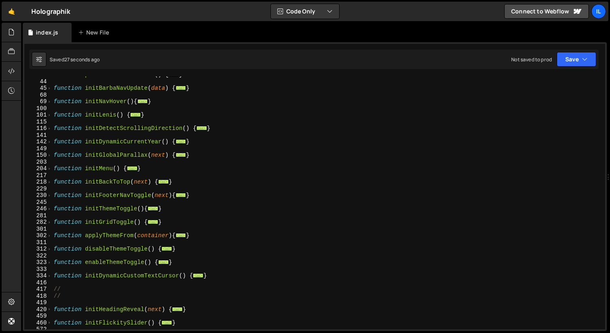
scroll to position [193, 0]
click at [51, 105] on div "100" at bounding box center [38, 108] width 28 height 7
click at [51, 103] on span at bounding box center [49, 101] width 4 height 7
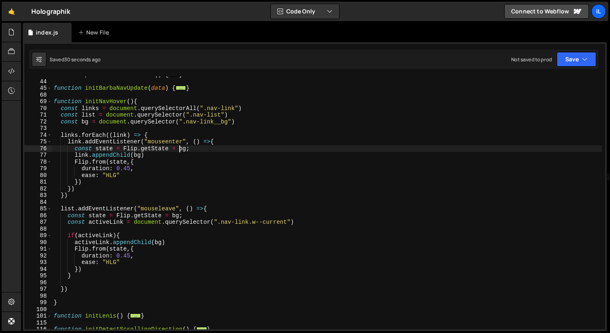
click at [178, 151] on div "function prefersReducedMotion ( ) { ... } function initBarbaNavUpdate ( data ) …" at bounding box center [327, 205] width 550 height 267
click at [178, 150] on div "function prefersReducedMotion ( ) { ... } function initBarbaNavUpdate ( data ) …" at bounding box center [327, 205] width 550 height 267
drag, startPoint x: 191, startPoint y: 148, endPoint x: 124, endPoint y: 149, distance: 67.5
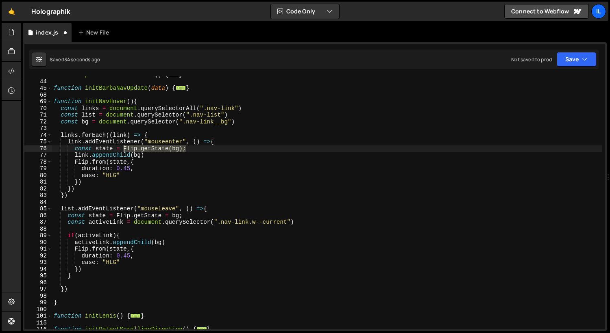
click at [124, 148] on div "function prefersReducedMotion ( ) { ... } function initBarbaNavUpdate ( data ) …" at bounding box center [327, 205] width 550 height 267
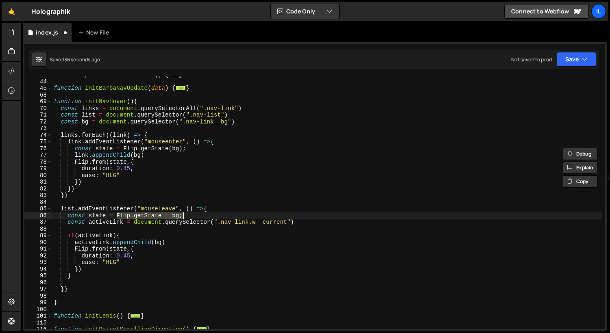
drag, startPoint x: 117, startPoint y: 217, endPoint x: 284, endPoint y: 215, distance: 167.1
click at [196, 215] on div "function prefersReducedMotion ( ) { ... } function initBarbaNavUpdate ( data ) …" at bounding box center [327, 205] width 550 height 267
paste textarea "(bg)"
type textarea "const state = Flip.getState(bg);"
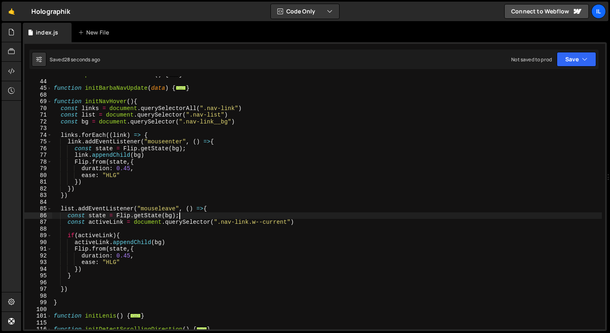
click at [196, 129] on div "function prefersReducedMotion ( ) { ... } function initBarbaNavUpdate ( data ) …" at bounding box center [327, 205] width 550 height 267
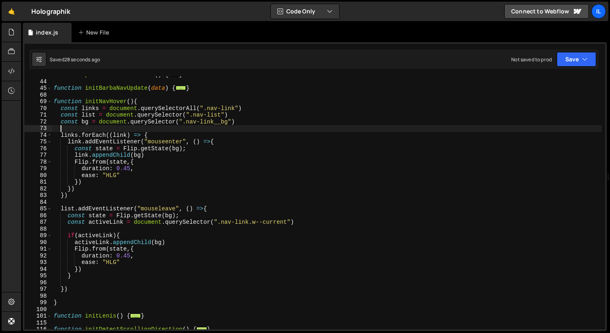
scroll to position [0, 0]
click at [196, 122] on div "function prefersReducedMotion ( ) { ... } function initBarbaNavUpdate ( data ) …" at bounding box center [327, 205] width 550 height 267
click at [154, 176] on div "function prefersReducedMotion ( ) { ... } function initBarbaNavUpdate ( data ) …" at bounding box center [327, 205] width 550 height 267
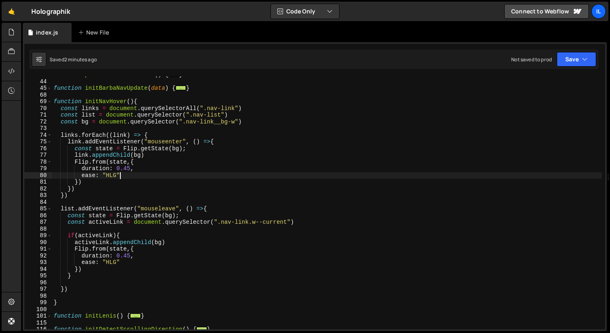
scroll to position [0, 4]
type textarea "ease: "HLG","
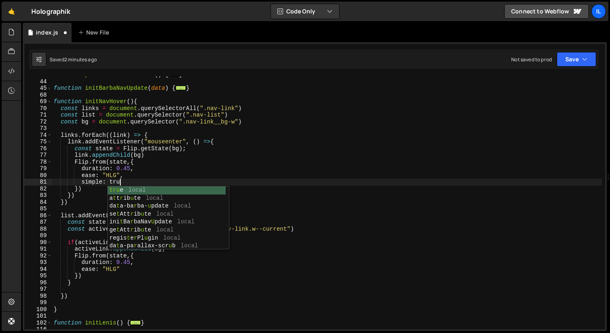
scroll to position [0, 4]
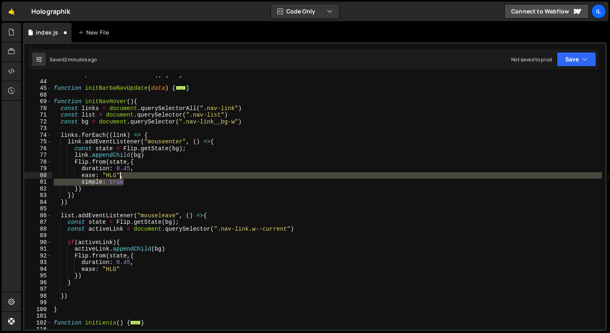
drag, startPoint x: 128, startPoint y: 183, endPoint x: 120, endPoint y: 178, distance: 9.7
click at [120, 178] on div "function prefersReducedMotion ( ) { ... } function initBarbaNavUpdate ( data ) …" at bounding box center [327, 205] width 550 height 267
click at [126, 269] on div "function prefersReducedMotion ( ) { ... } function initBarbaNavUpdate ( data ) …" at bounding box center [327, 205] width 550 height 267
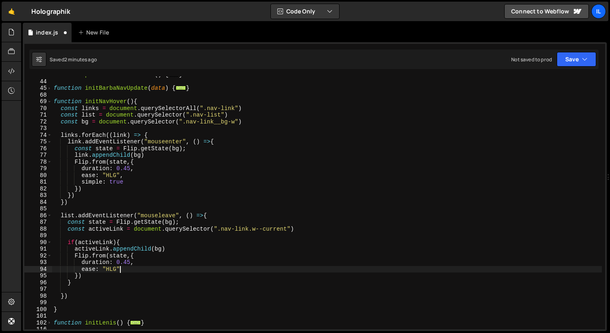
paste textarea "simple: true"
click at [51, 102] on span at bounding box center [49, 101] width 4 height 7
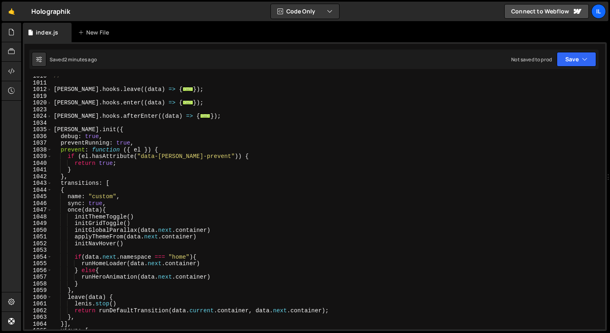
scroll to position [608, 0]
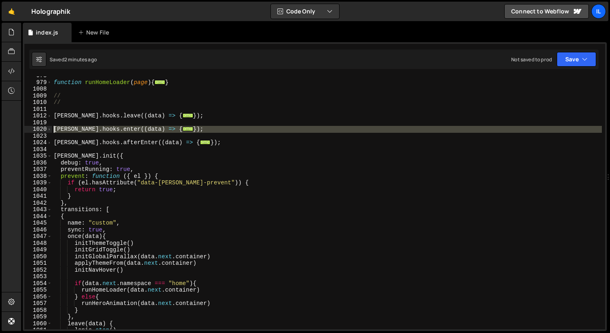
click at [47, 128] on div "1020" at bounding box center [38, 129] width 28 height 7
click at [50, 130] on span at bounding box center [49, 129] width 4 height 7
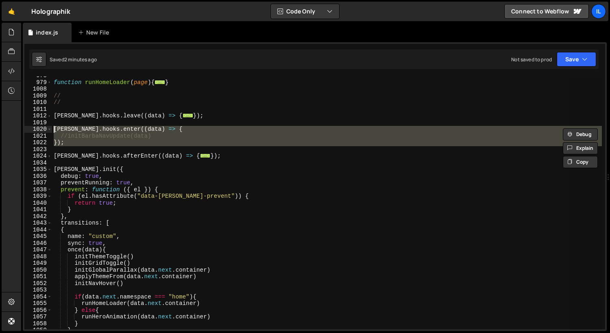
click at [65, 139] on div "function runHomeLoader ( page ) { ... } // // [PERSON_NAME] . hooks . leave (( …" at bounding box center [327, 202] width 550 height 253
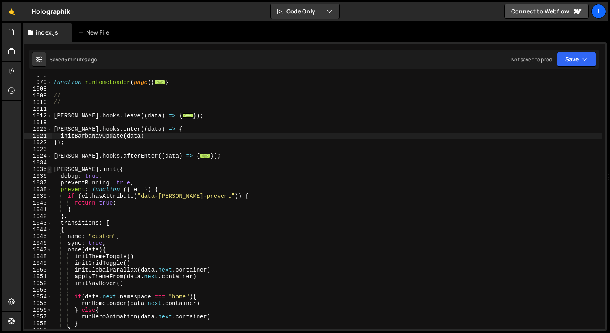
click at [50, 169] on span at bounding box center [49, 169] width 4 height 7
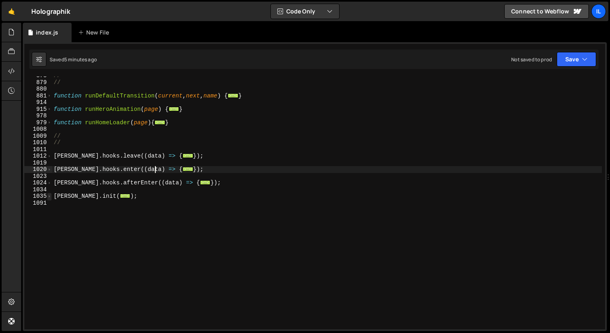
click at [51, 197] on span at bounding box center [49, 196] width 4 height 7
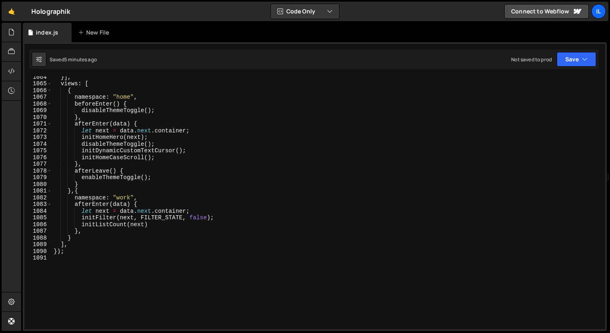
scroll to position [874, 0]
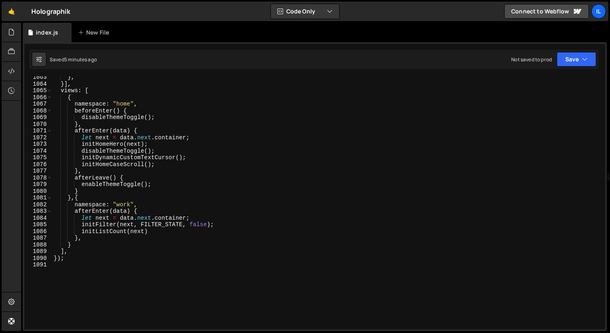
click at [180, 162] on div "} , }] , views : [ { namespace : "home" , beforeEnter ( ) { disableThemeToggle …" at bounding box center [327, 207] width 550 height 267
type textarea "initHomeCaseScroll();"
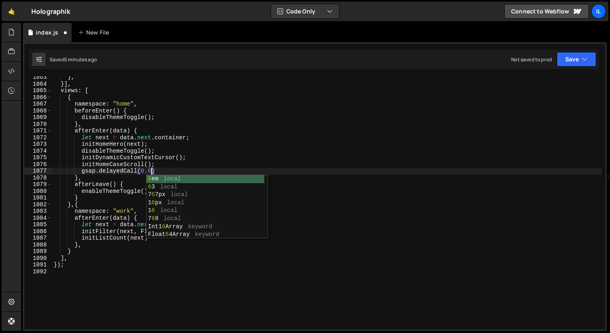
scroll to position [0, 7]
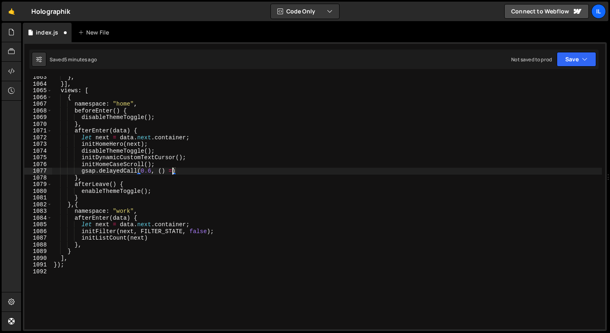
type textarea "gsap.delayedCall(0.6, () =>{)"
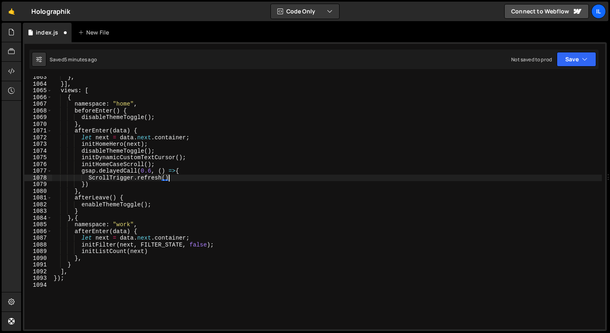
scroll to position [0, 8]
type textarea "ScrollTrigger.refresh();"
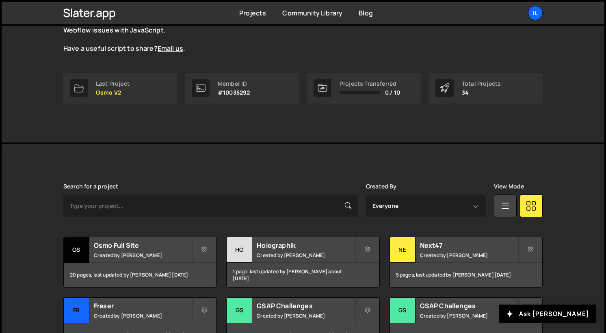
scroll to position [227, 0]
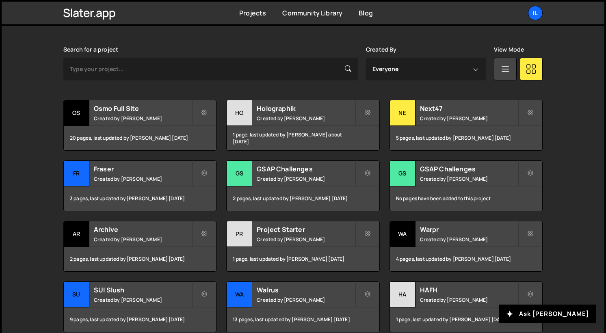
click at [135, 94] on div "Search for a project Created By Everyone [EMAIL_ADDRESS][DOMAIN_NAME] [PERSON_N…" at bounding box center [303, 201] width 480 height 311
click at [128, 109] on h2 "Osmo Full Site" at bounding box center [143, 108] width 98 height 9
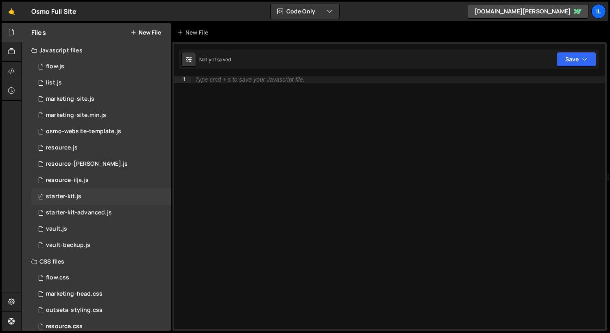
click at [107, 199] on div "0 starter-kit.js 0" at bounding box center [100, 197] width 139 height 16
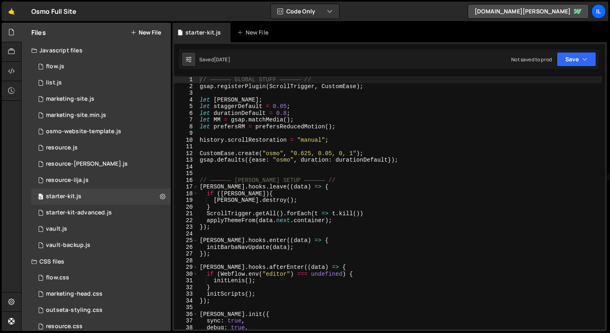
click at [224, 227] on div "// —————— GLOBAL STUFF —————— // gsap . registerPlugin ( ScrollTrigger , Custom…" at bounding box center [400, 209] width 404 height 267
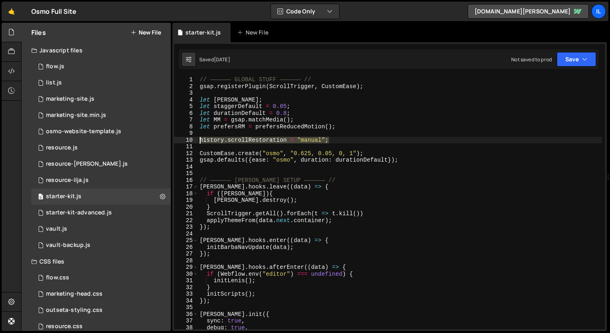
drag, startPoint x: 335, startPoint y: 137, endPoint x: 183, endPoint y: 139, distance: 152.0
click at [183, 139] on div "}); 1 2 3 4 5 6 7 8 9 10 11 12 13 14 15 16 17 18 19 20 21 22 23 24 25 26 27 28 …" at bounding box center [389, 202] width 431 height 253
type textarea "history.scrollRestoration = "manual";"
